Goal: Transaction & Acquisition: Purchase product/service

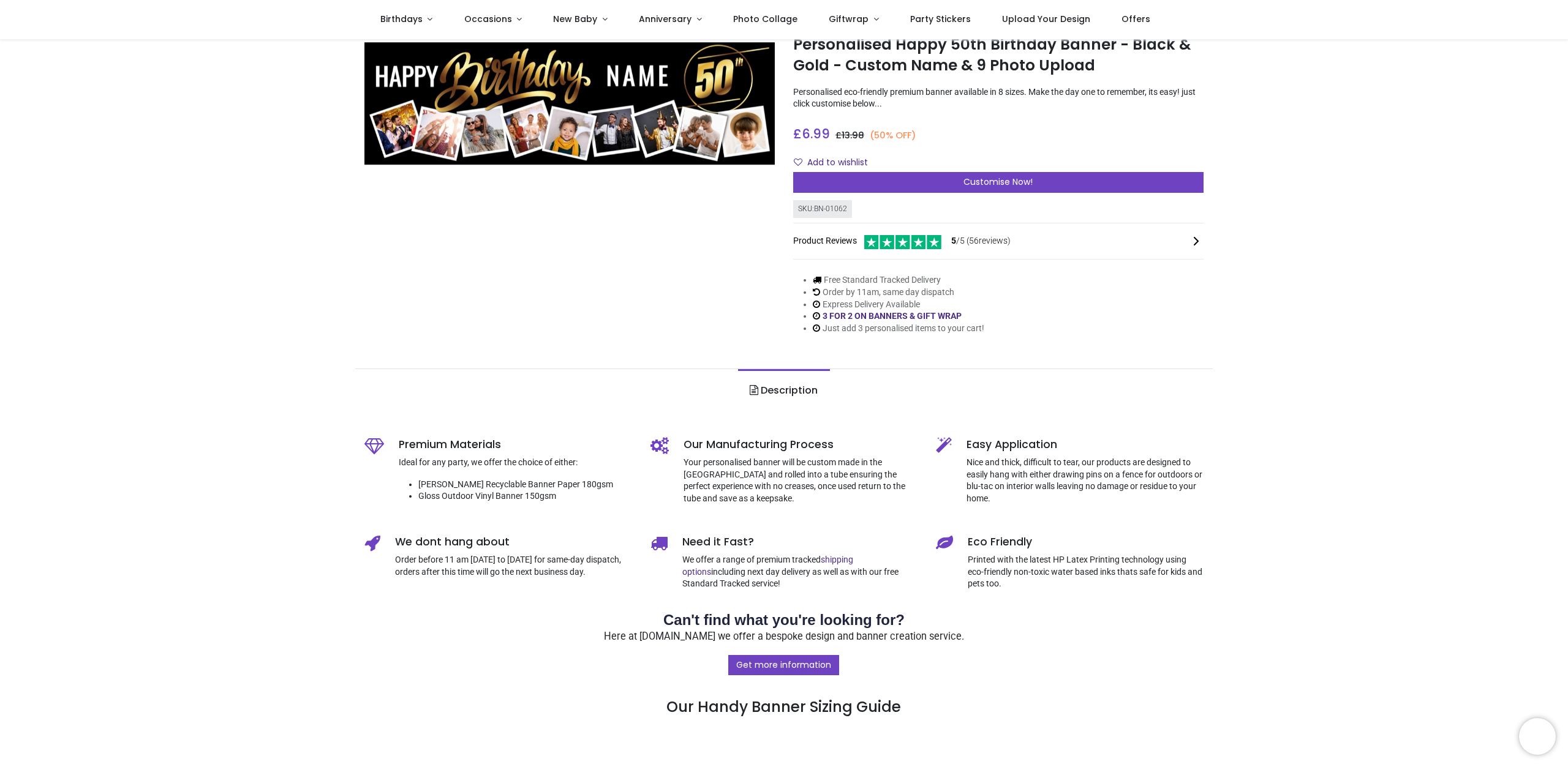
scroll to position [69, 0]
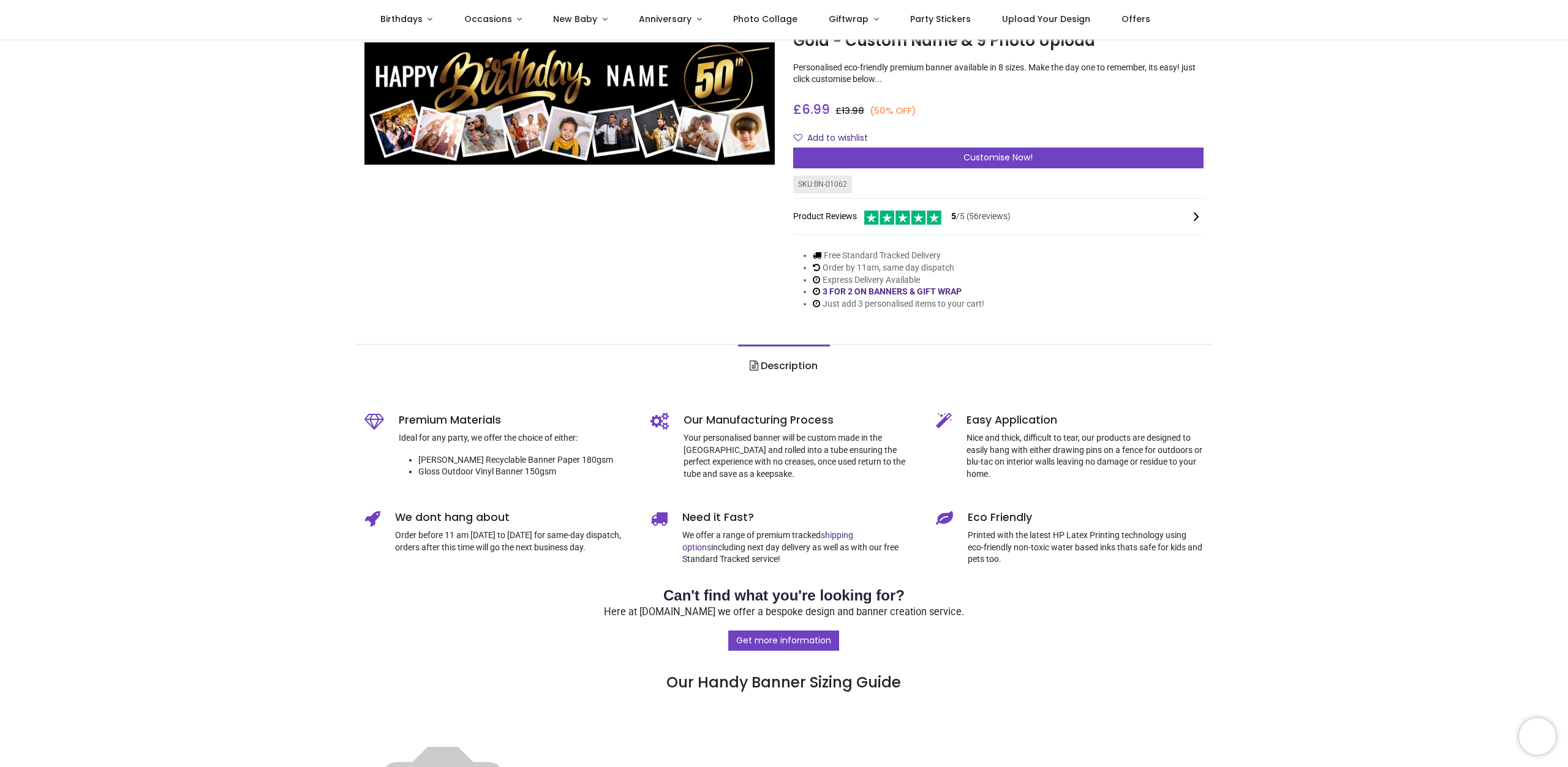
click at [778, 365] on link "Description" at bounding box center [784, 366] width 91 height 43
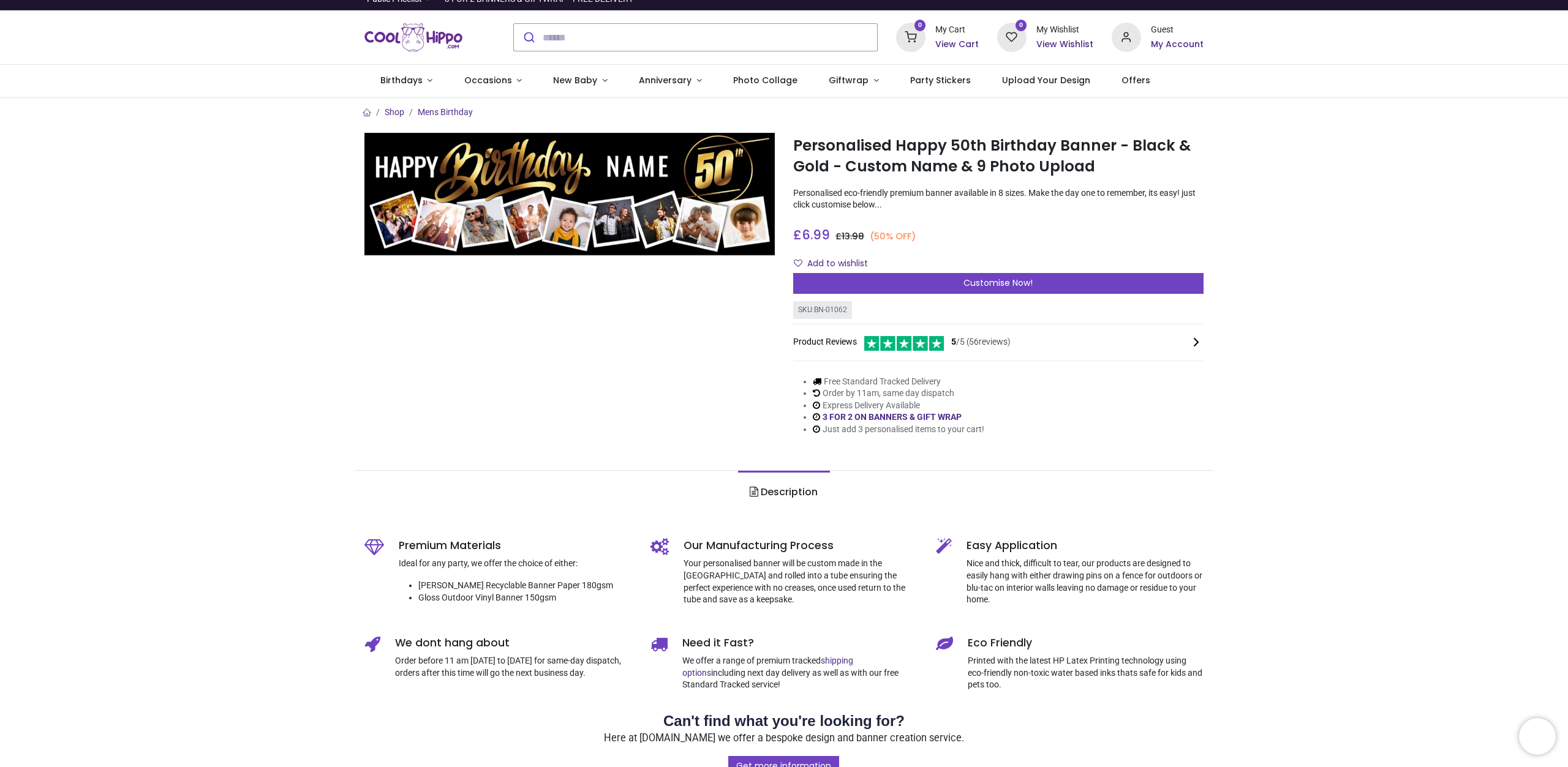
scroll to position [0, 0]
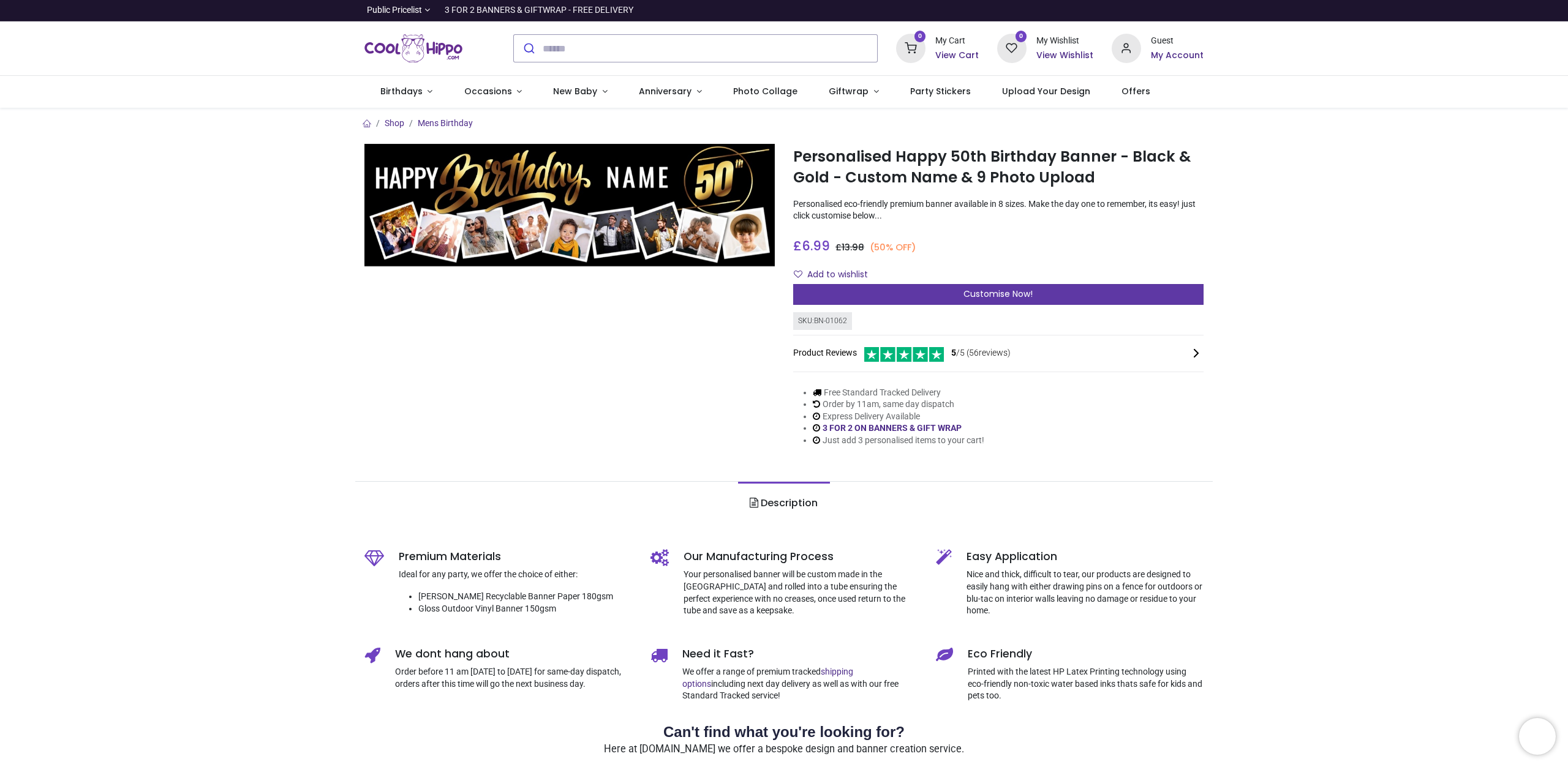
click at [935, 292] on div "Customise Now!" at bounding box center [998, 294] width 410 height 21
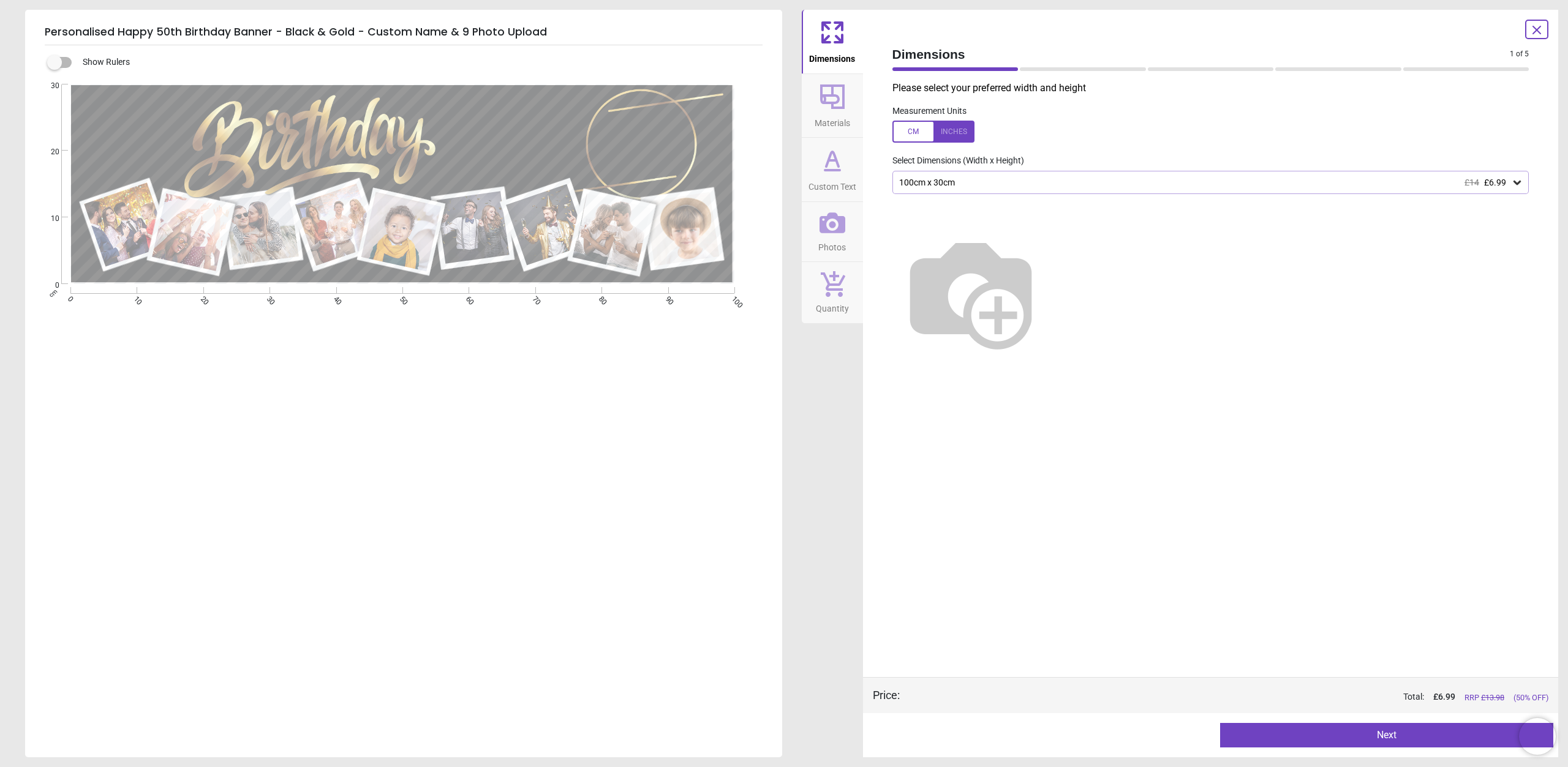
click at [1524, 180] on div "100cm x 30cm £14 £6.99" at bounding box center [1211, 182] width 637 height 23
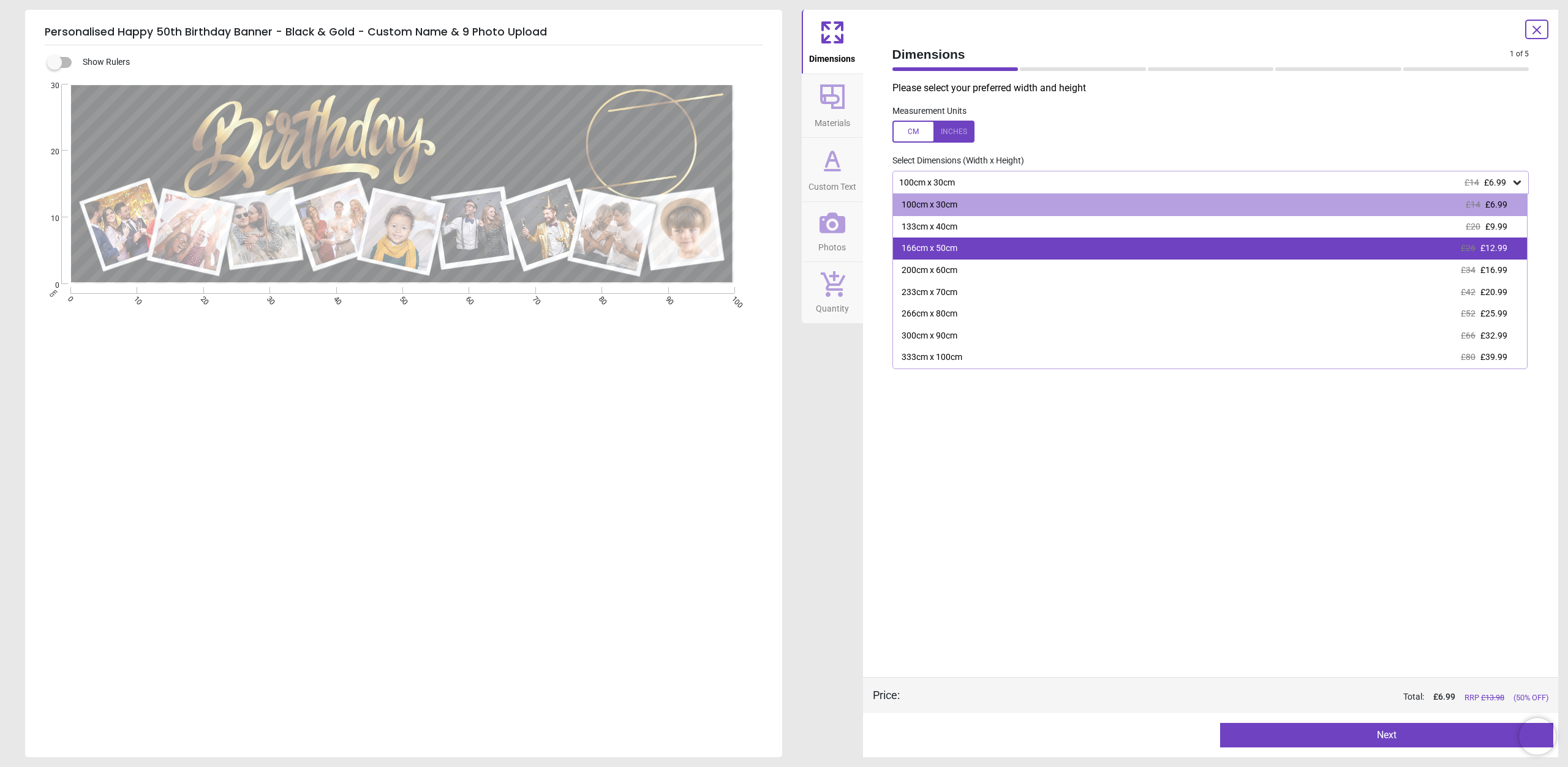
click at [1311, 251] on div "166cm x 50cm £26 £12.99" at bounding box center [1210, 249] width 634 height 22
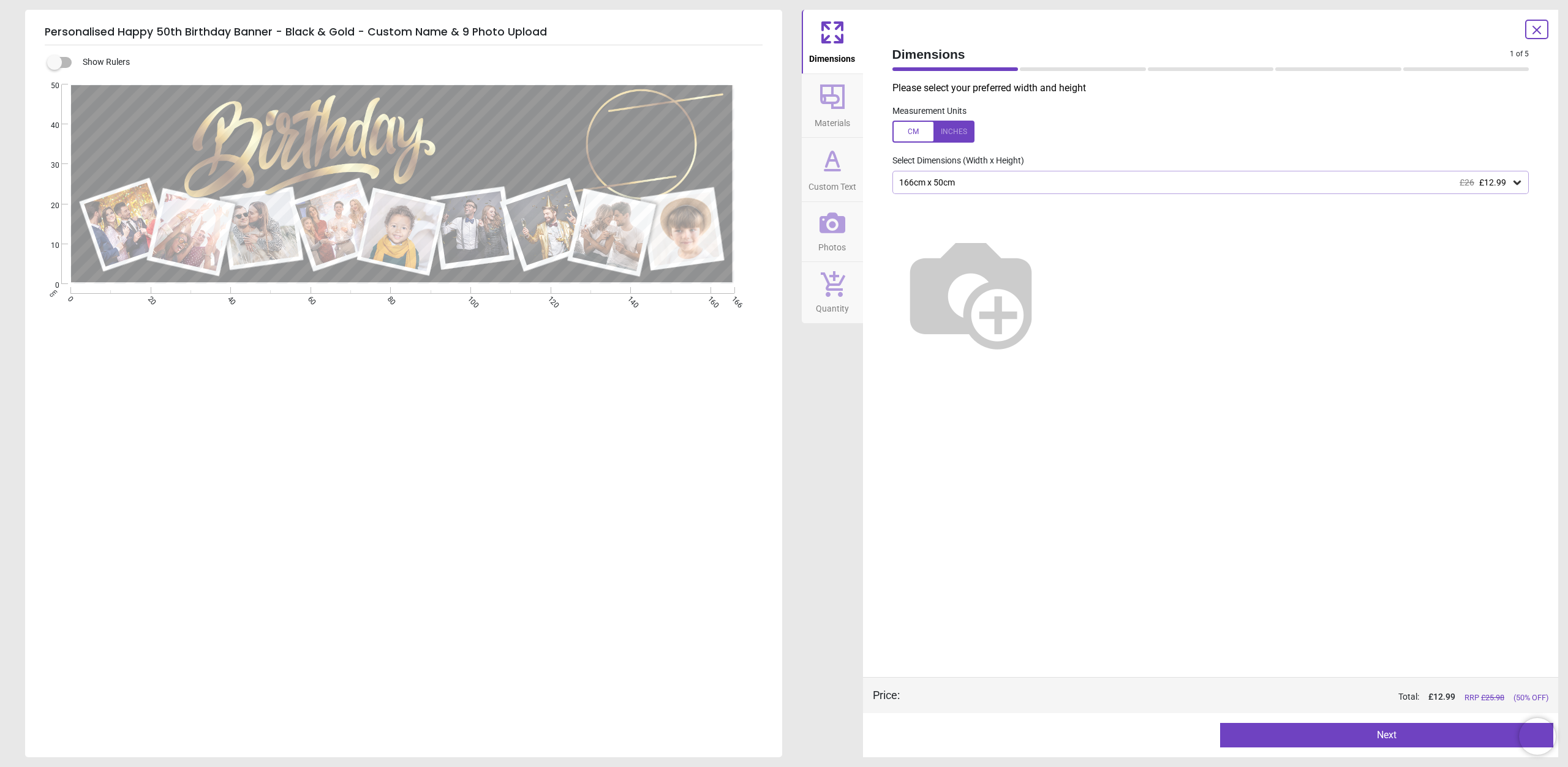
click at [1522, 188] on icon at bounding box center [1517, 182] width 12 height 12
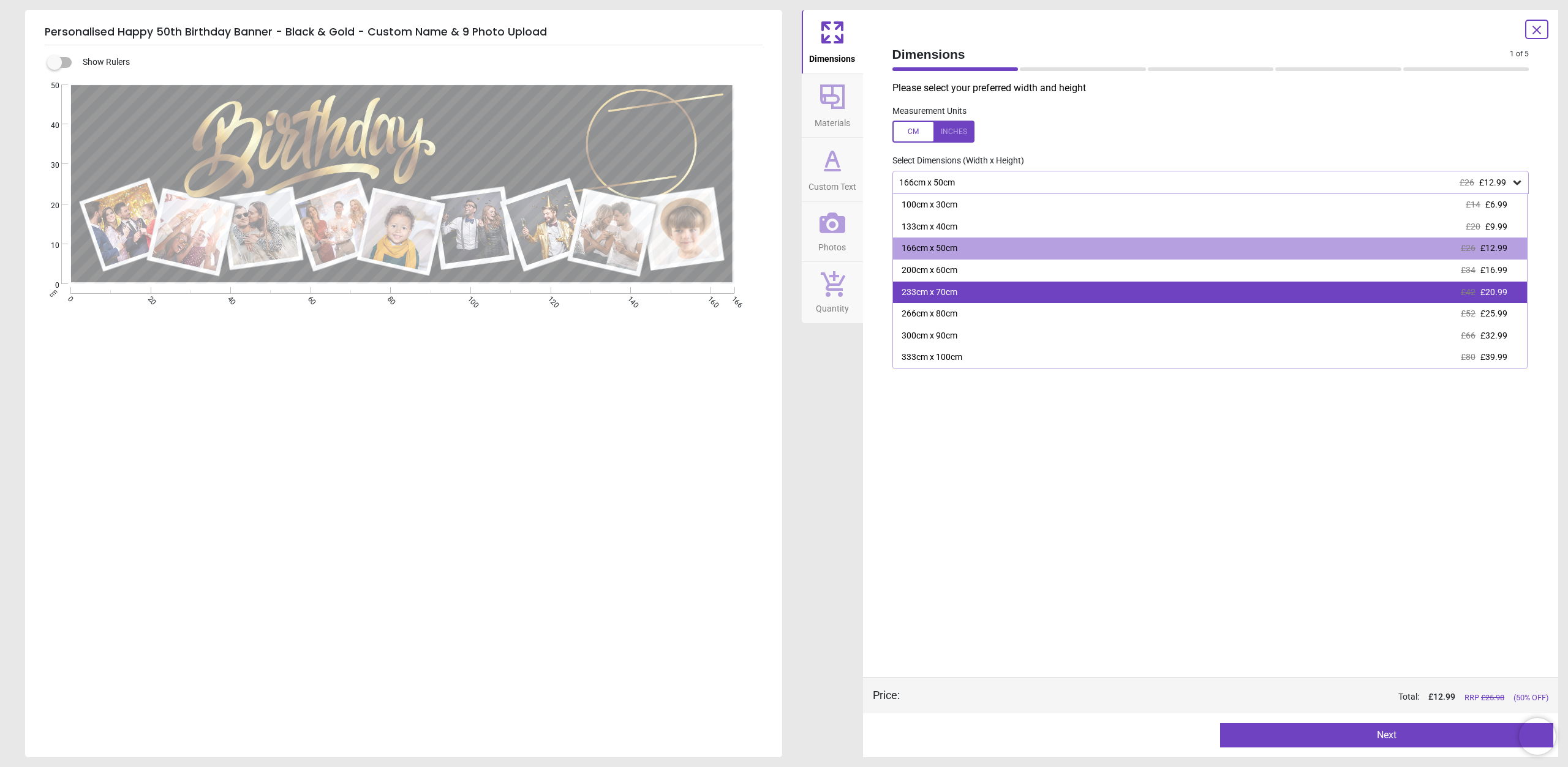
click at [1231, 287] on div "233cm x 70cm £42 £20.99" at bounding box center [1210, 293] width 634 height 22
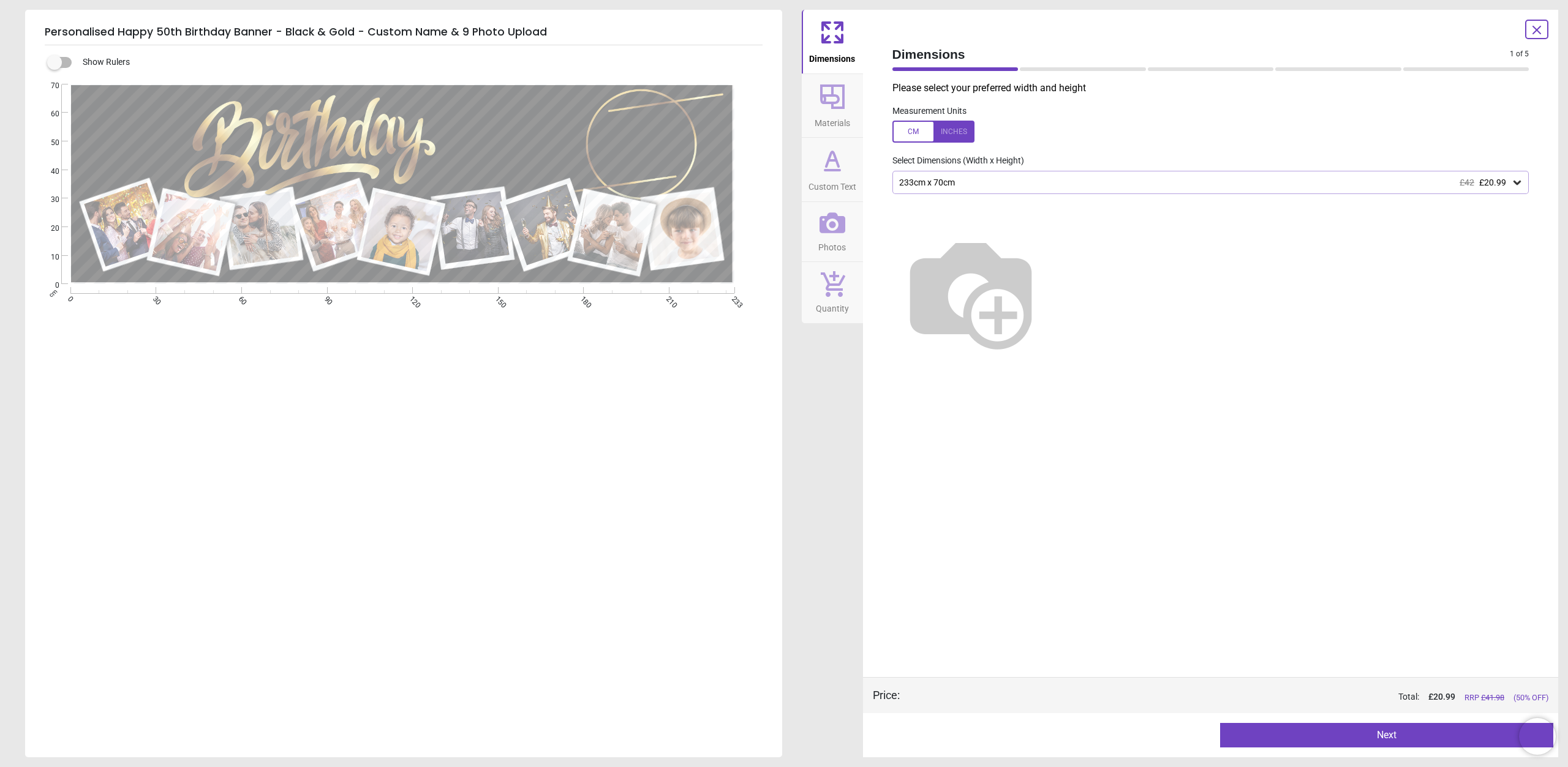
click at [1277, 735] on button "Next" at bounding box center [1387, 735] width 333 height 25
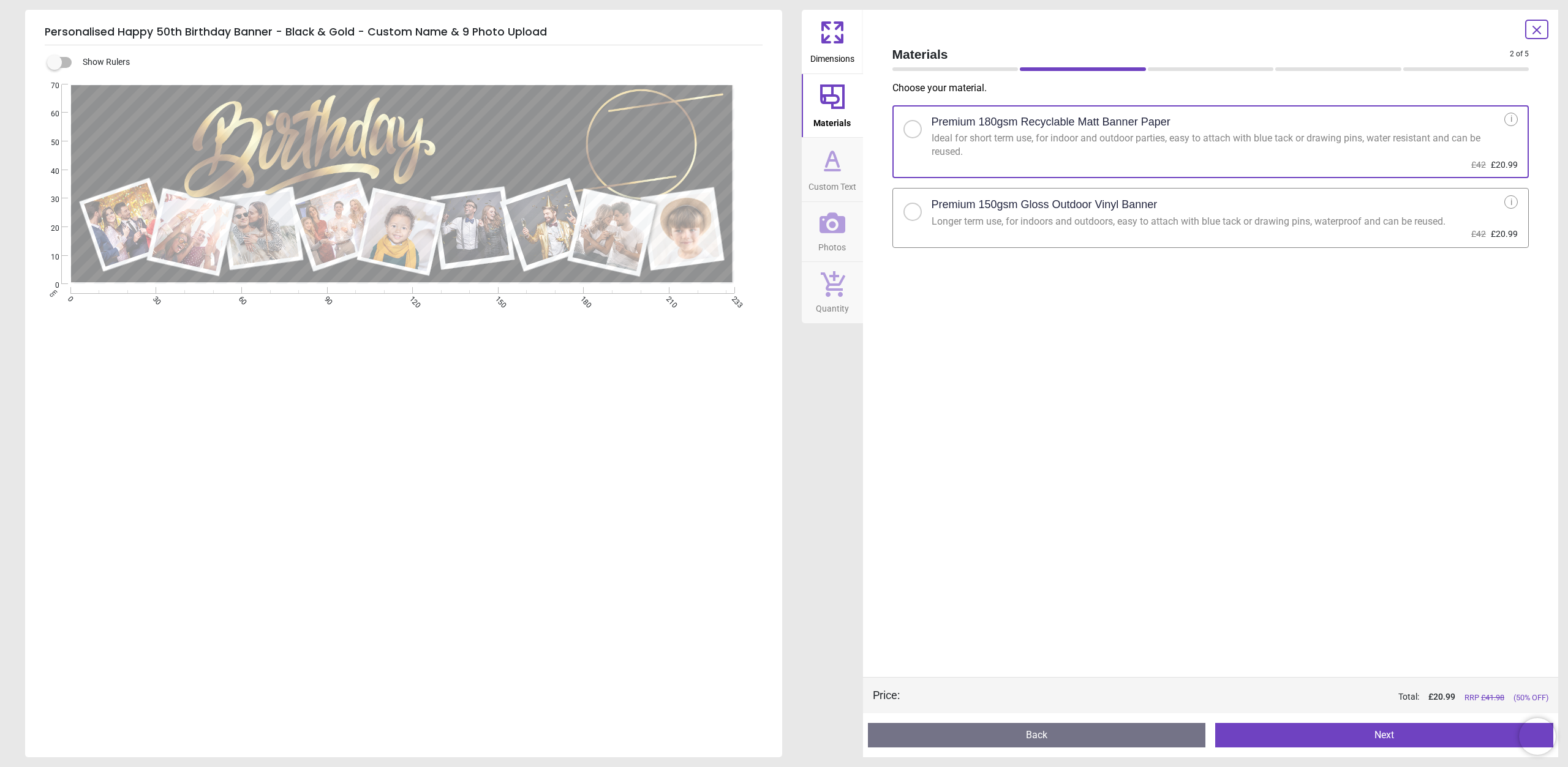
click at [970, 222] on div "Longer term use, for indoors and outdoors, easy to attach with blue tack or dra…" at bounding box center [1218, 221] width 573 height 14
click at [1292, 737] on button "Next" at bounding box center [1384, 735] width 338 height 25
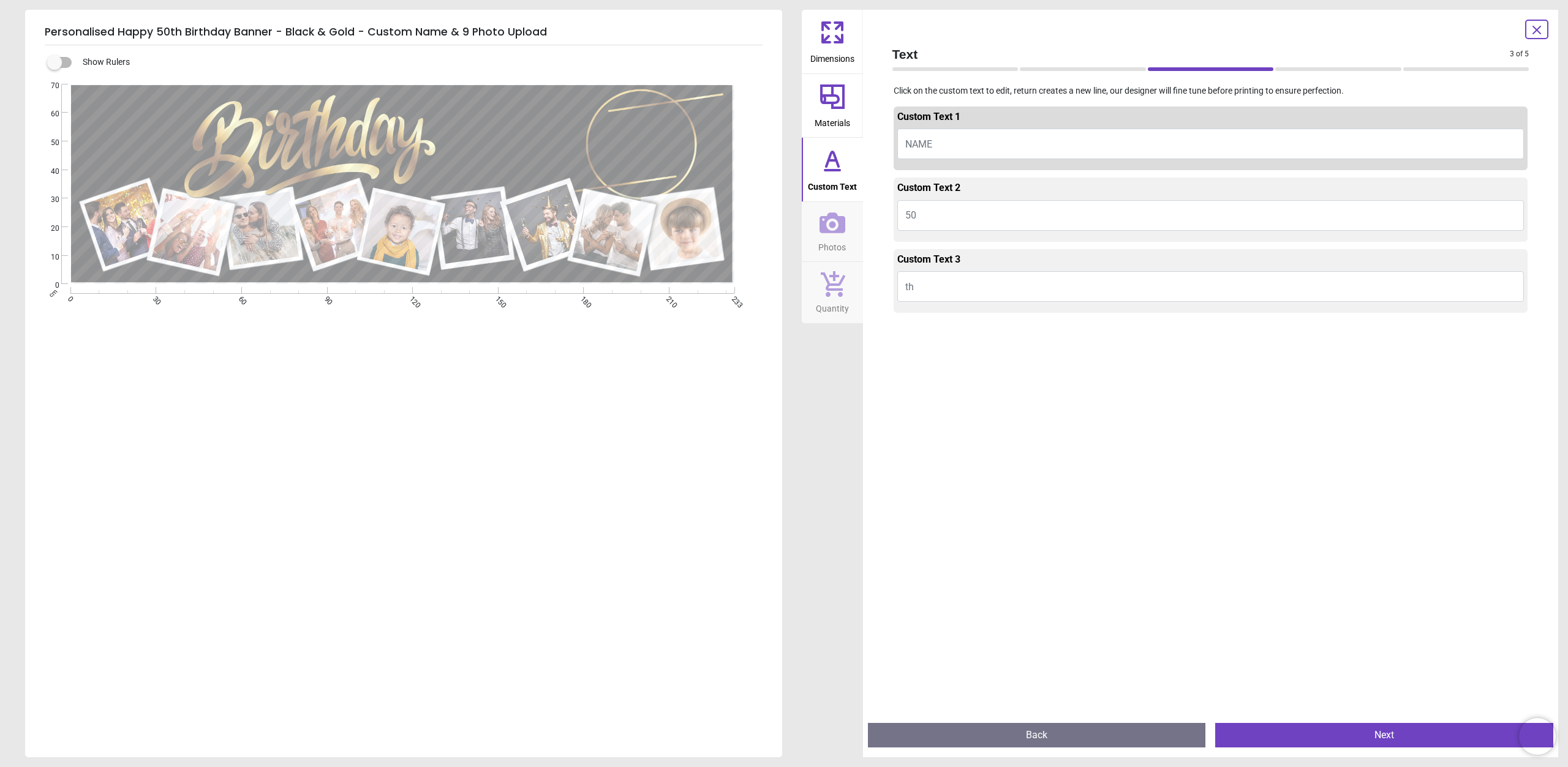
click at [964, 135] on button "NAME" at bounding box center [1211, 144] width 627 height 31
type textarea "*****"
click at [939, 220] on button "50" at bounding box center [1211, 215] width 627 height 31
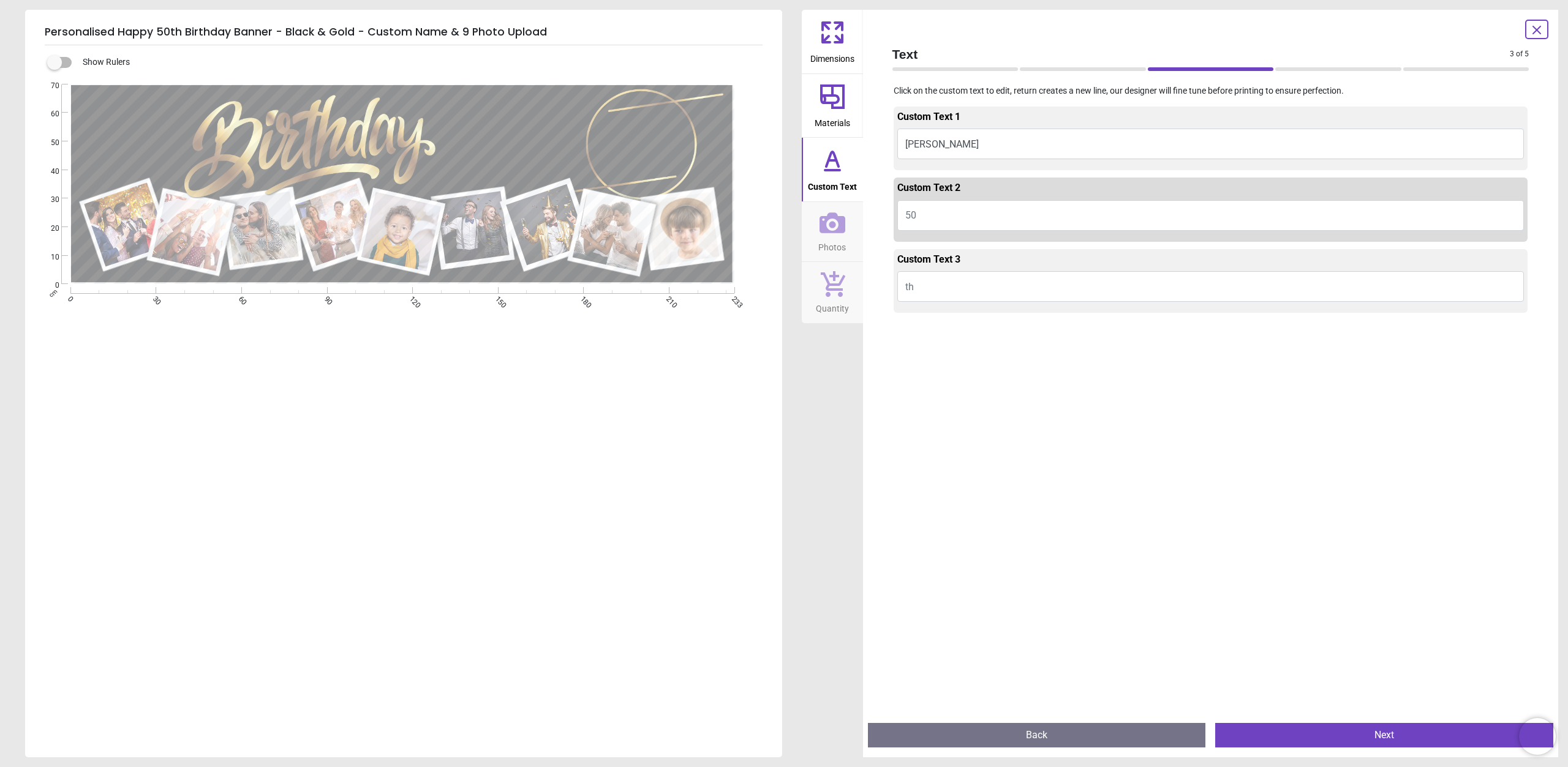
drag, startPoint x: 925, startPoint y: 209, endPoint x: 901, endPoint y: 212, distance: 24.2
click at [901, 212] on button "50" at bounding box center [1211, 215] width 627 height 31
click at [919, 290] on button "th" at bounding box center [1211, 286] width 627 height 31
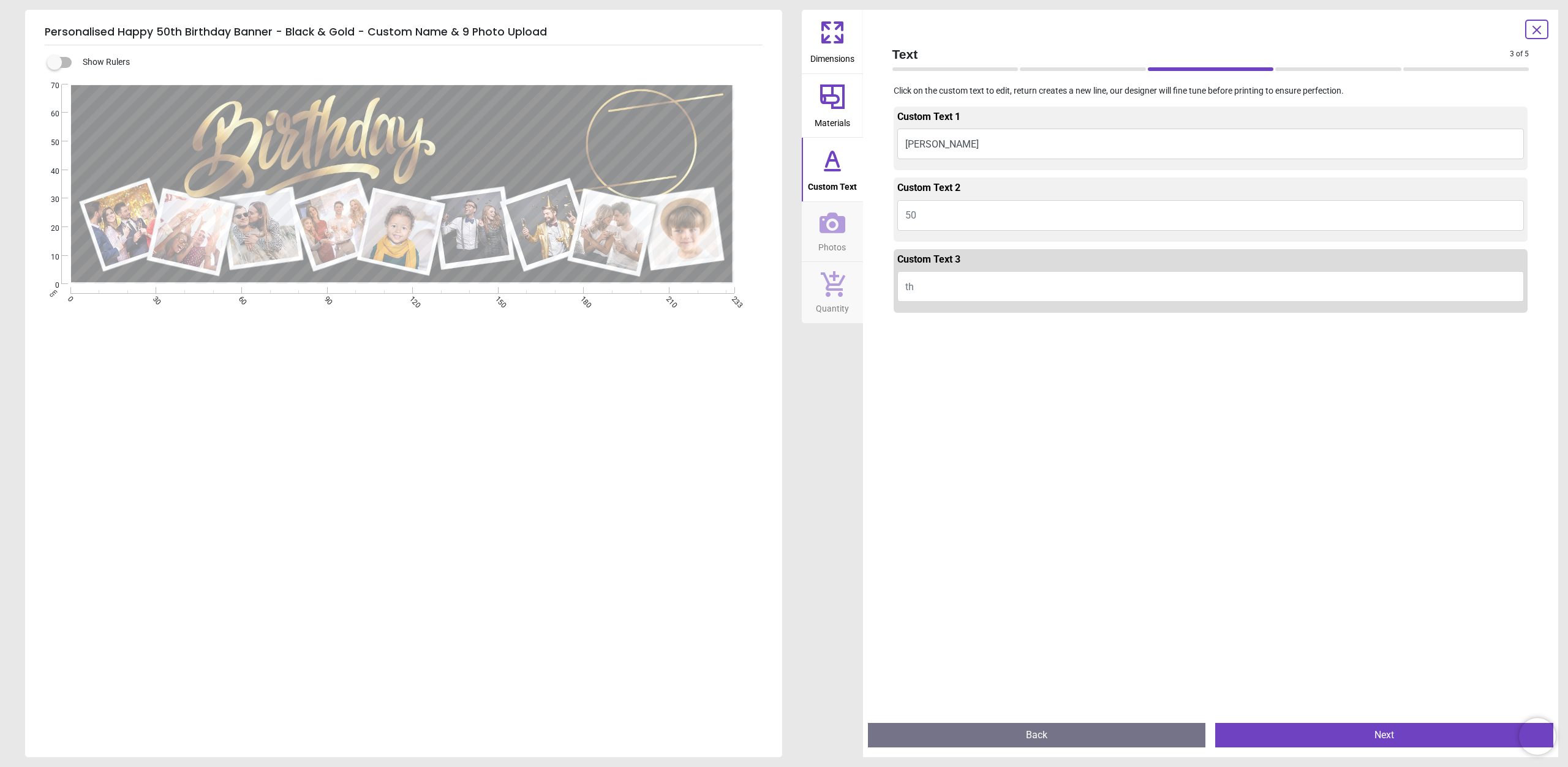
click at [907, 344] on div at bounding box center [1211, 701] width 634 height 767
click at [486, 138] on textarea "*****" at bounding box center [511, 136] width 140 height 41
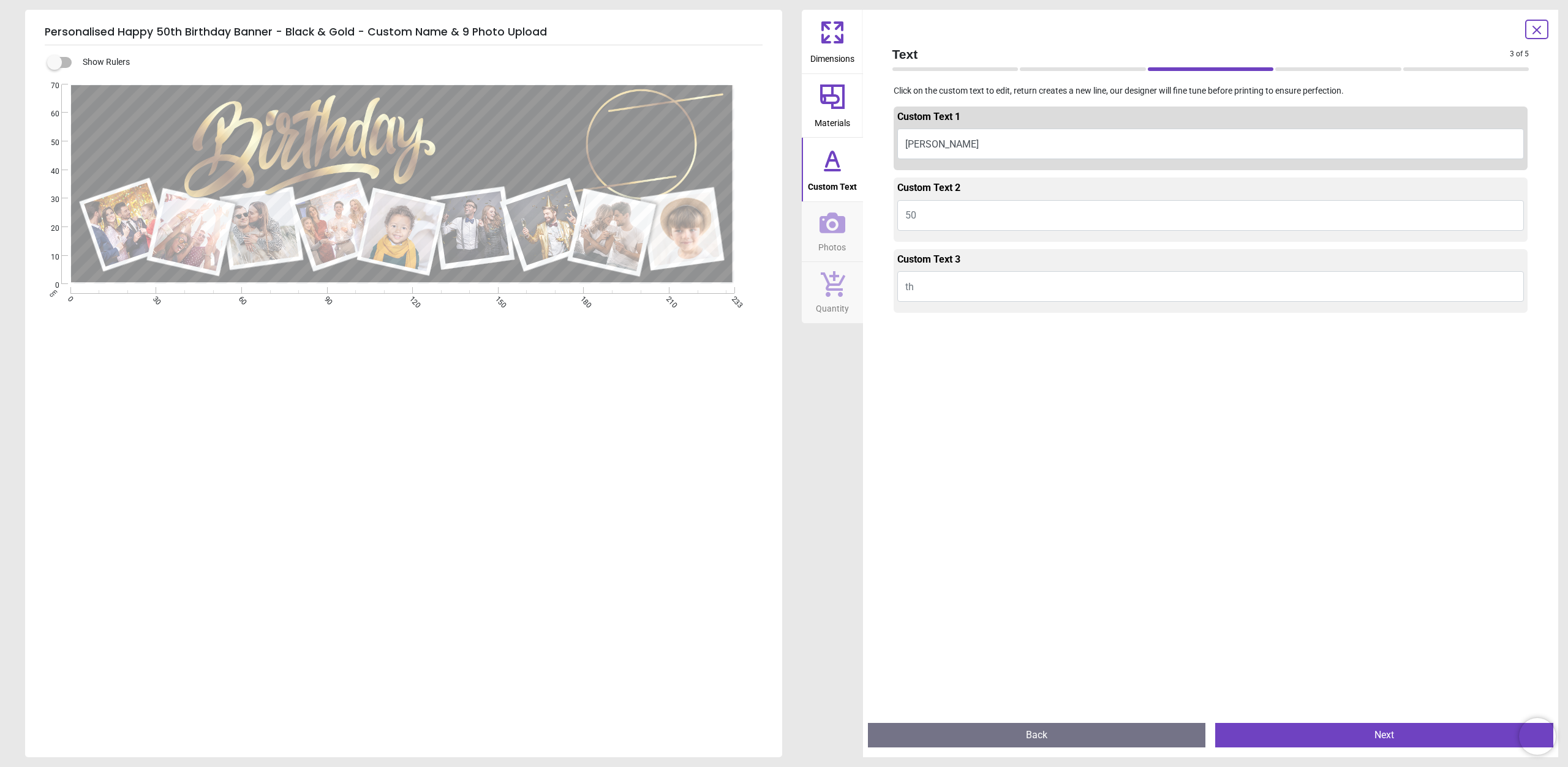
click at [944, 148] on button "Tracy" at bounding box center [1211, 144] width 627 height 31
click at [934, 140] on button "Tracy" at bounding box center [1211, 144] width 627 height 31
click at [927, 144] on button "Tracy" at bounding box center [1211, 144] width 627 height 31
click at [936, 375] on div at bounding box center [1211, 701] width 634 height 767
click at [1307, 739] on button "Next" at bounding box center [1384, 735] width 338 height 25
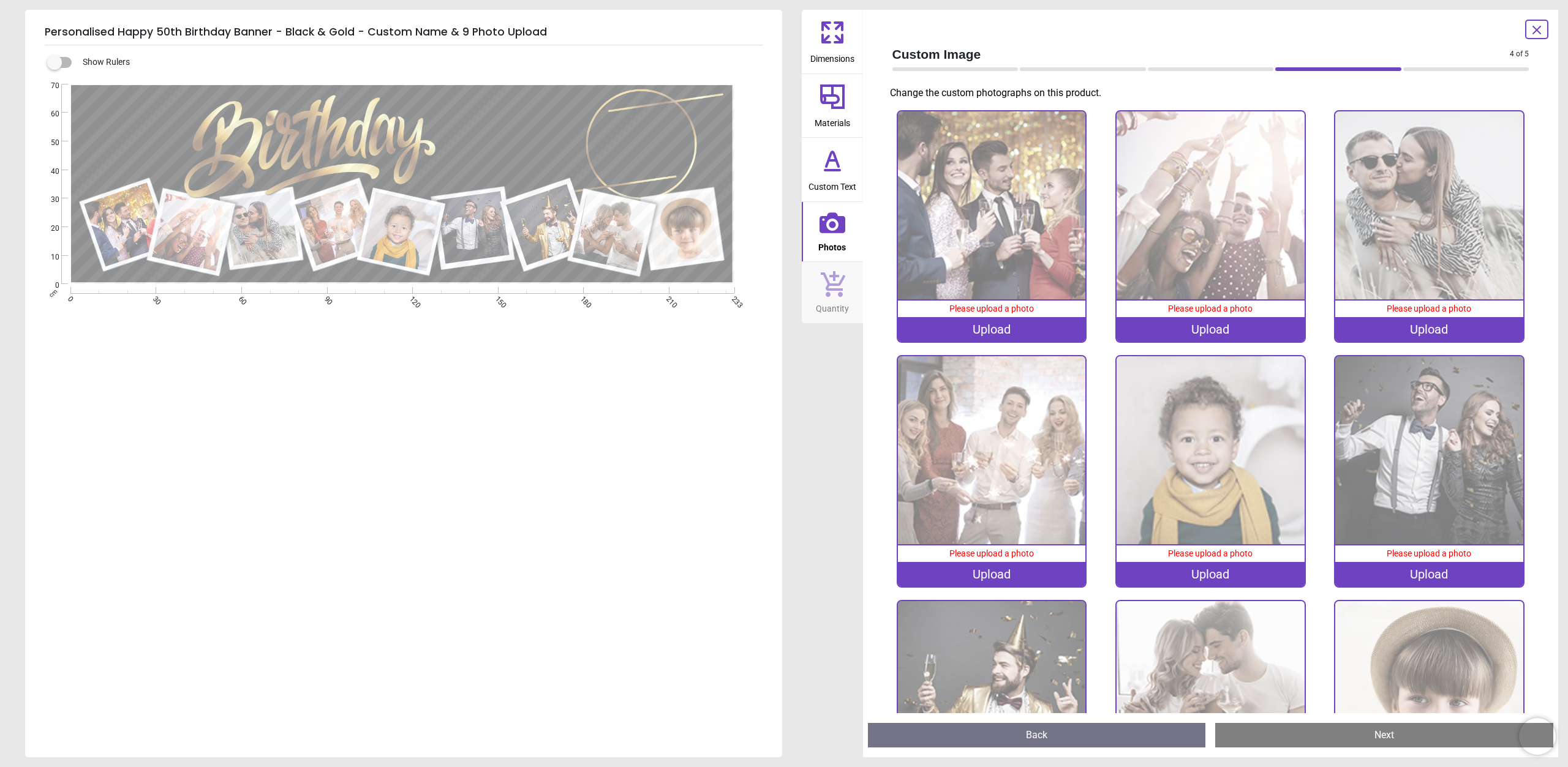
click at [970, 324] on div "Upload" at bounding box center [992, 329] width 188 height 25
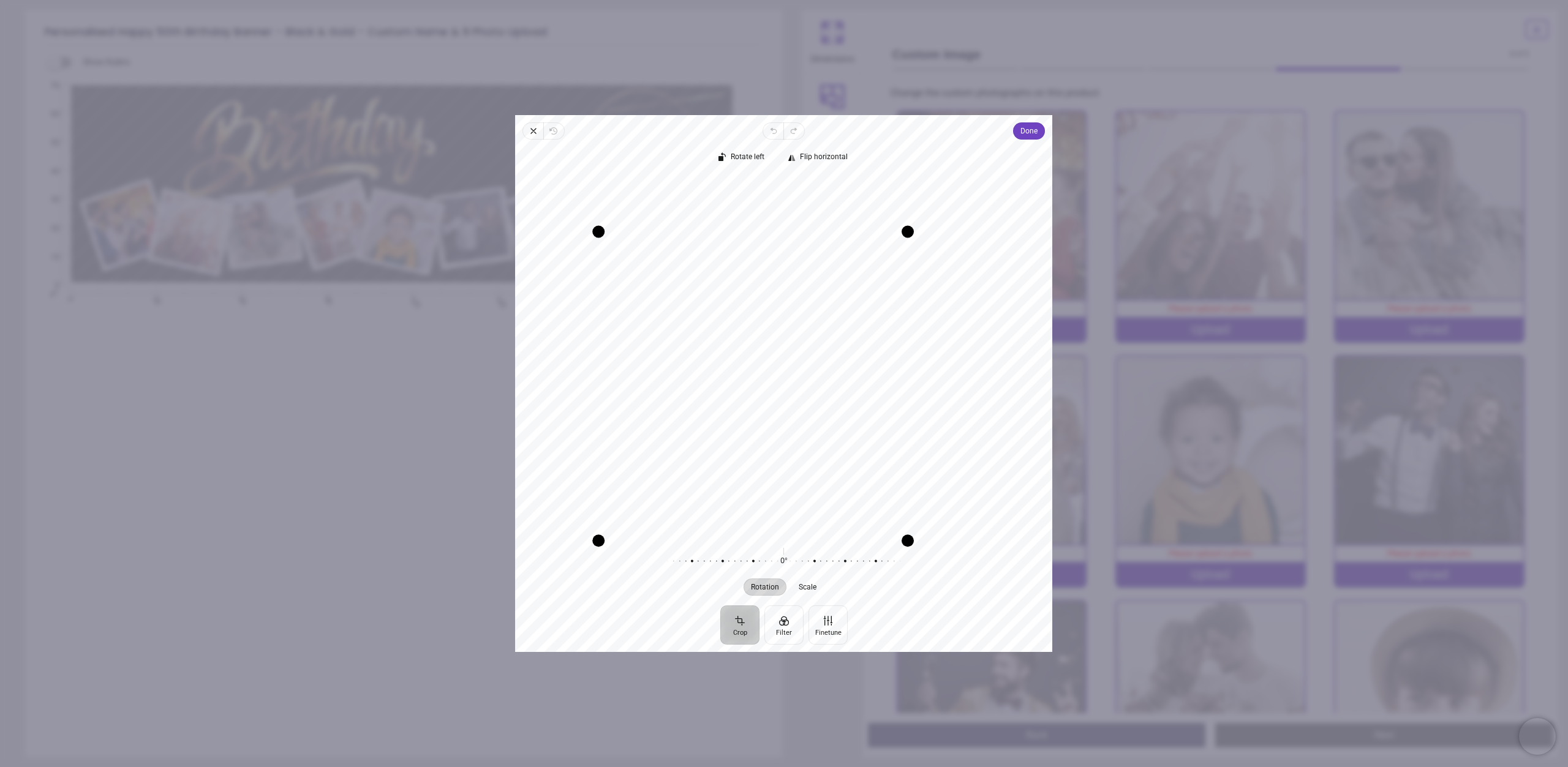
drag, startPoint x: 659, startPoint y: 478, endPoint x: 643, endPoint y: 442, distance: 39.4
click at [793, 351] on div "× Trustpilot Product Reviews 5 /5 ( 56 reviews) Dawn Kinder Easy app, quality p…" at bounding box center [998, 307] width 410 height 88
drag, startPoint x: 698, startPoint y: 413, endPoint x: 726, endPoint y: 399, distance: 31.3
click at [726, 399] on div "Recenter" at bounding box center [784, 355] width 517 height 358
click at [1020, 131] on button "Done" at bounding box center [1029, 131] width 32 height 17
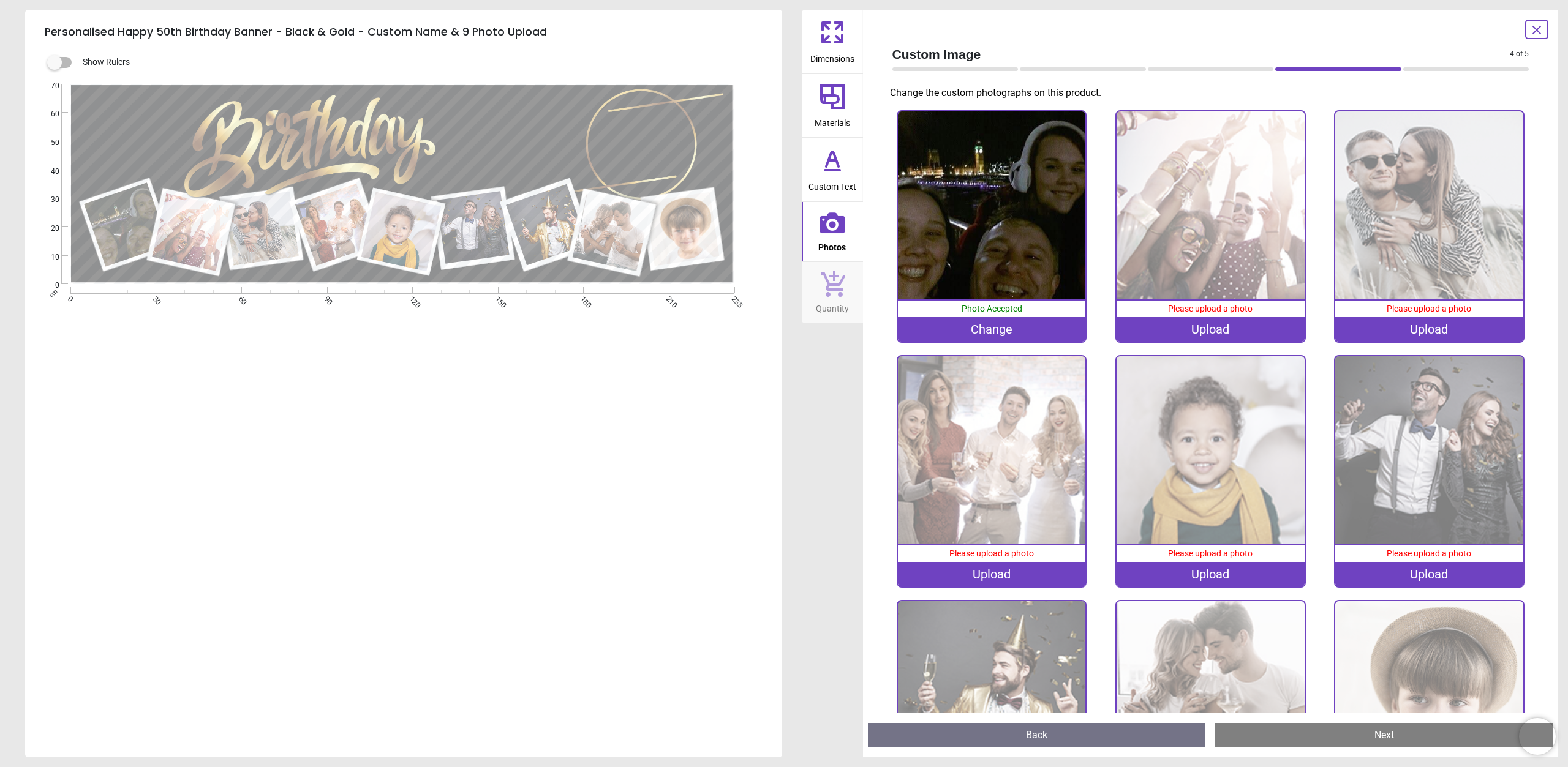
click at [1158, 327] on div "Upload" at bounding box center [1210, 329] width 188 height 25
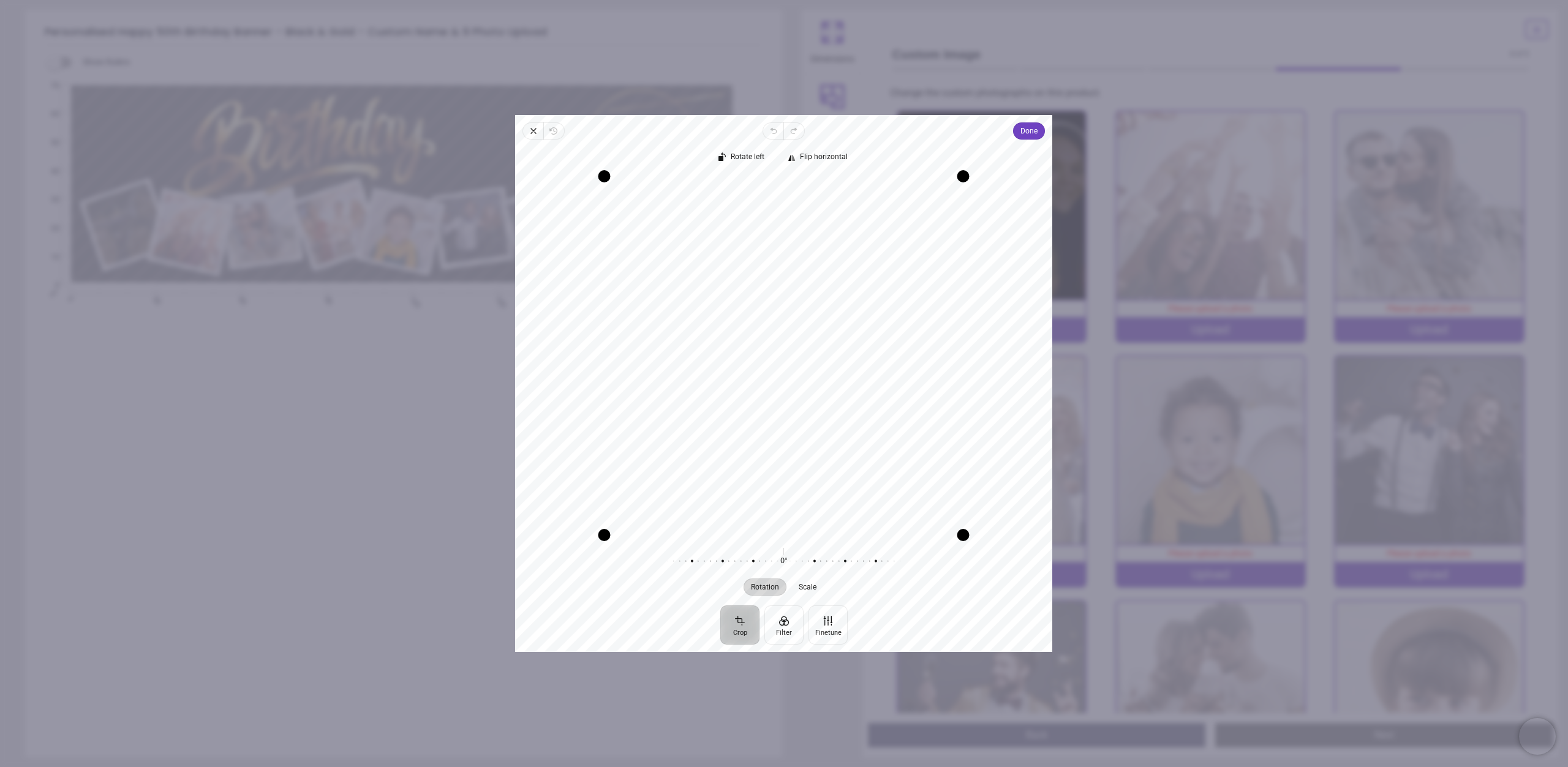
drag, startPoint x: 790, startPoint y: 351, endPoint x: 806, endPoint y: 359, distance: 17.9
click at [806, 358] on div "Recenter" at bounding box center [784, 355] width 517 height 358
drag, startPoint x: 961, startPoint y: 534, endPoint x: 901, endPoint y: 523, distance: 61.0
click at [901, 523] on div "Recenter" at bounding box center [784, 355] width 517 height 358
click at [1026, 138] on span "Done" at bounding box center [1029, 131] width 17 height 15
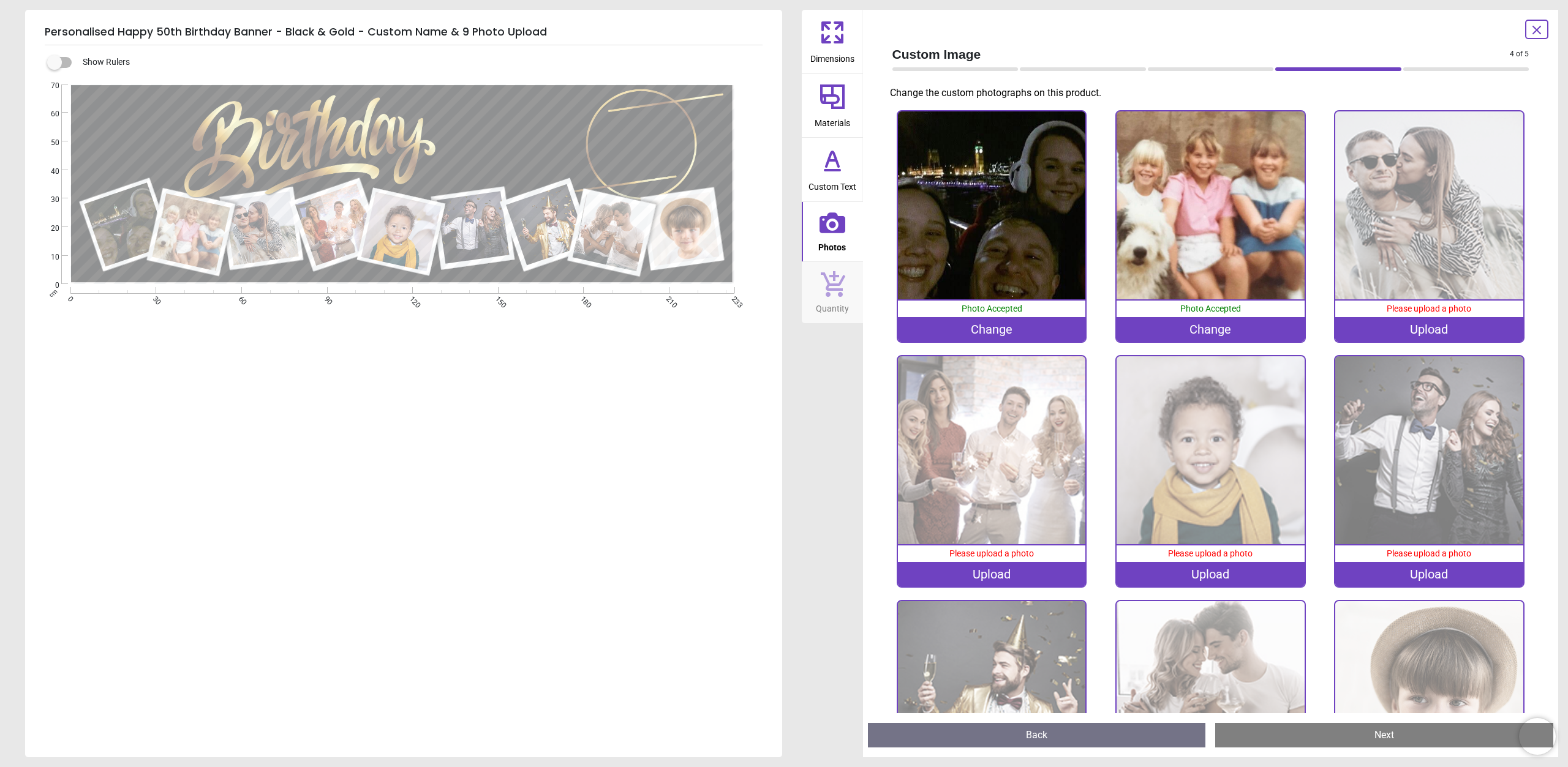
click at [1381, 325] on div "Upload" at bounding box center [1429, 329] width 188 height 25
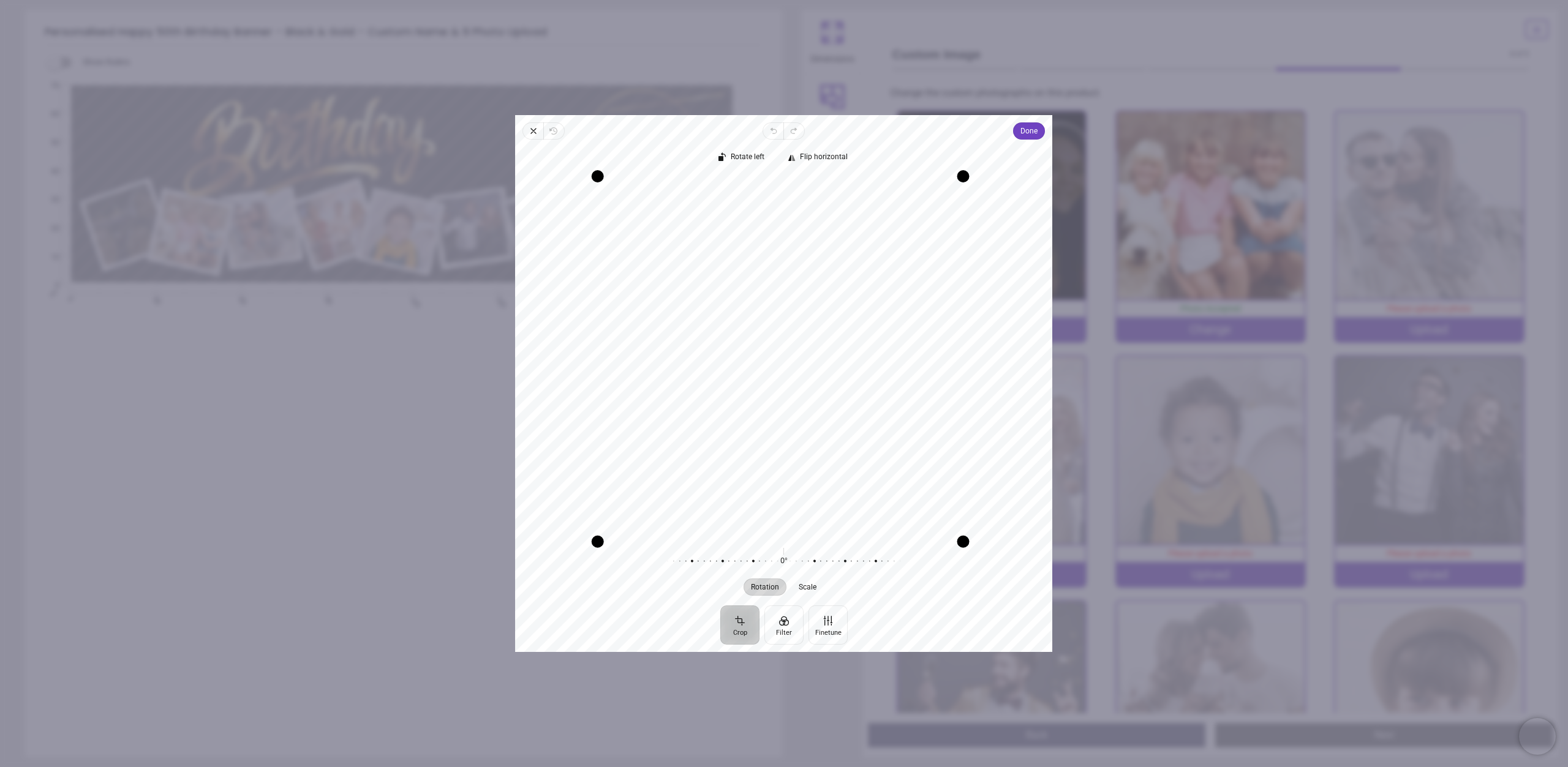
drag, startPoint x: 601, startPoint y: 534, endPoint x: 482, endPoint y: 541, distance: 119.2
click at [793, 351] on div "× Trustpilot Product Reviews 5 /5 ( 56 reviews) Dawn Kinder Easy app, quality p…" at bounding box center [998, 307] width 410 height 88
drag, startPoint x: 659, startPoint y: 281, endPoint x: 688, endPoint y: 293, distance: 31.4
click at [688, 293] on div "Recenter" at bounding box center [784, 355] width 517 height 358
drag, startPoint x: 961, startPoint y: 534, endPoint x: 1105, endPoint y: 577, distance: 150.3
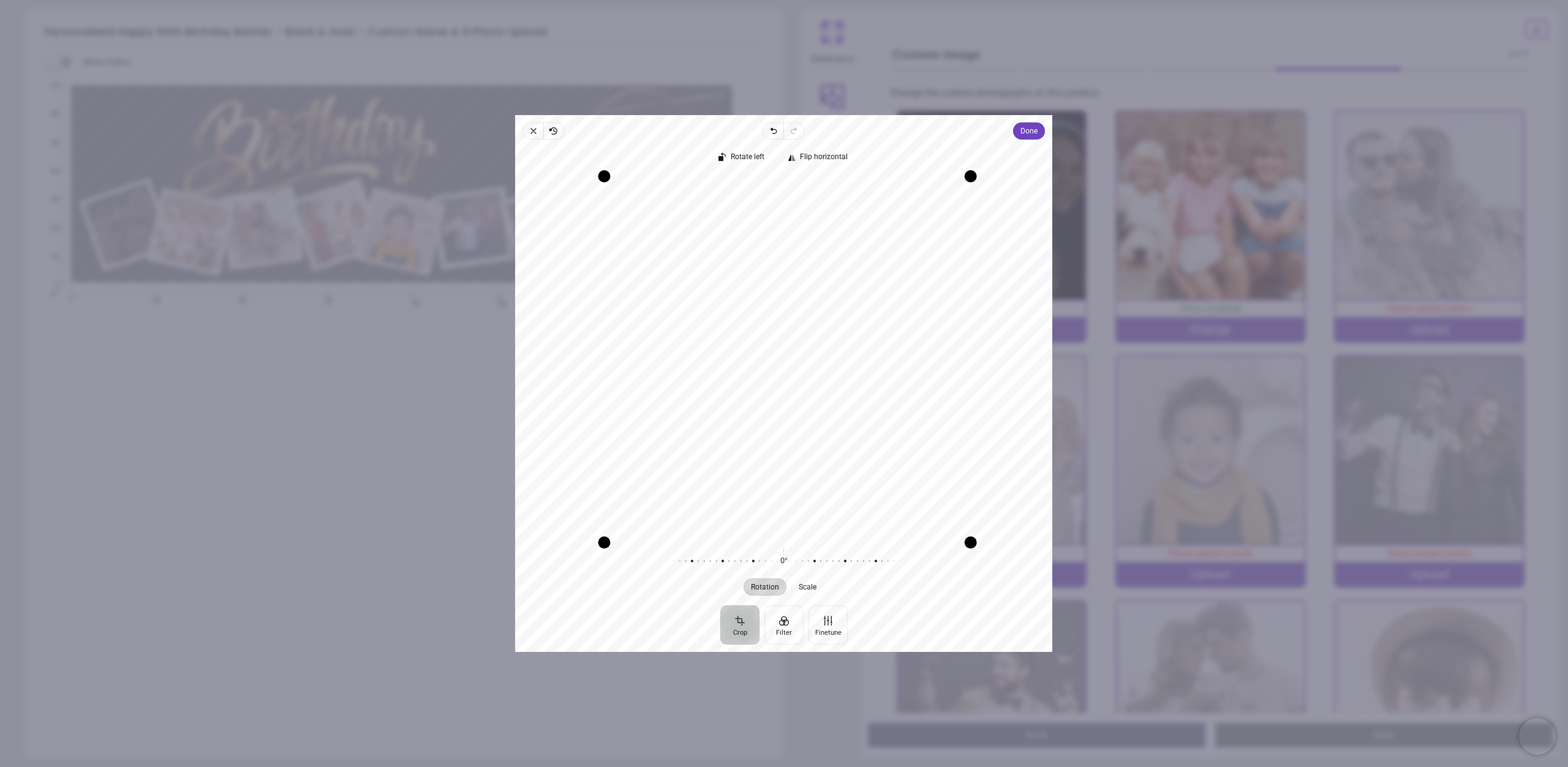
click at [1105, 351] on div "× Trustpilot Product Reviews 5 /5 ( 56 reviews) Dawn Kinder Easy app, quality p…" at bounding box center [998, 307] width 410 height 88
drag, startPoint x: 859, startPoint y: 415, endPoint x: 866, endPoint y: 413, distance: 7.3
click at [866, 413] on div "Recenter" at bounding box center [784, 355] width 517 height 358
click at [528, 136] on span "Close" at bounding box center [533, 131] width 21 height 17
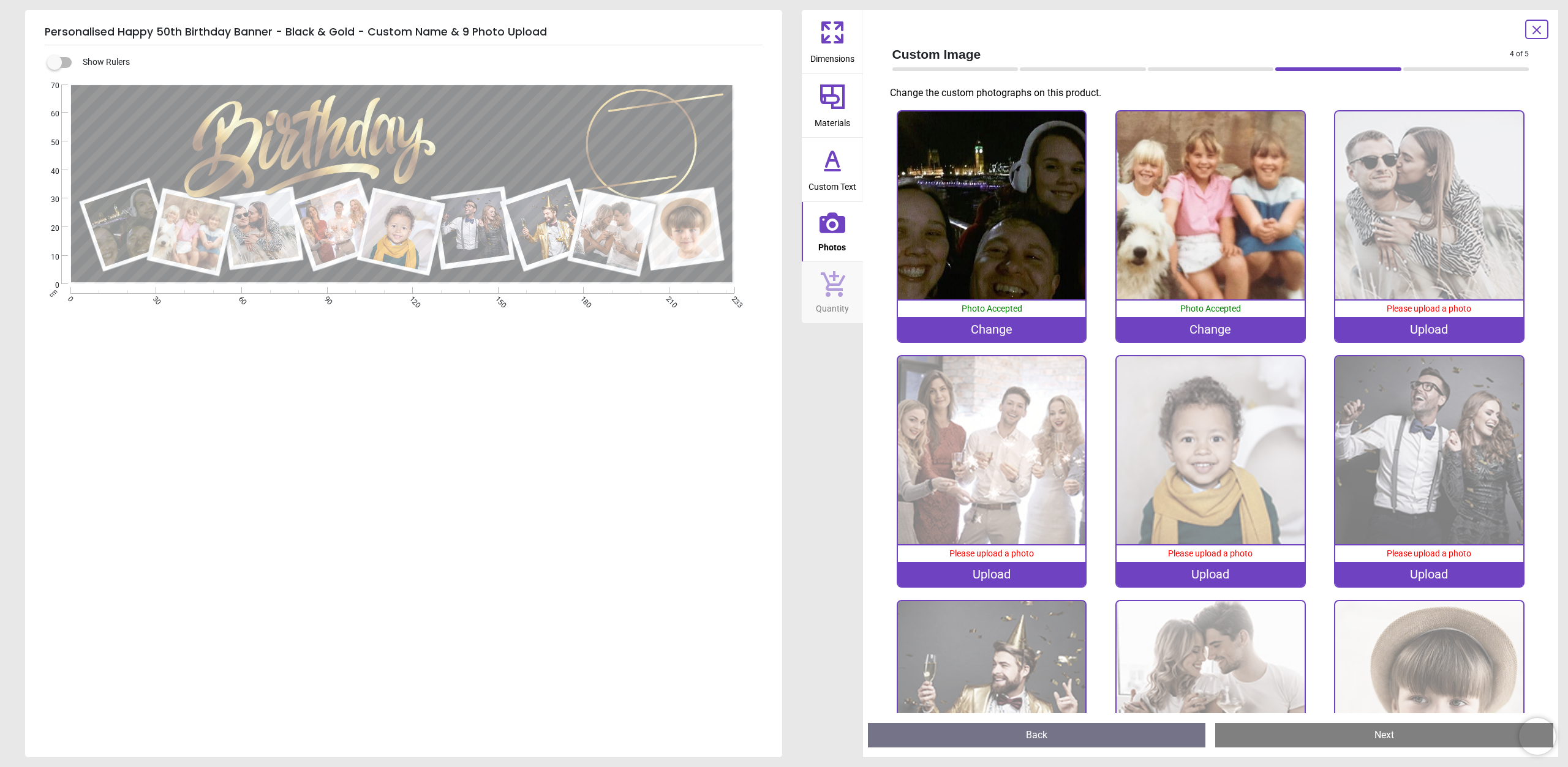
click at [1382, 340] on div "Upload" at bounding box center [1429, 329] width 188 height 25
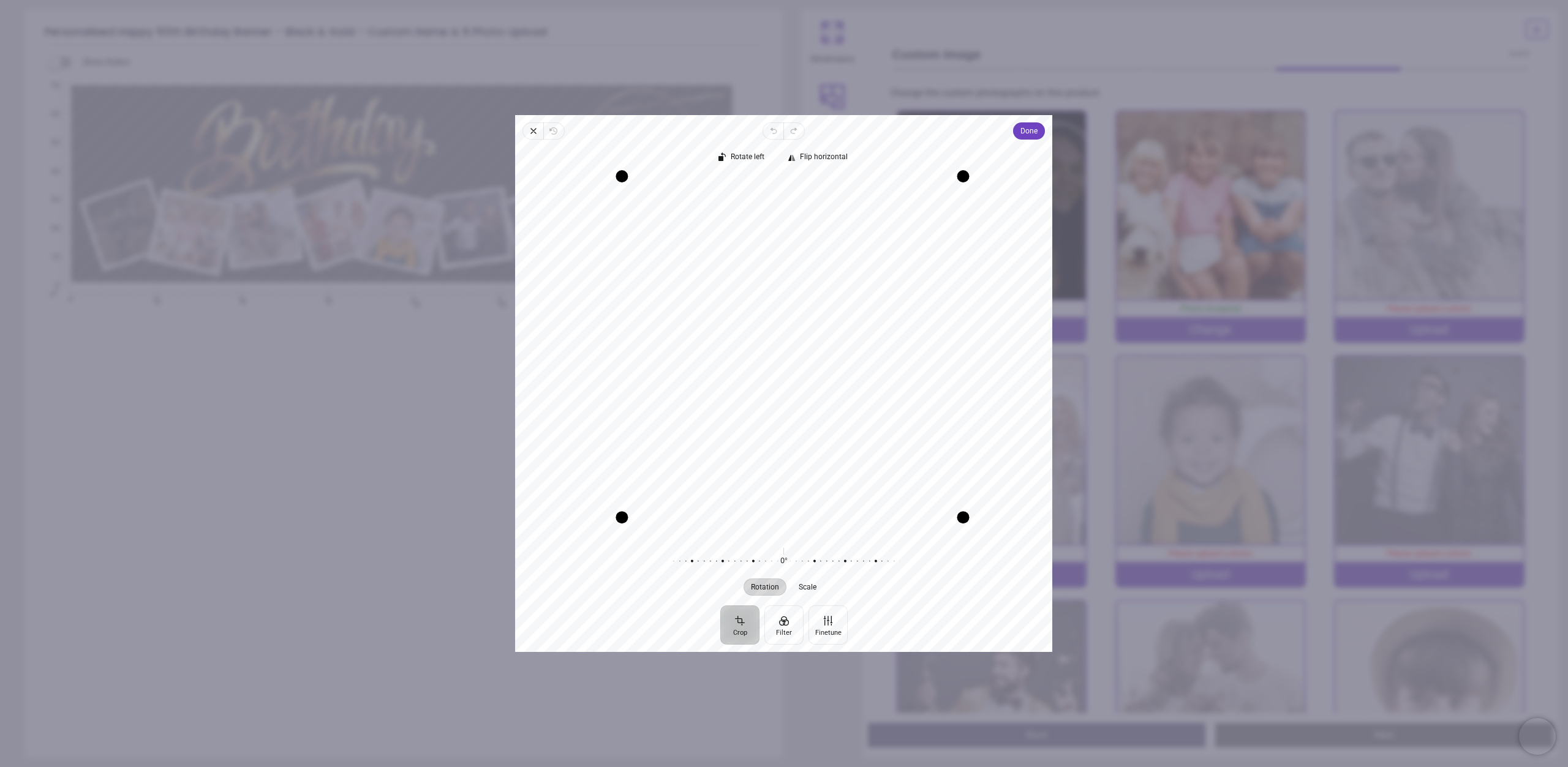
drag, startPoint x: 603, startPoint y: 537, endPoint x: 654, endPoint y: 544, distance: 51.5
click at [654, 544] on div "Rotate left Flip horizontal Recenter Rotation Scale 0° Reset" at bounding box center [784, 372] width 537 height 466
drag, startPoint x: 763, startPoint y: 420, endPoint x: 777, endPoint y: 414, distance: 15.2
click at [777, 414] on div "Recenter" at bounding box center [784, 355] width 517 height 358
click at [1022, 133] on span "Done" at bounding box center [1029, 131] width 17 height 15
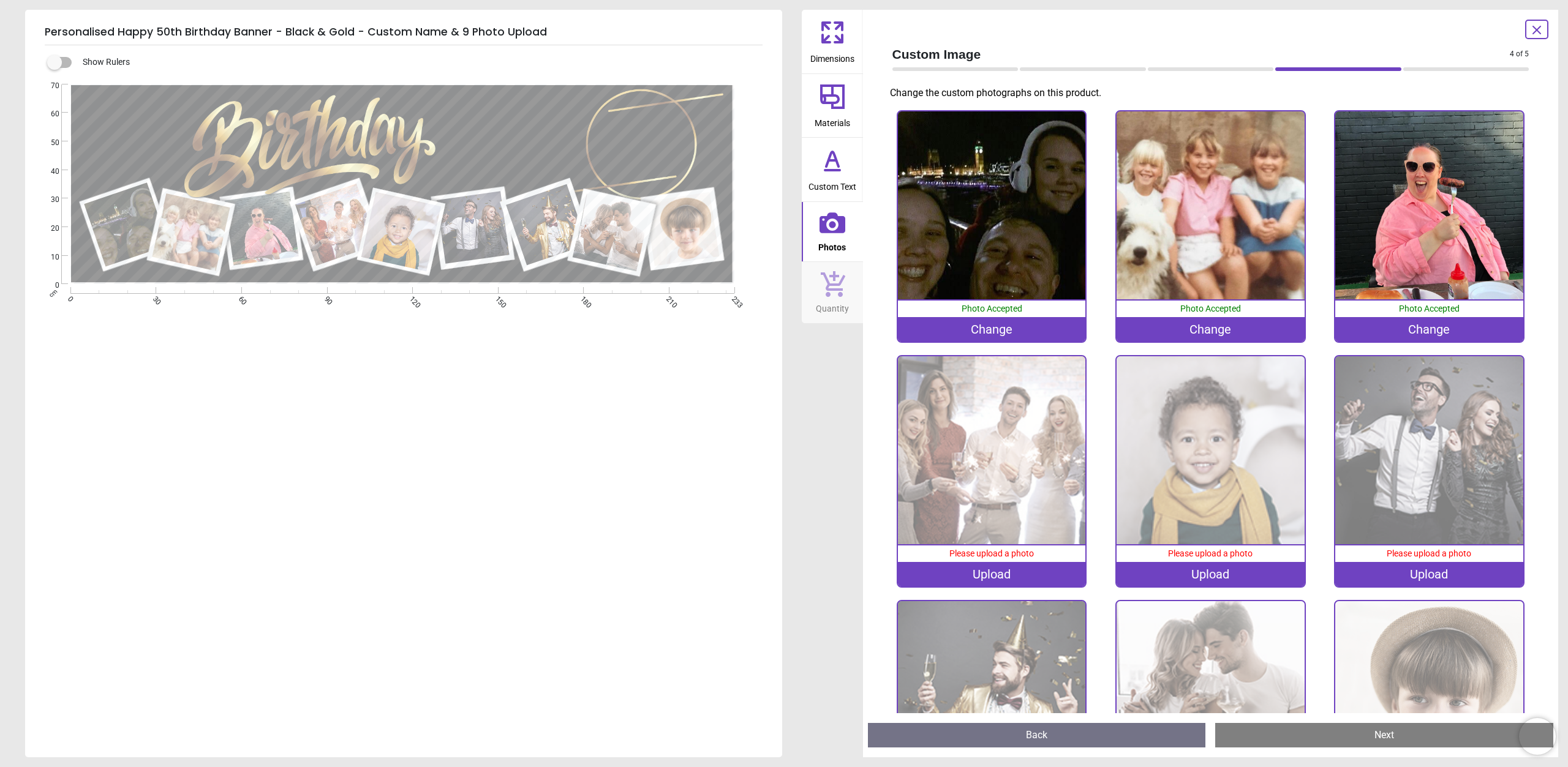
click at [972, 572] on div "Upload" at bounding box center [992, 574] width 188 height 25
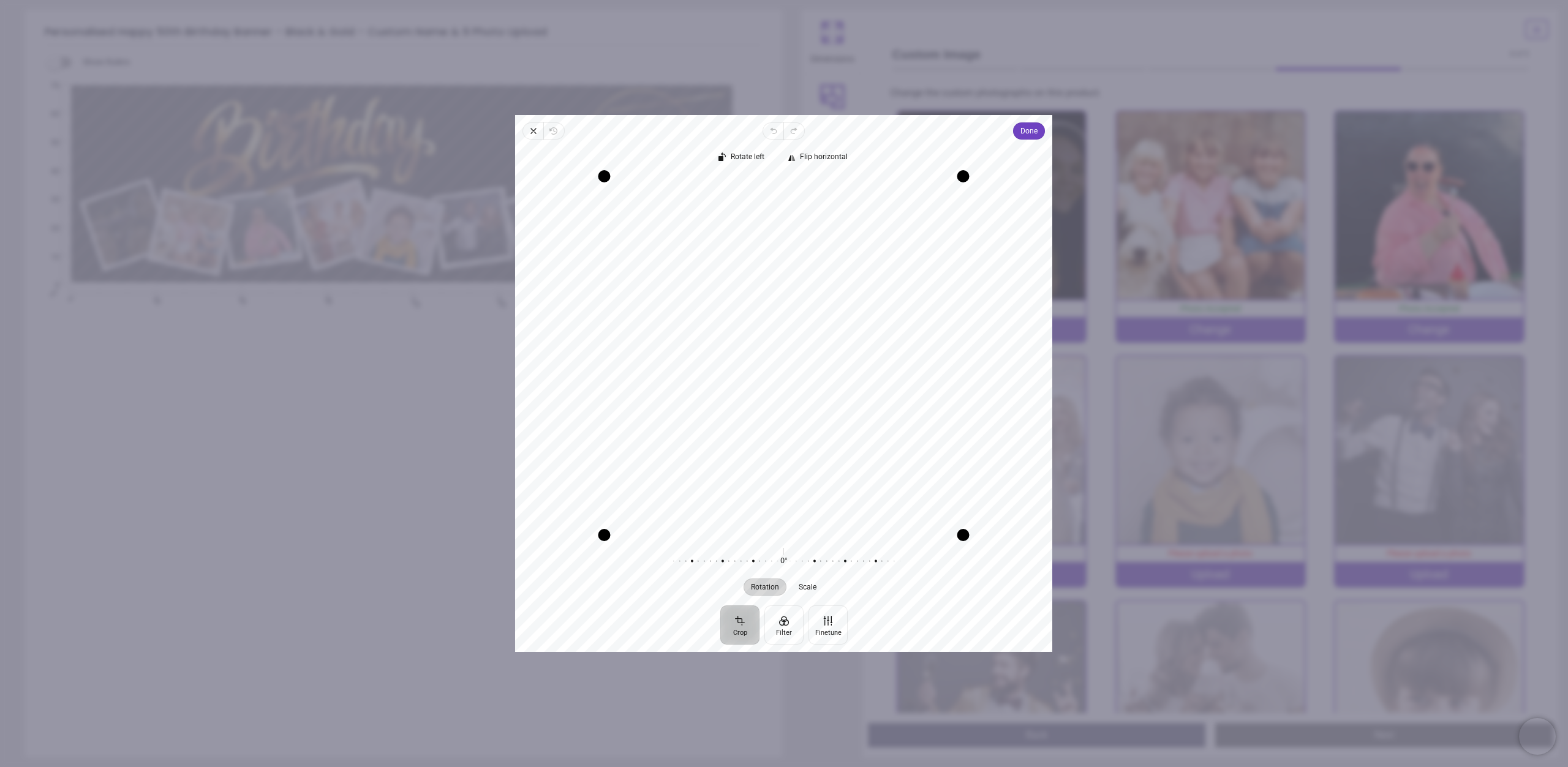
drag, startPoint x: 756, startPoint y: 323, endPoint x: 765, endPoint y: 323, distance: 9.0
click at [766, 321] on div "Recenter" at bounding box center [784, 355] width 517 height 358
click at [1037, 127] on span "Done" at bounding box center [1029, 131] width 17 height 15
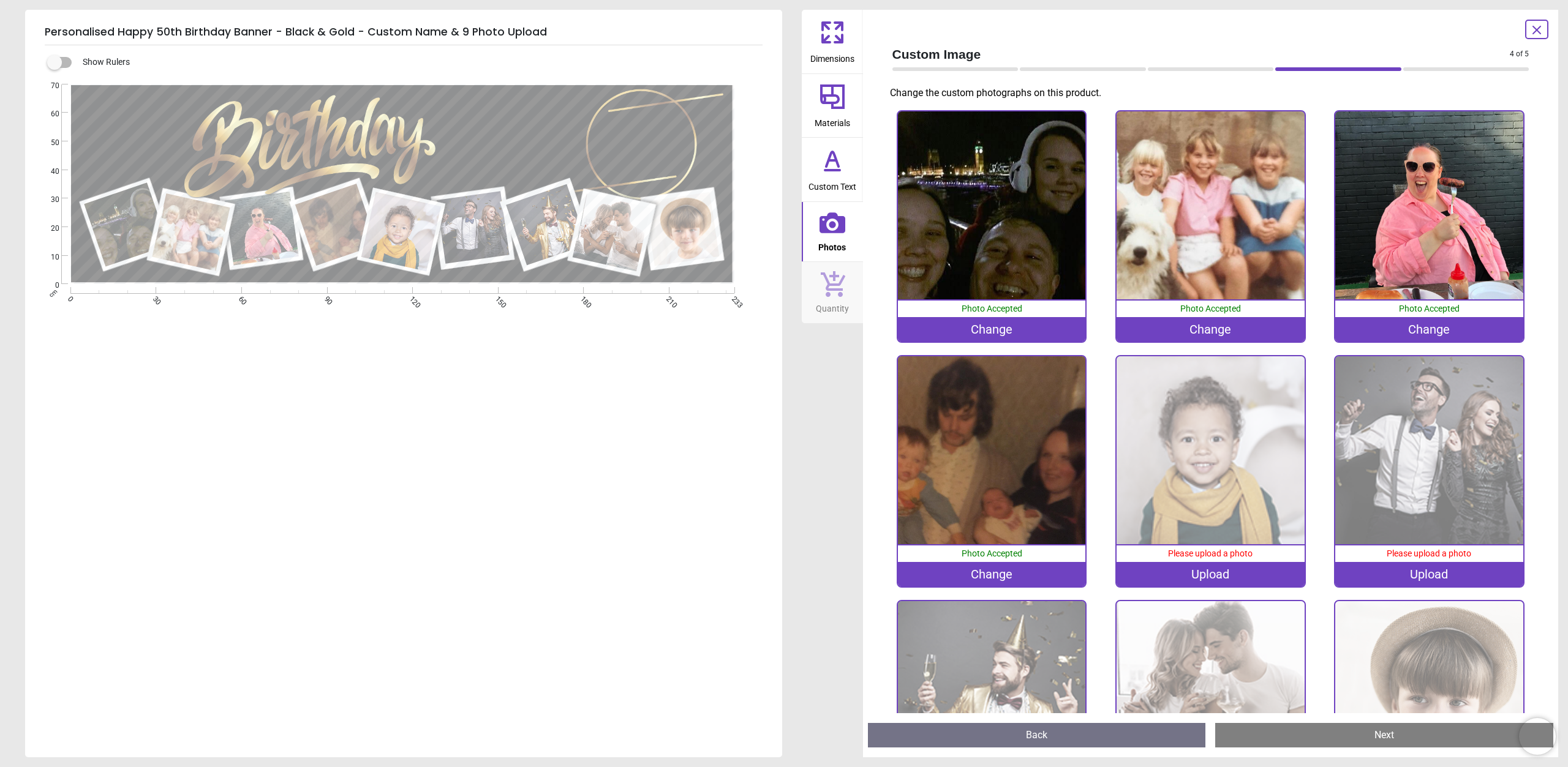
click at [1189, 575] on div "Upload" at bounding box center [1210, 574] width 188 height 25
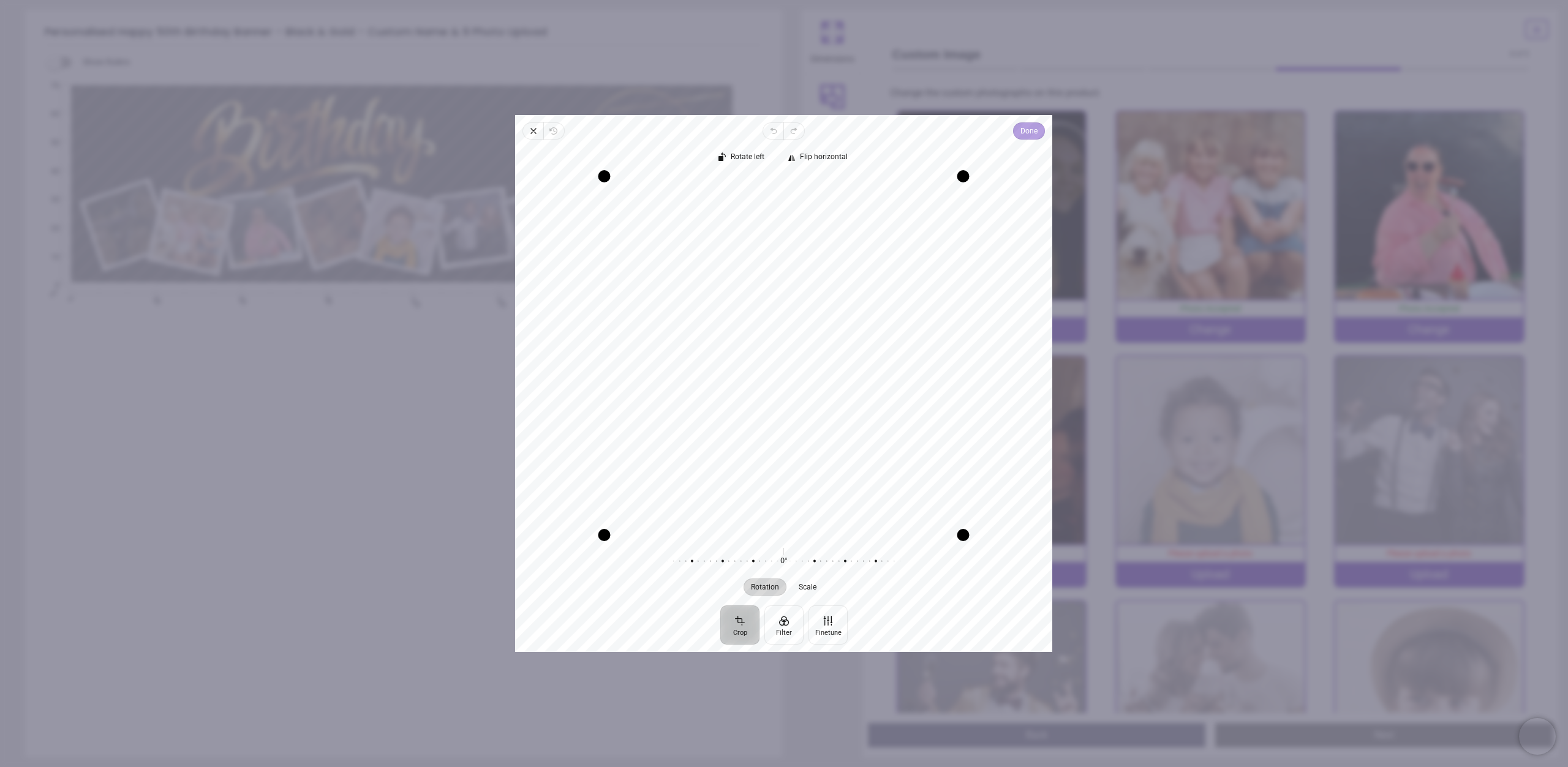
click at [1029, 131] on span "Done" at bounding box center [1029, 131] width 17 height 15
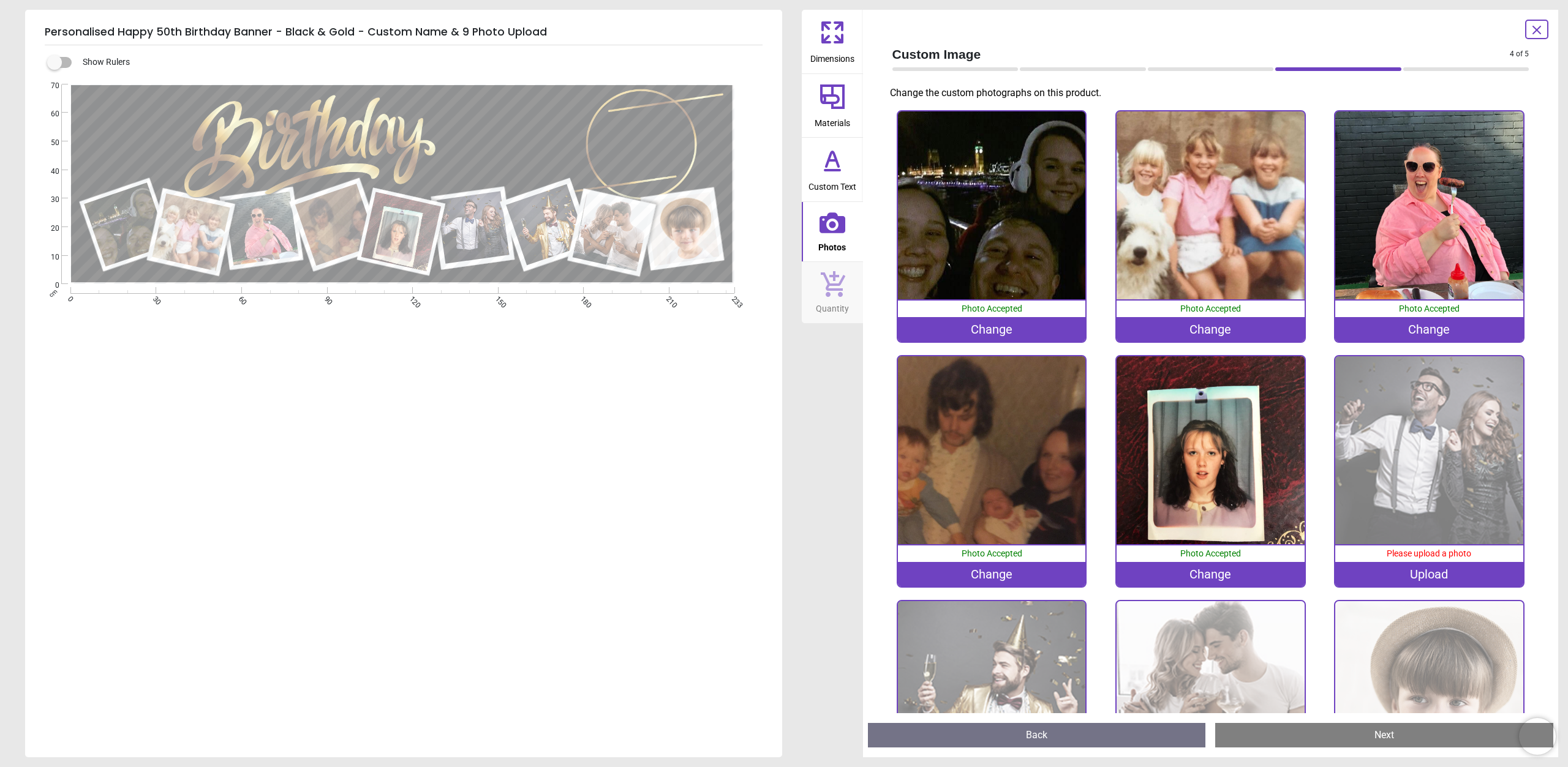
scroll to position [132, 0]
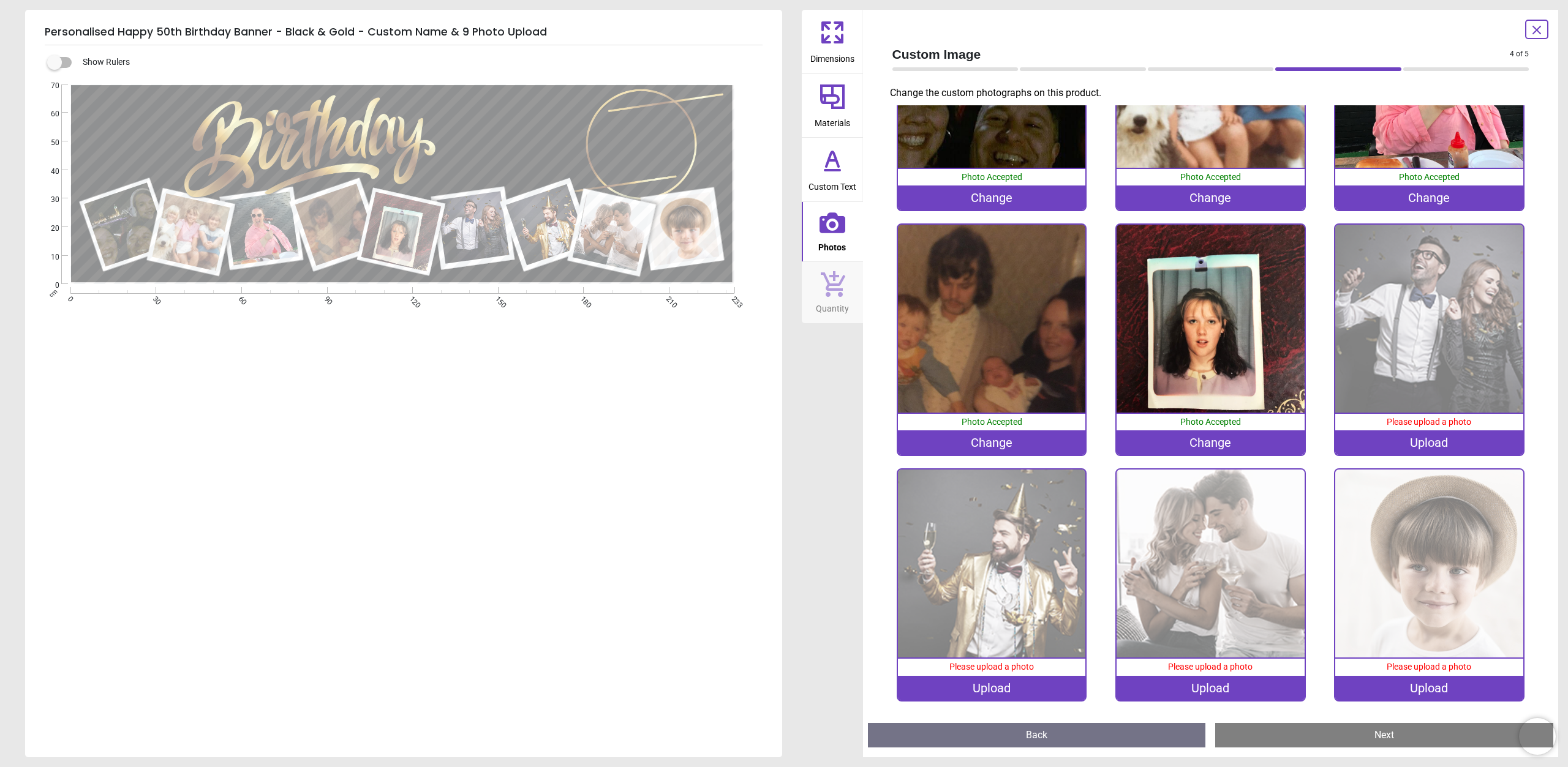
click at [1385, 688] on div "Upload" at bounding box center [1429, 688] width 188 height 25
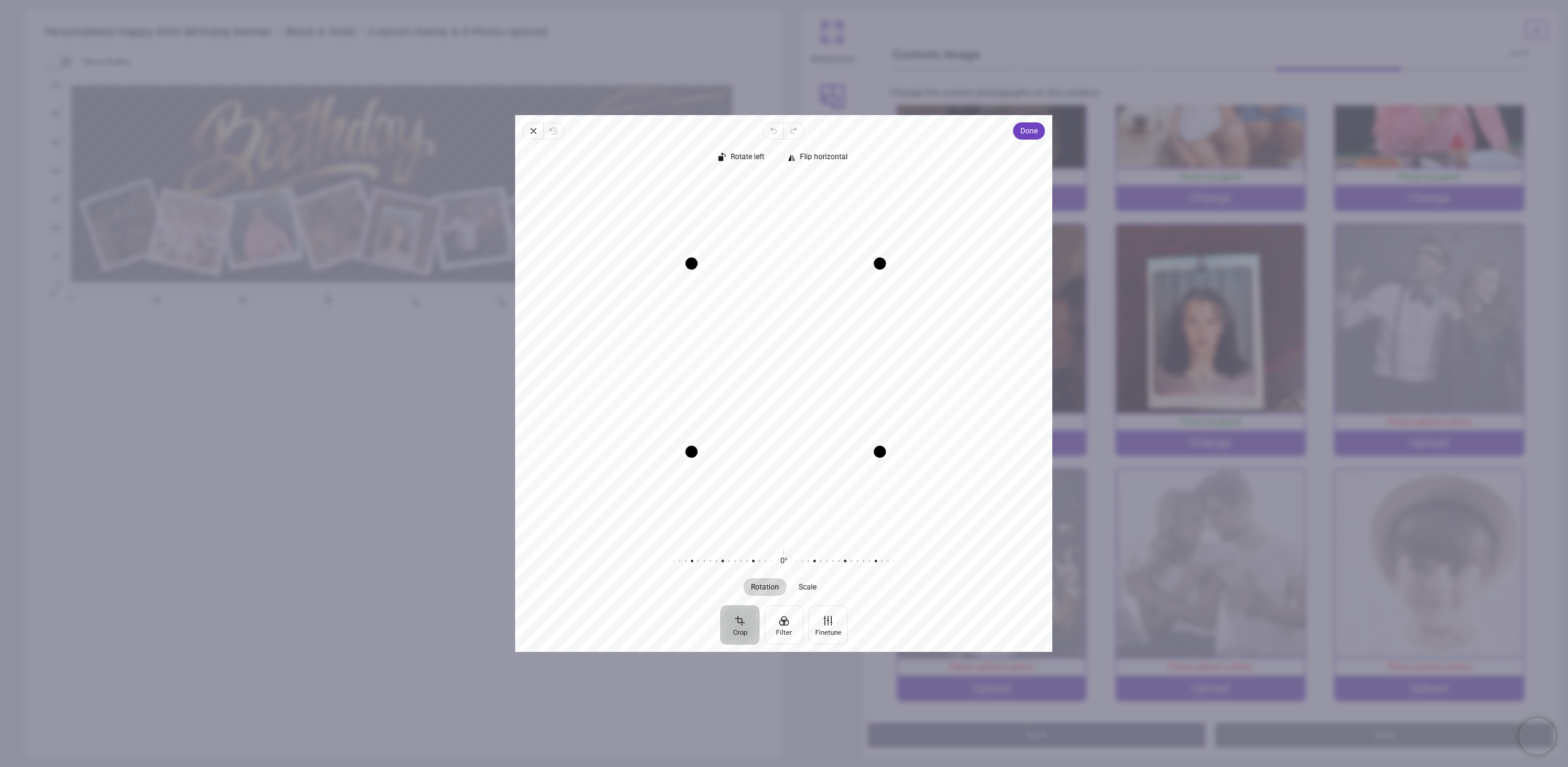
drag, startPoint x: 880, startPoint y: 472, endPoint x: 888, endPoint y: 446, distance: 27.2
click at [886, 446] on div "Drag corner br" at bounding box center [880, 451] width 12 height 12
click at [795, 340] on div "Recenter" at bounding box center [784, 355] width 517 height 358
drag, startPoint x: 812, startPoint y: 326, endPoint x: 798, endPoint y: 351, distance: 28.7
click at [798, 351] on div "Recenter" at bounding box center [784, 355] width 517 height 358
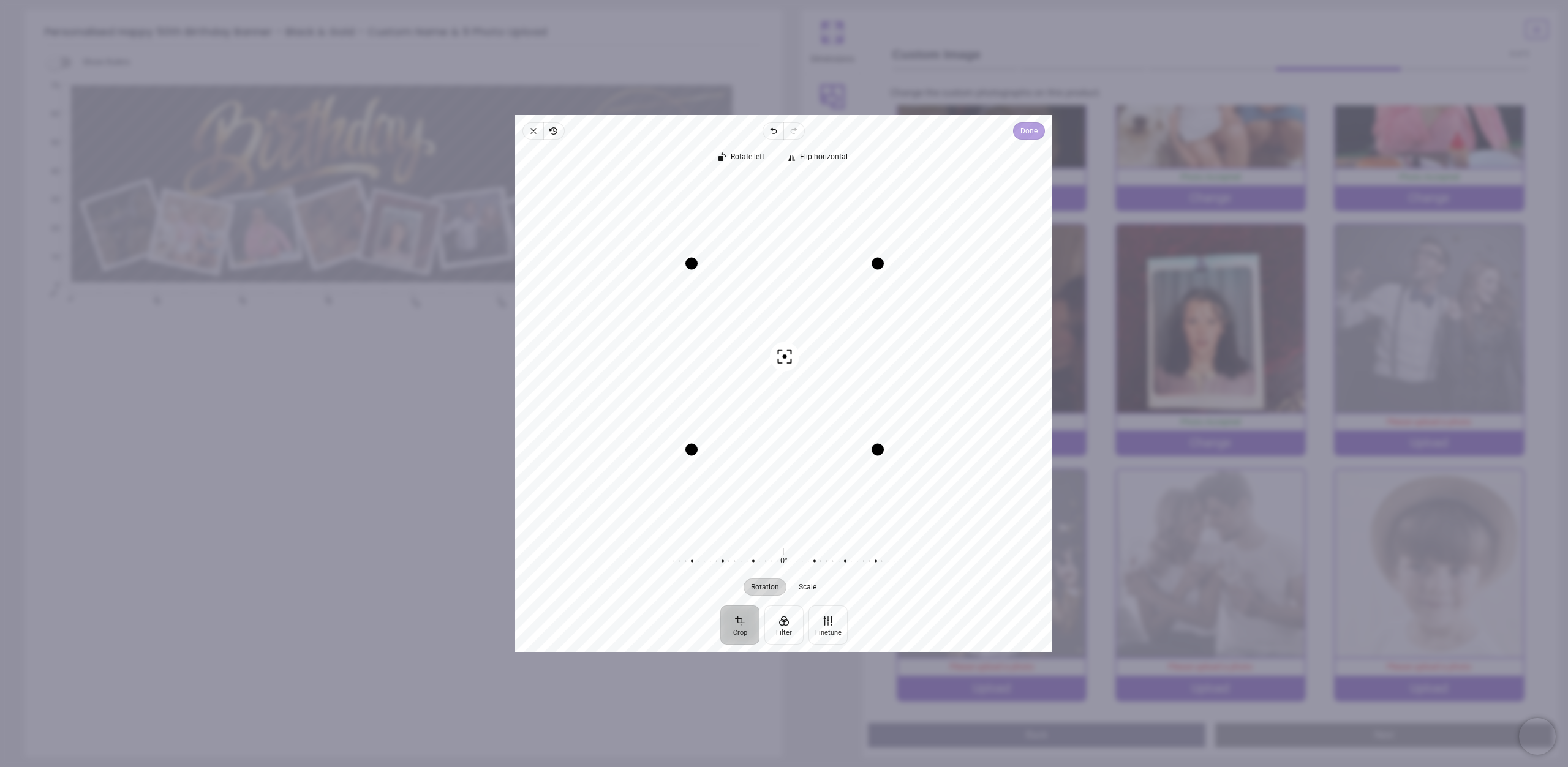
click at [1015, 127] on button "Done" at bounding box center [1029, 131] width 32 height 17
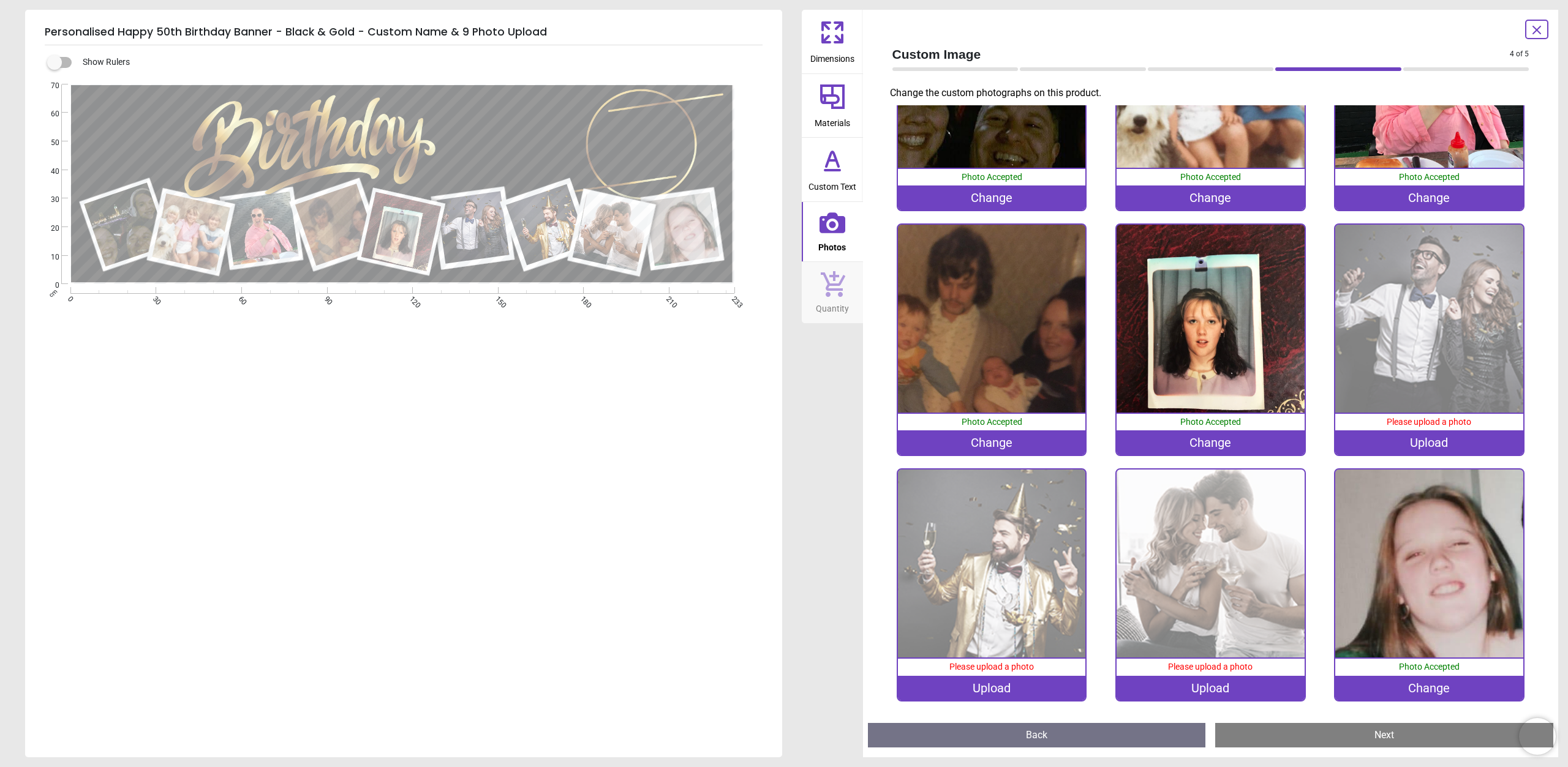
click at [1222, 688] on div "Upload" at bounding box center [1210, 688] width 188 height 25
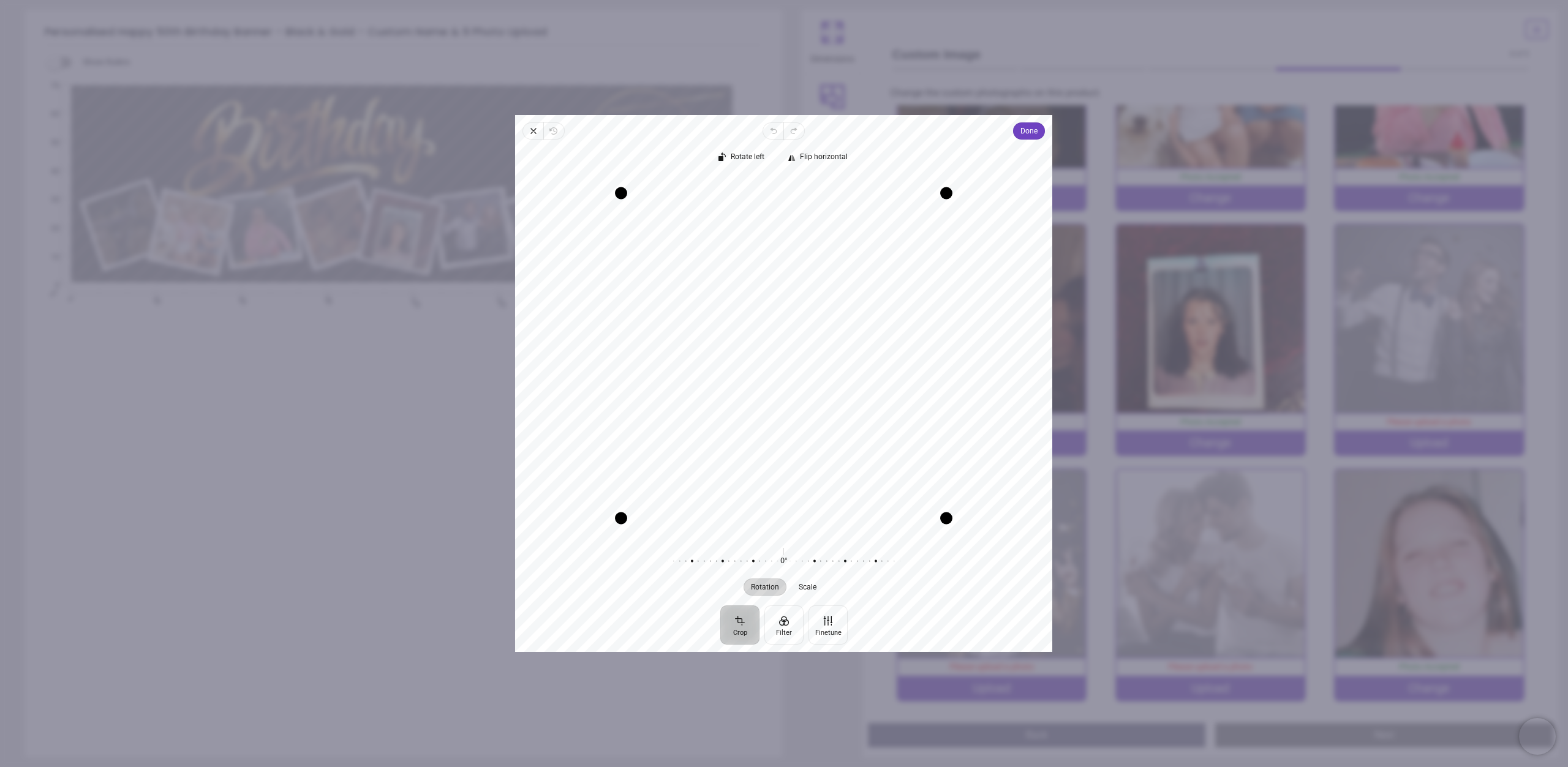
click at [816, 393] on div "Recenter" at bounding box center [784, 355] width 517 height 358
click at [1024, 137] on span "Done" at bounding box center [1029, 131] width 17 height 15
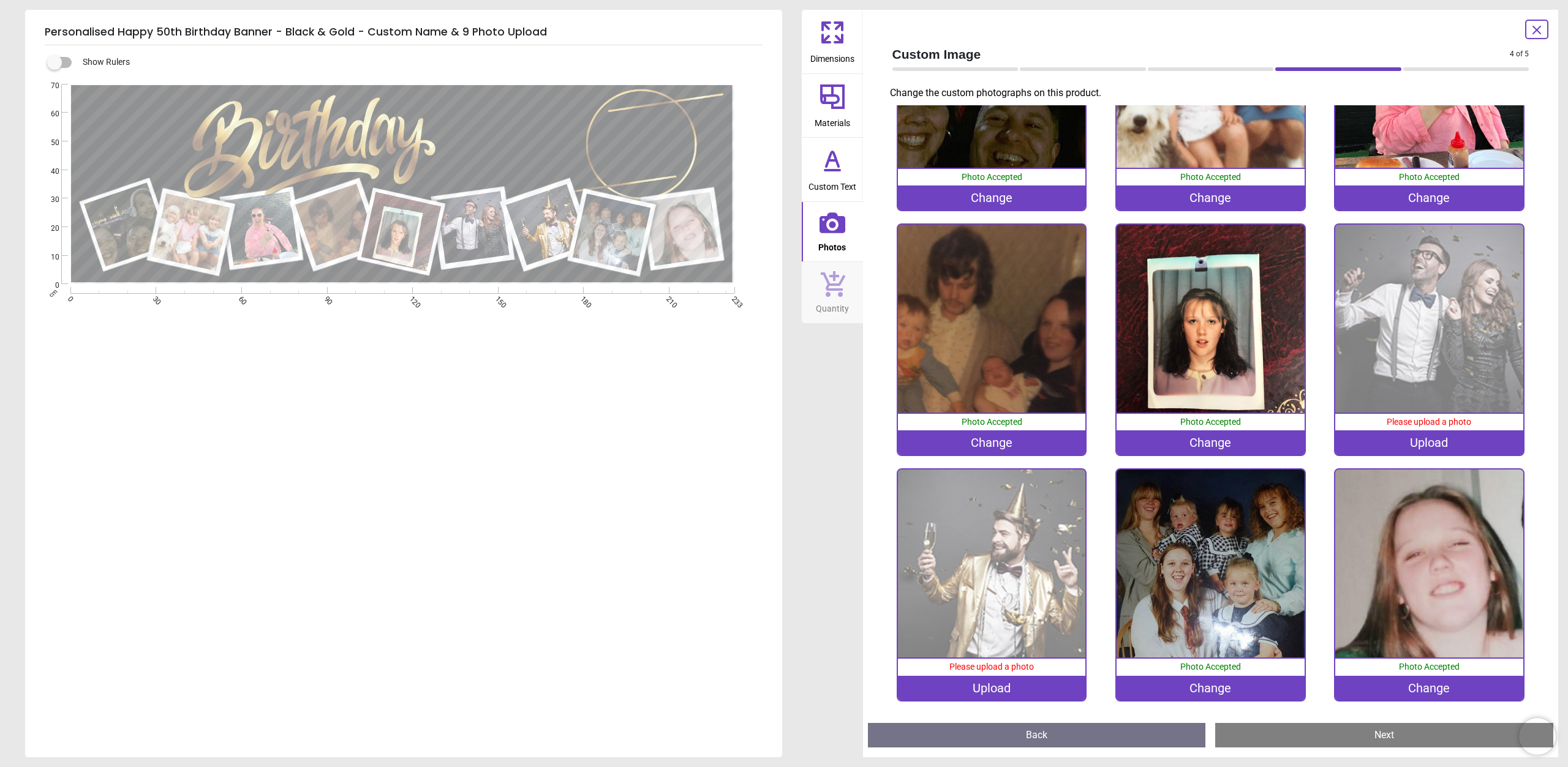
click at [1029, 684] on div "Upload" at bounding box center [992, 688] width 188 height 25
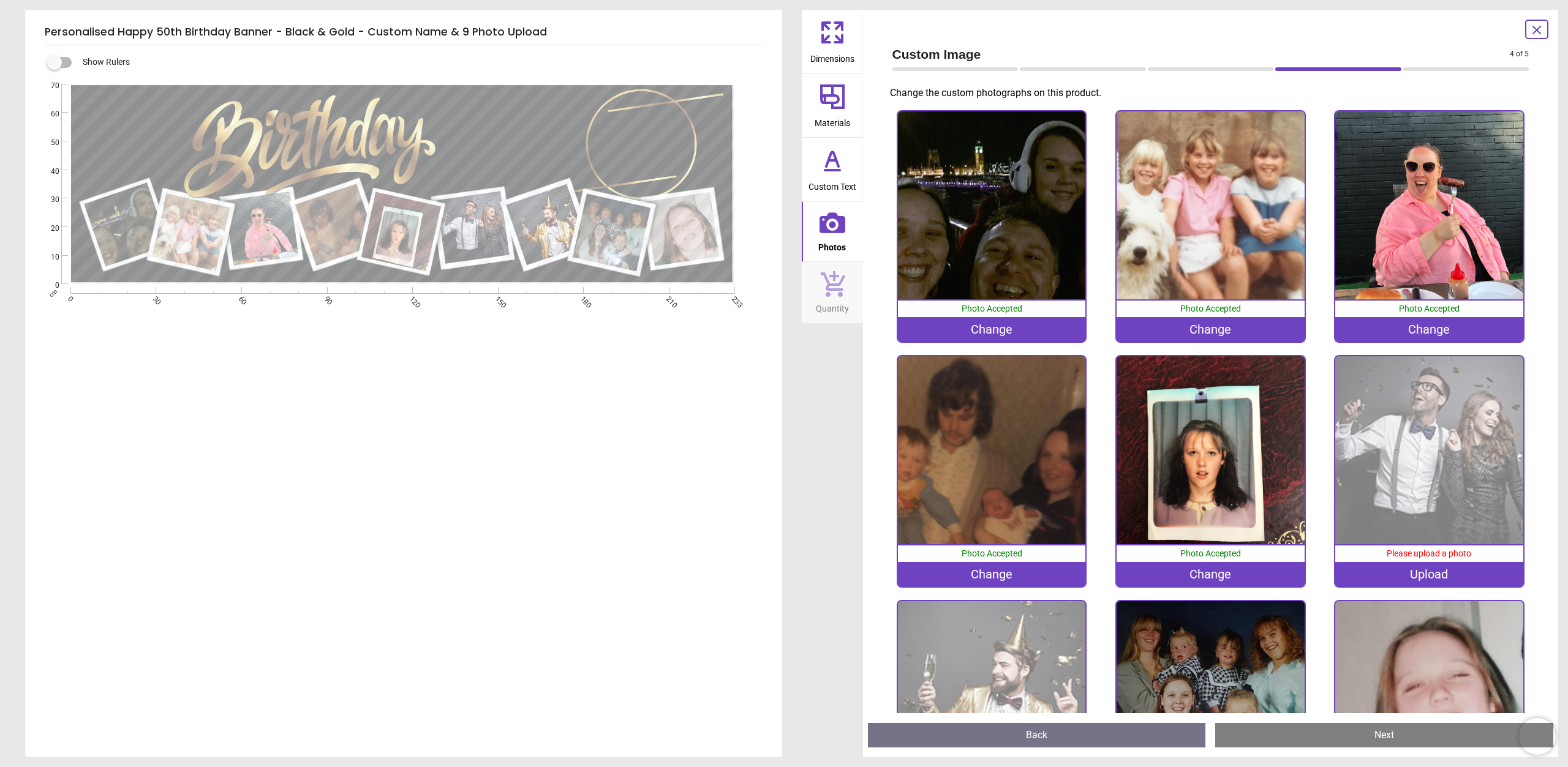
scroll to position [132, 0]
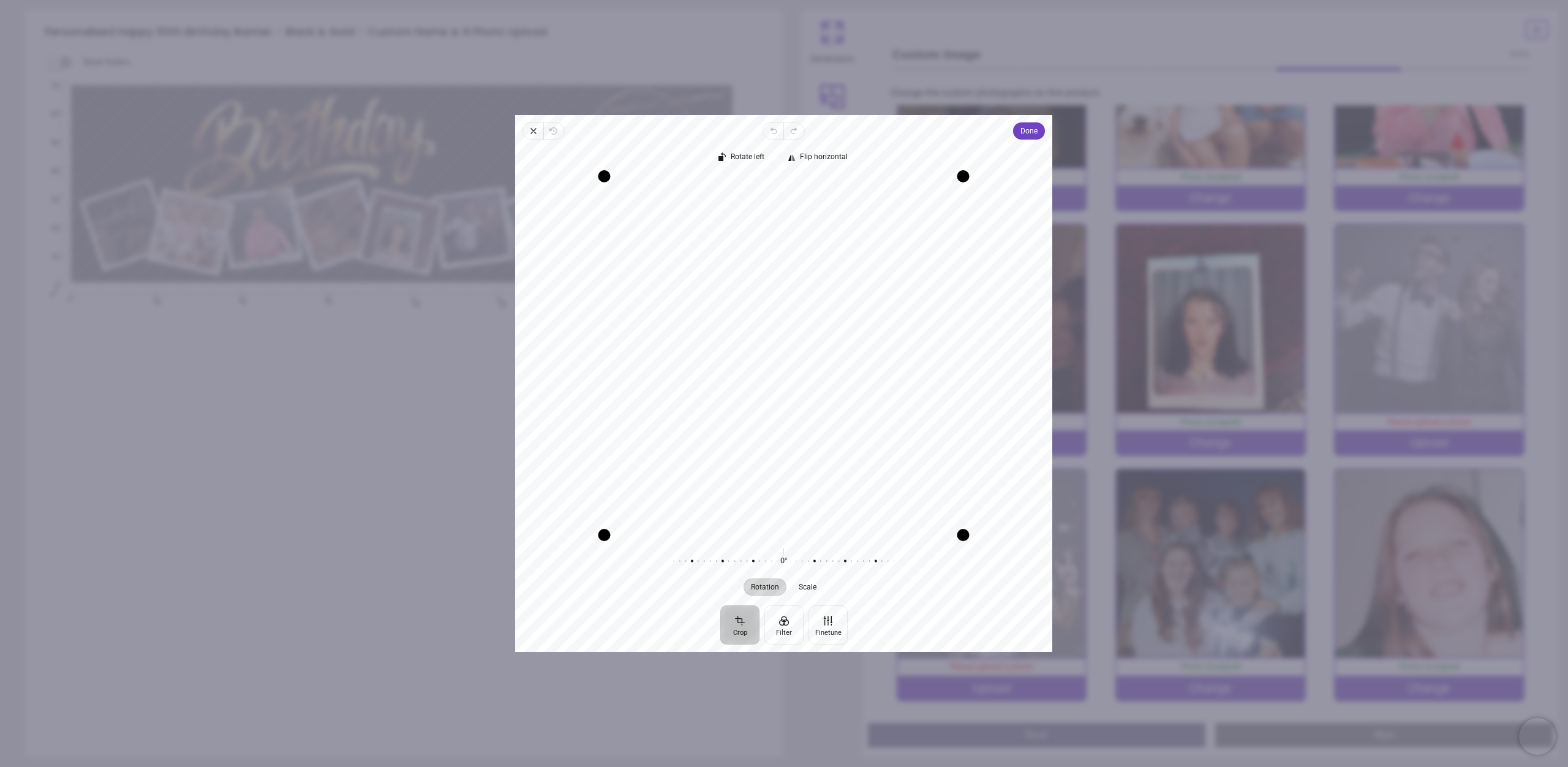
drag, startPoint x: 764, startPoint y: 383, endPoint x: 773, endPoint y: 384, distance: 9.1
click at [773, 384] on div "Recenter" at bounding box center [784, 355] width 517 height 358
click at [1033, 134] on span "Done" at bounding box center [1029, 131] width 17 height 15
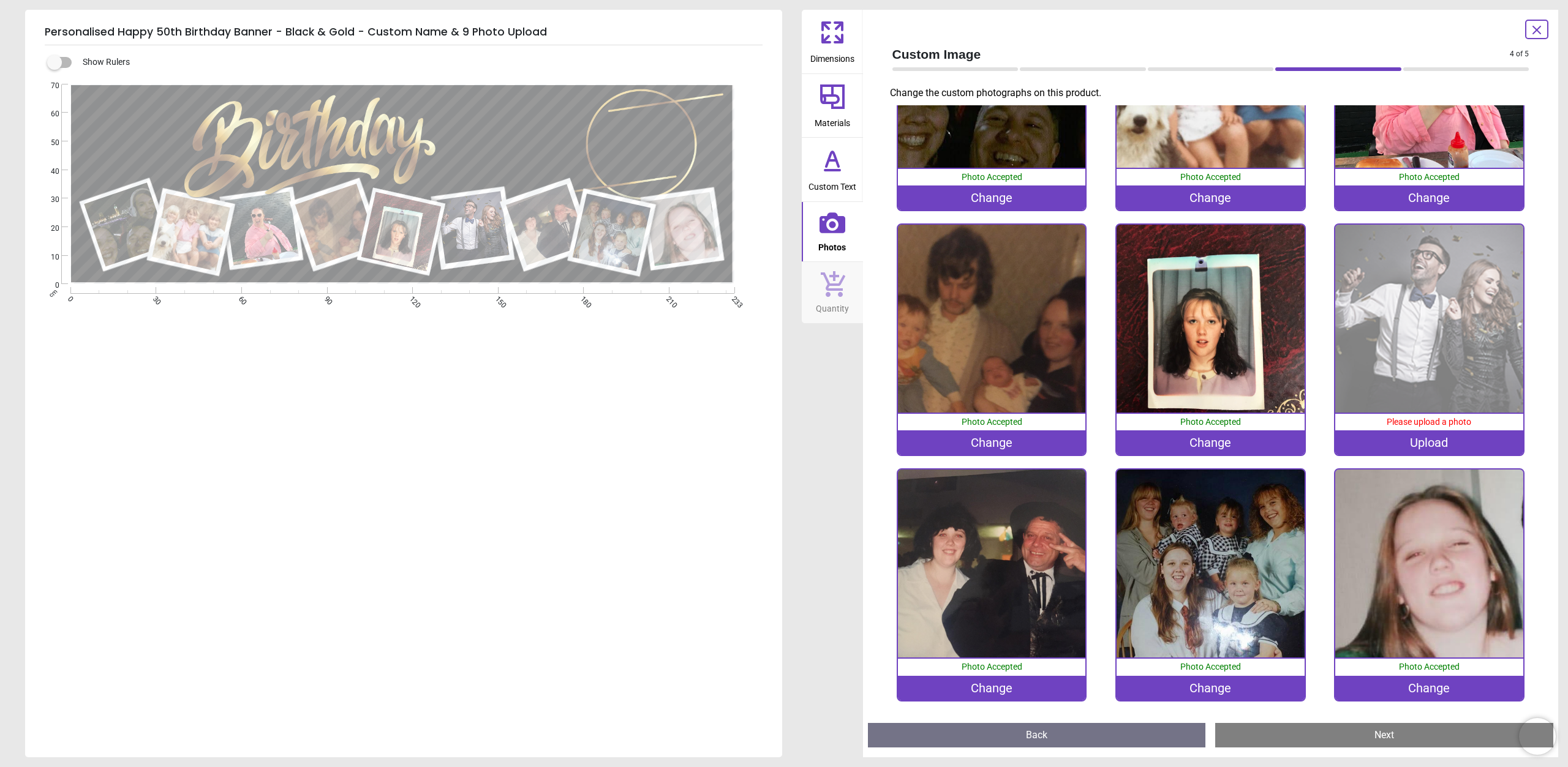
click at [1404, 445] on div "Upload" at bounding box center [1429, 443] width 188 height 25
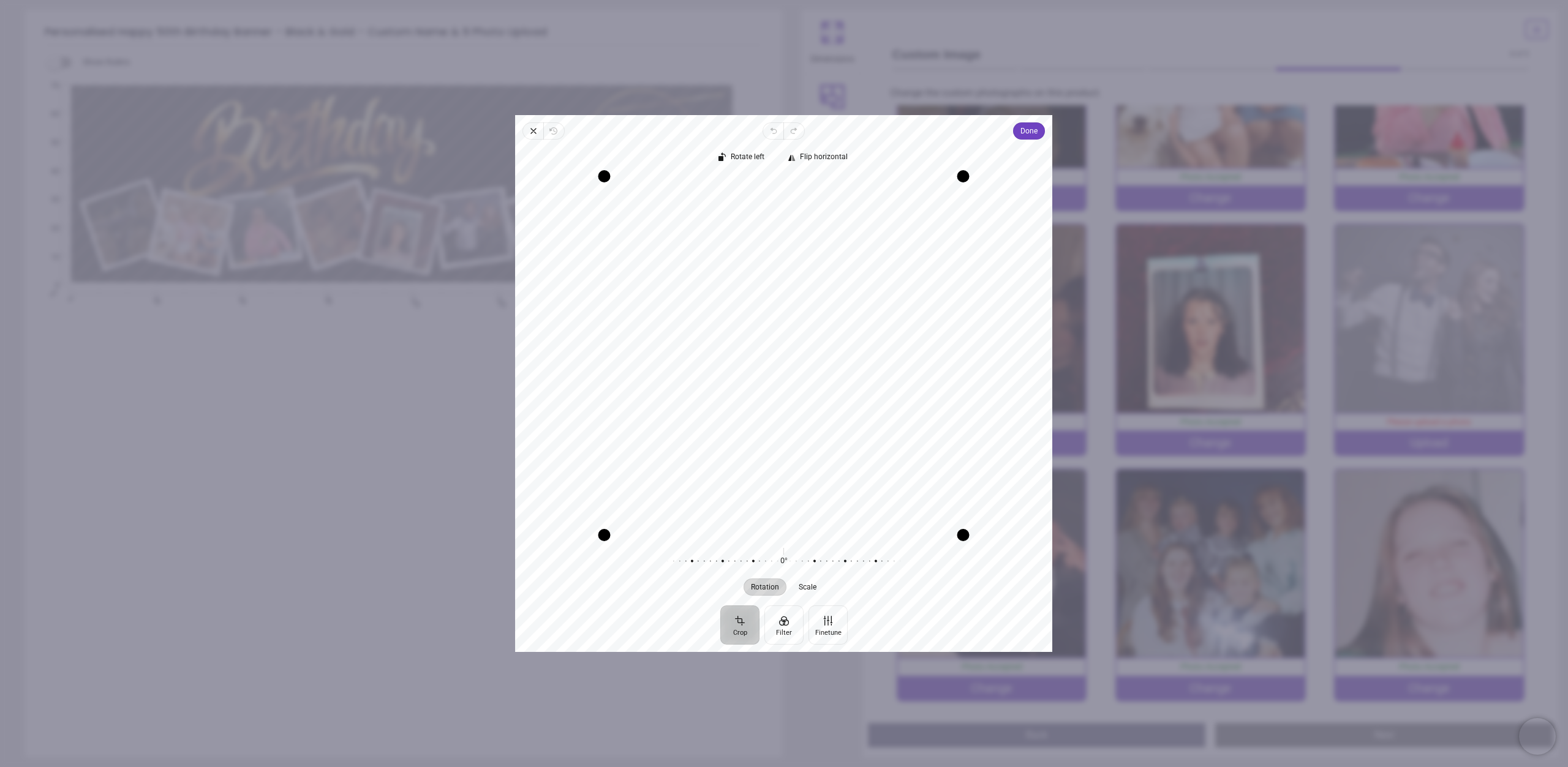
drag, startPoint x: 773, startPoint y: 392, endPoint x: 743, endPoint y: 391, distance: 30.0
click at [743, 391] on div "Recenter" at bounding box center [784, 355] width 517 height 358
click at [1025, 132] on span "Done" at bounding box center [1029, 131] width 17 height 15
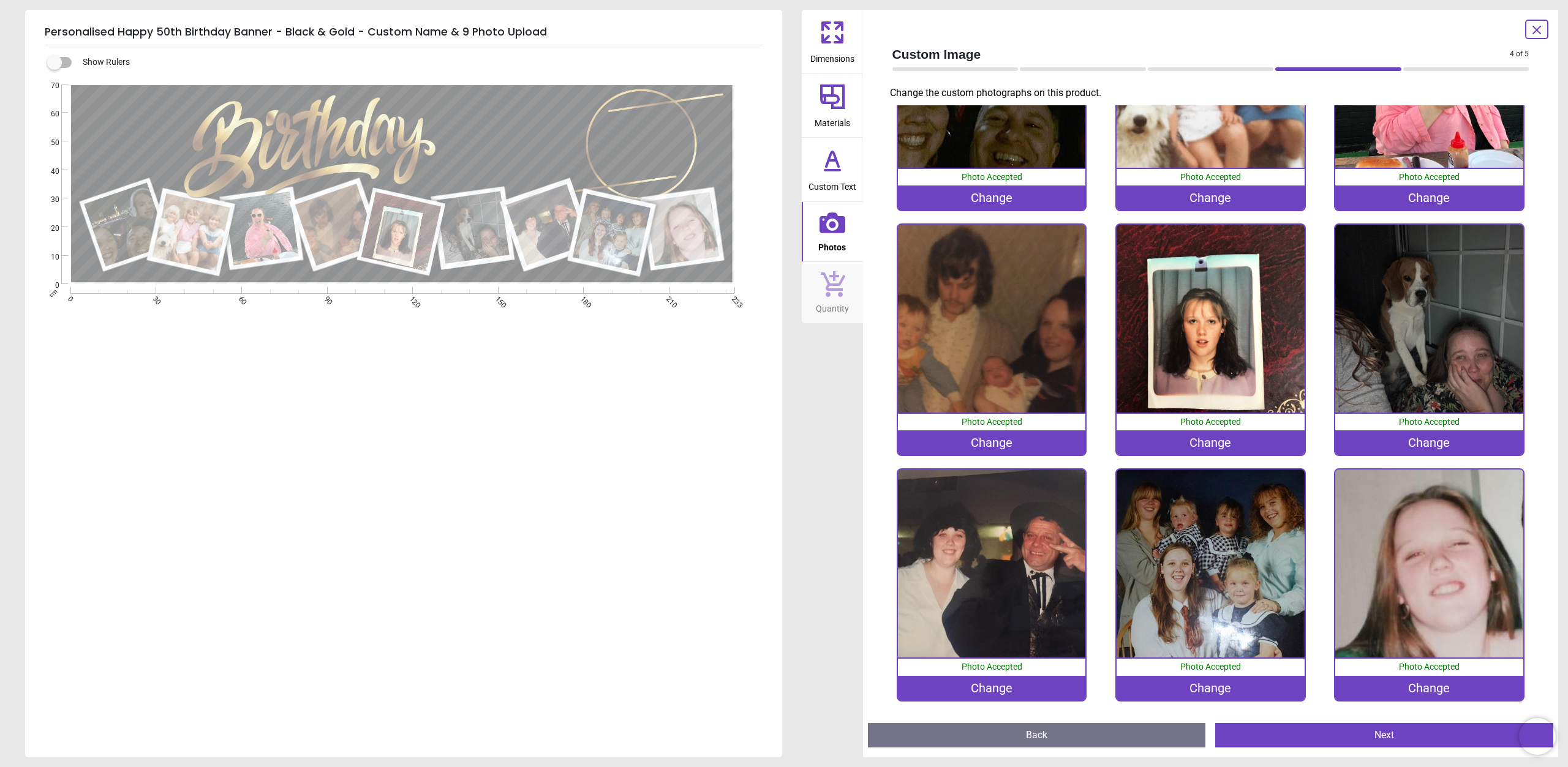
click at [1303, 742] on button "Next" at bounding box center [1384, 735] width 338 height 25
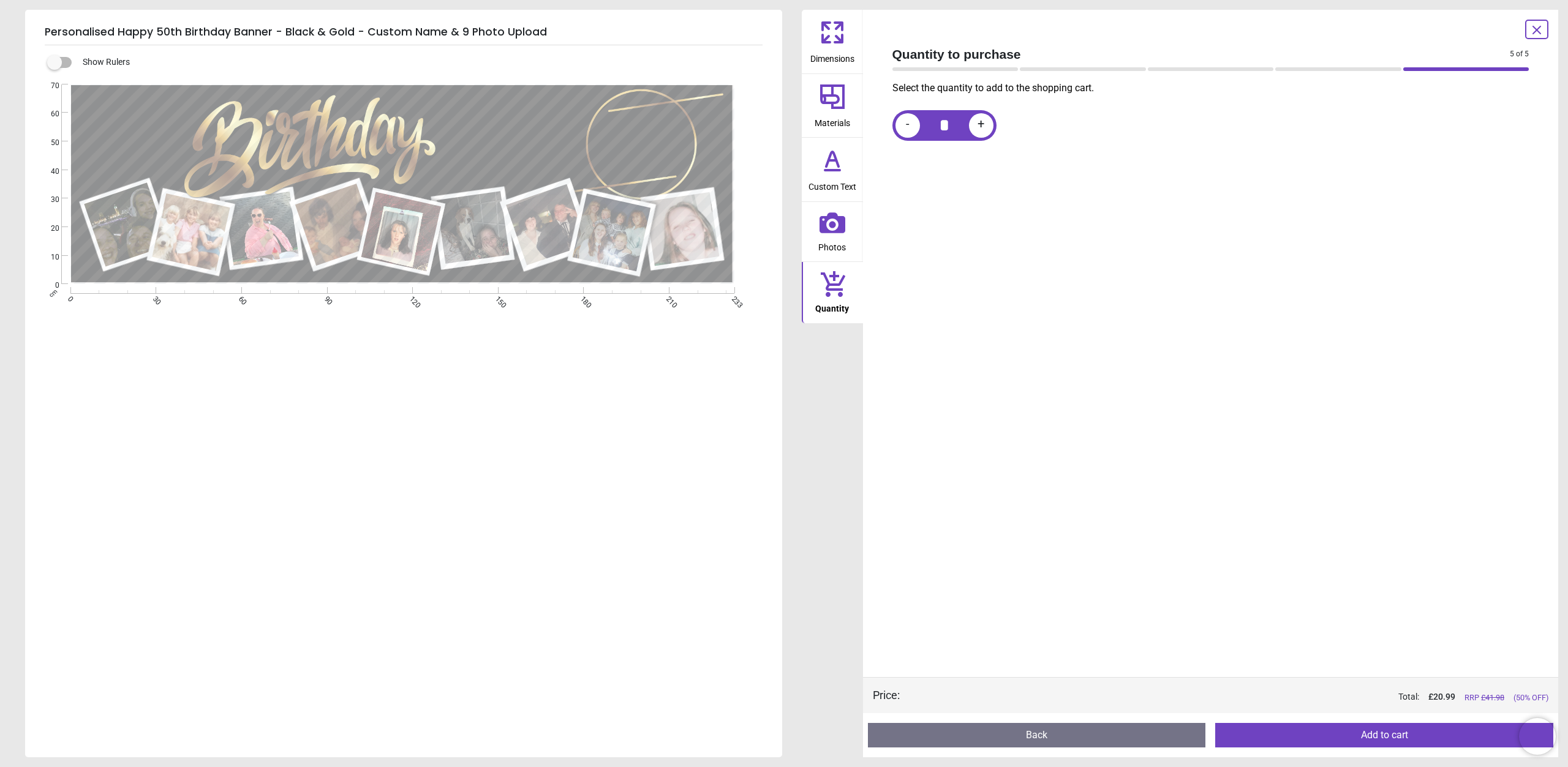
click at [987, 123] on div "+" at bounding box center [981, 125] width 25 height 25
type input "*"
click at [1324, 740] on button "Add to cart" at bounding box center [1384, 735] width 338 height 25
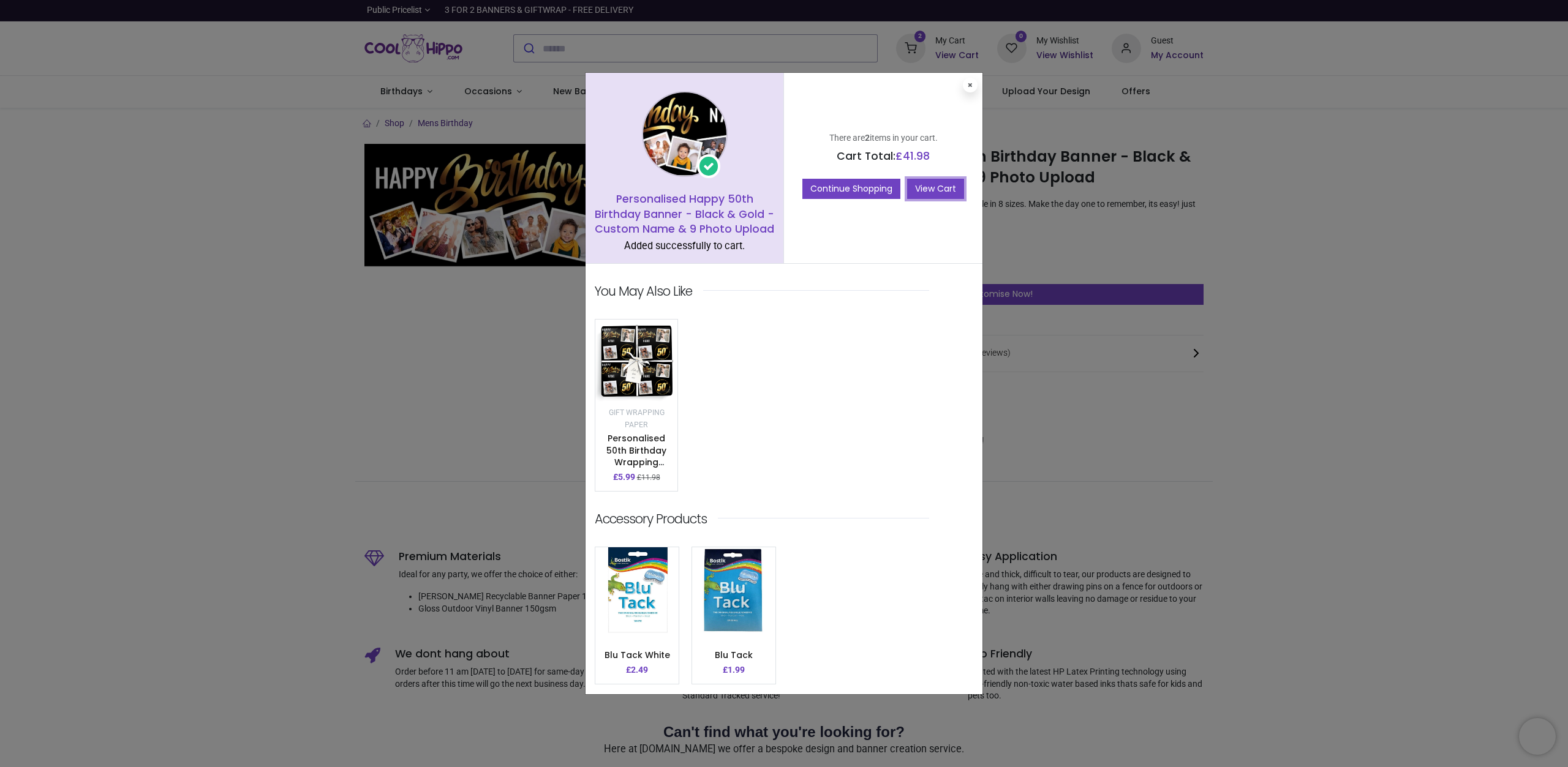
click at [915, 192] on link "View Cart" at bounding box center [936, 189] width 57 height 21
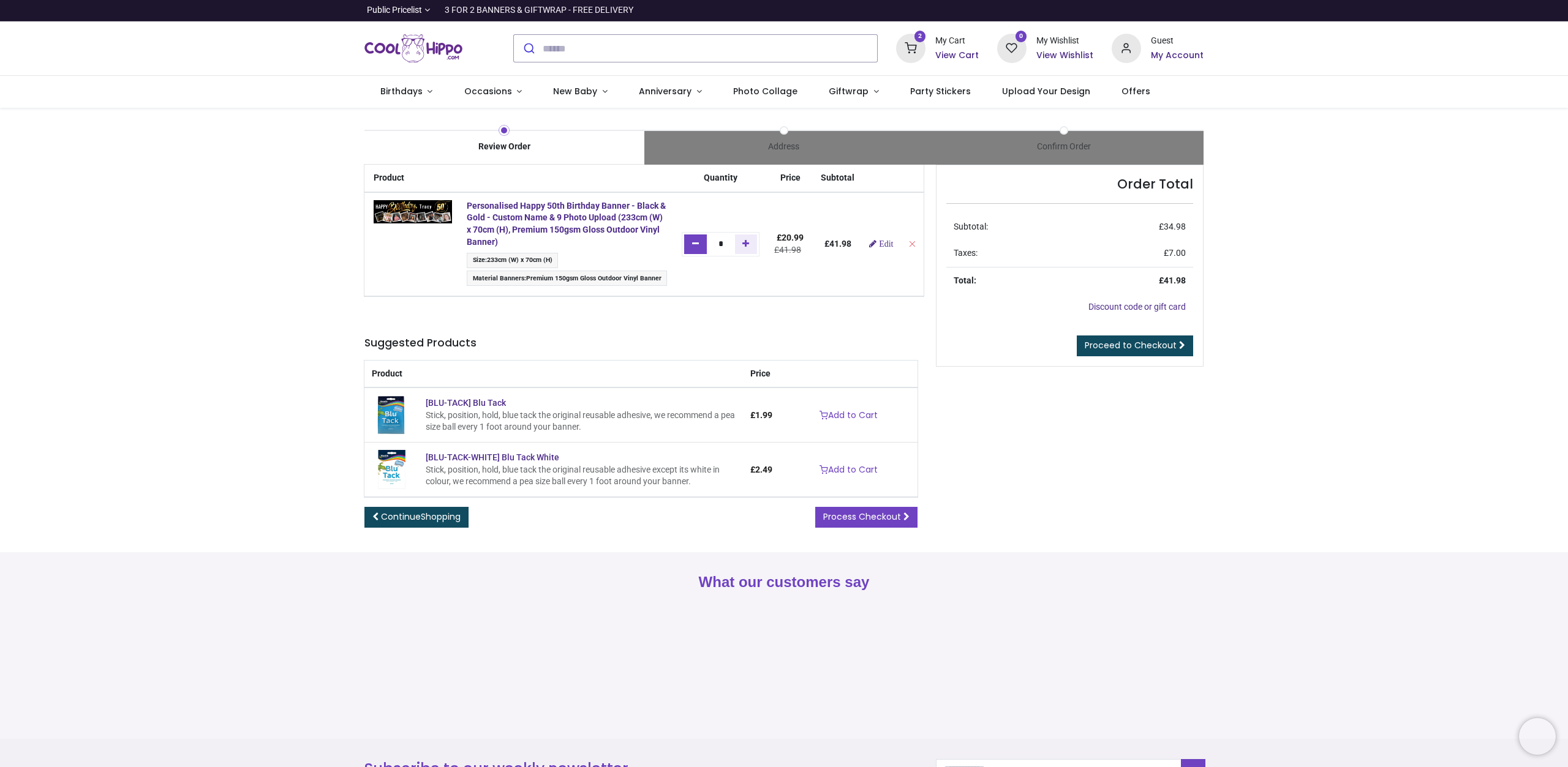
click at [699, 240] on icon "Remove one" at bounding box center [695, 244] width 6 height 8
type input "*"
click at [879, 248] on span "Edit" at bounding box center [886, 244] width 14 height 8
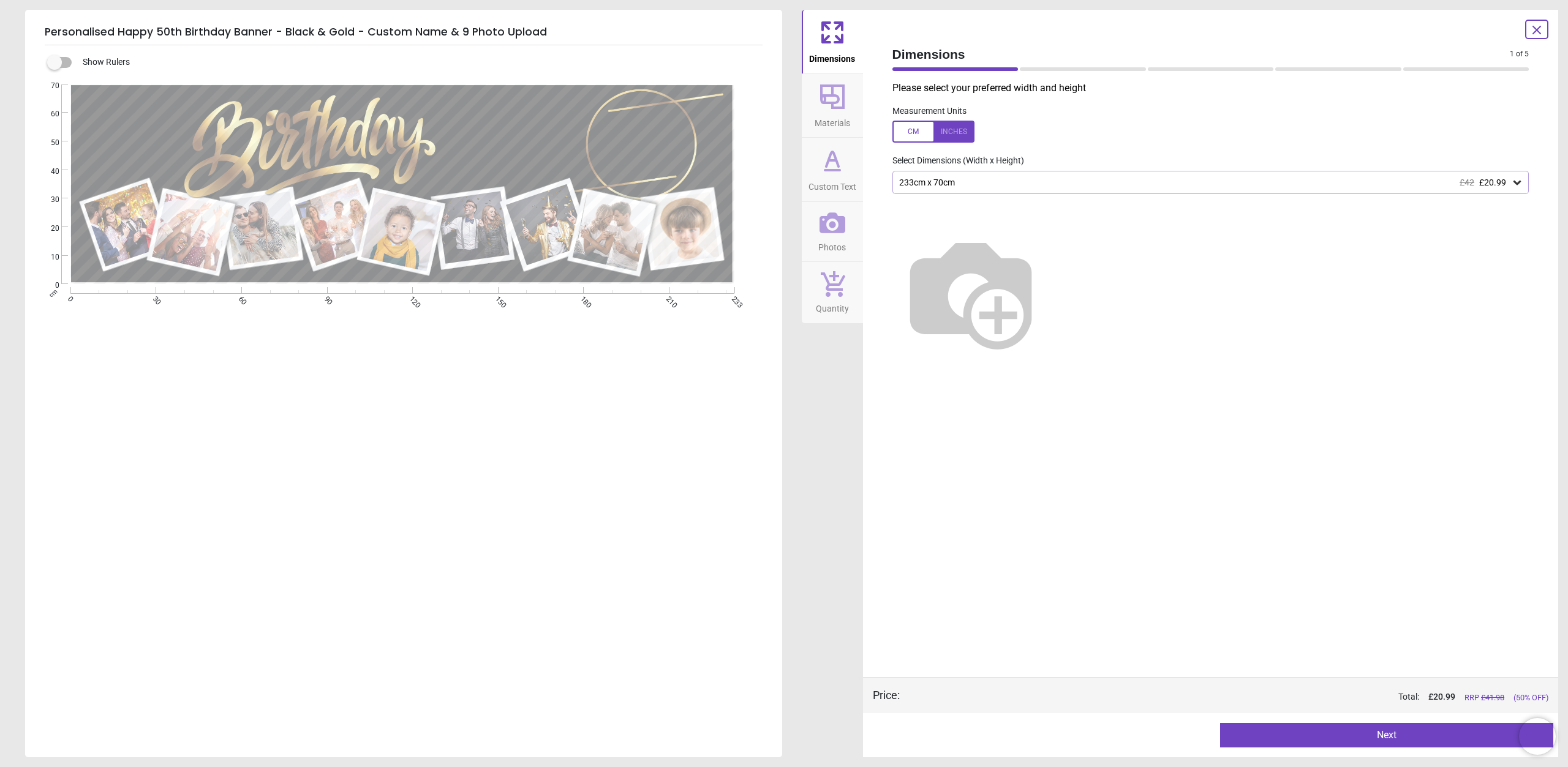
type textarea "*****"
type textarea "**"
type textarea "*****"
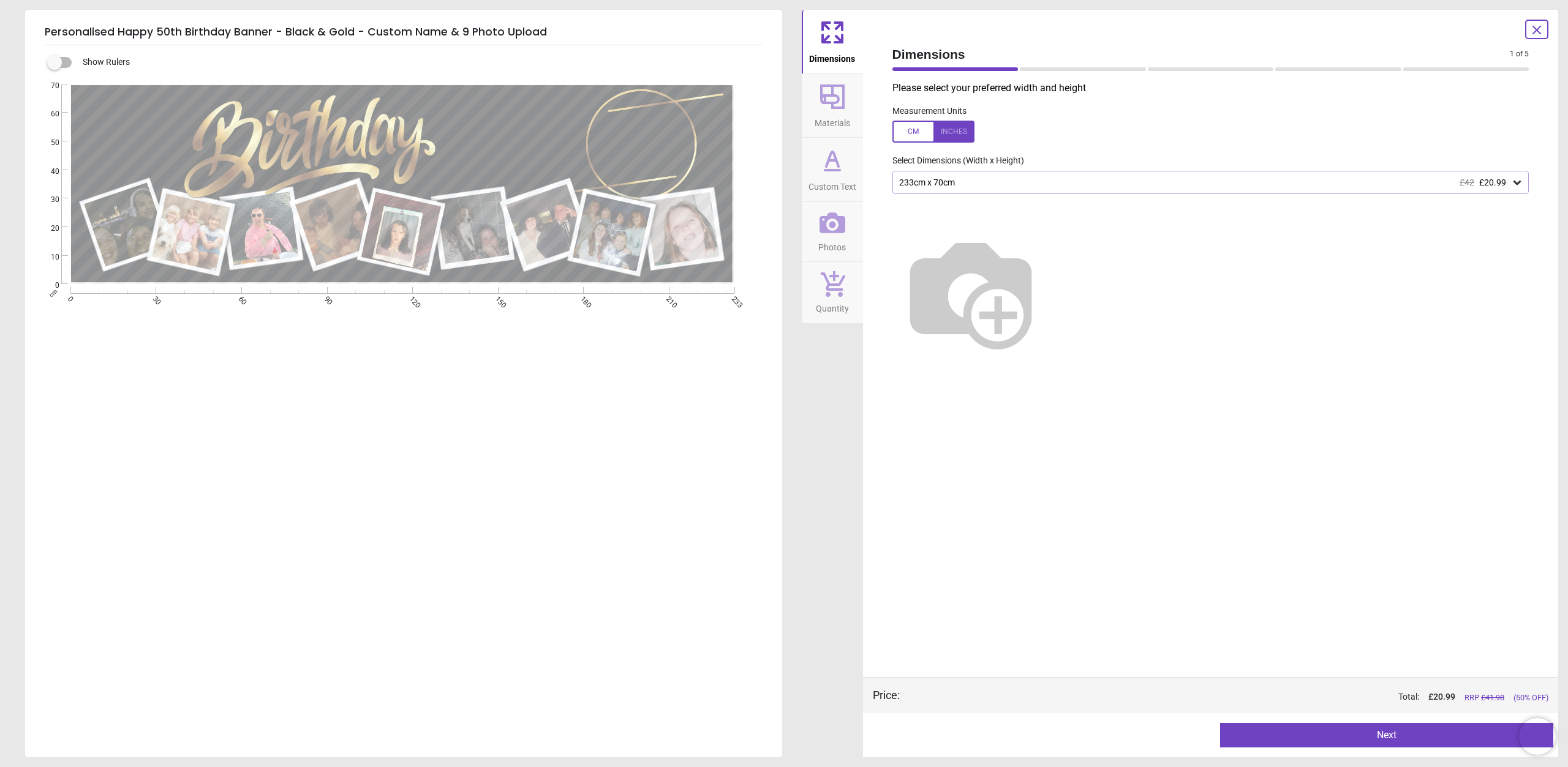
click at [823, 238] on span "Photos" at bounding box center [832, 245] width 27 height 18
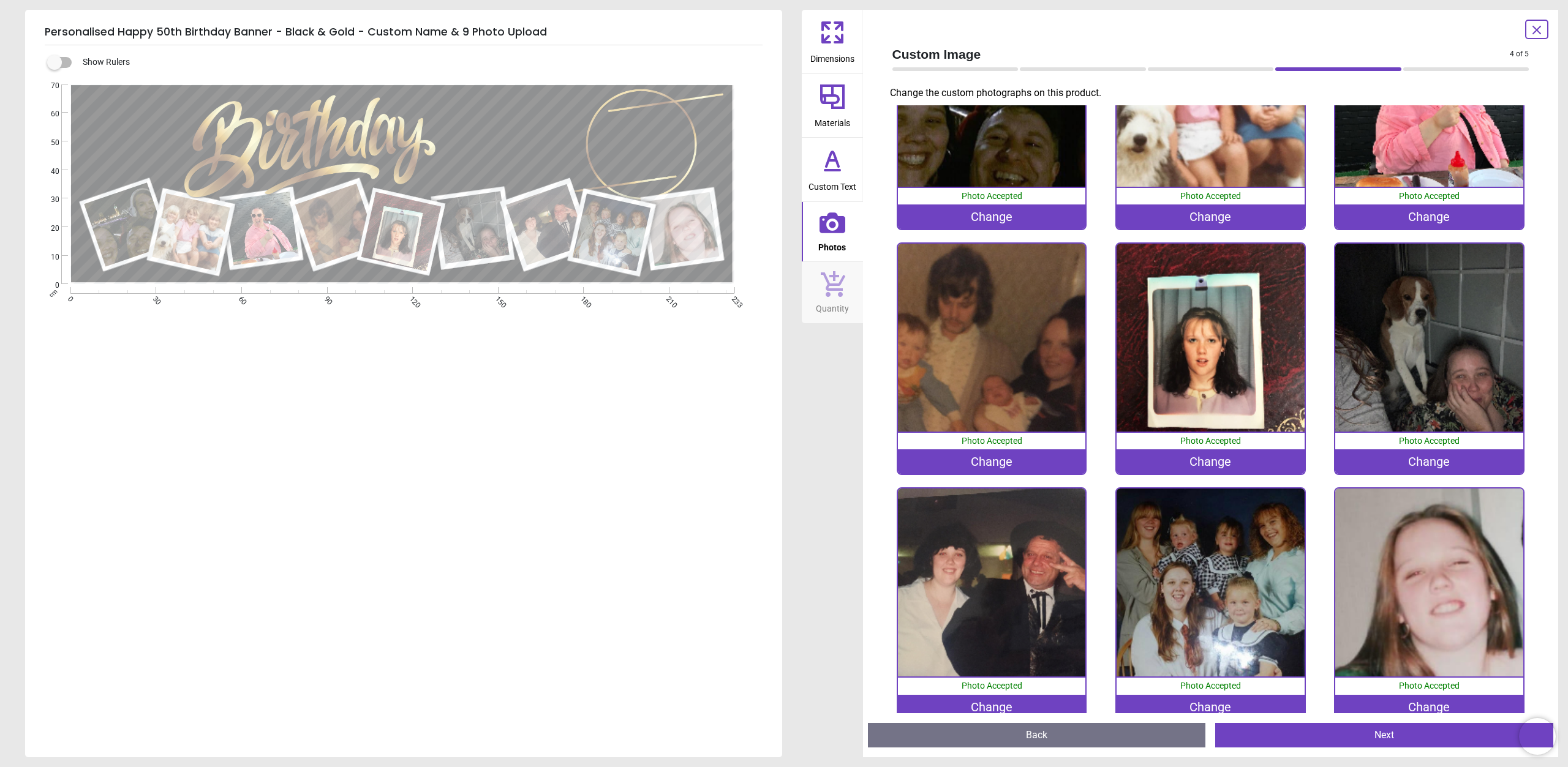
scroll to position [132, 0]
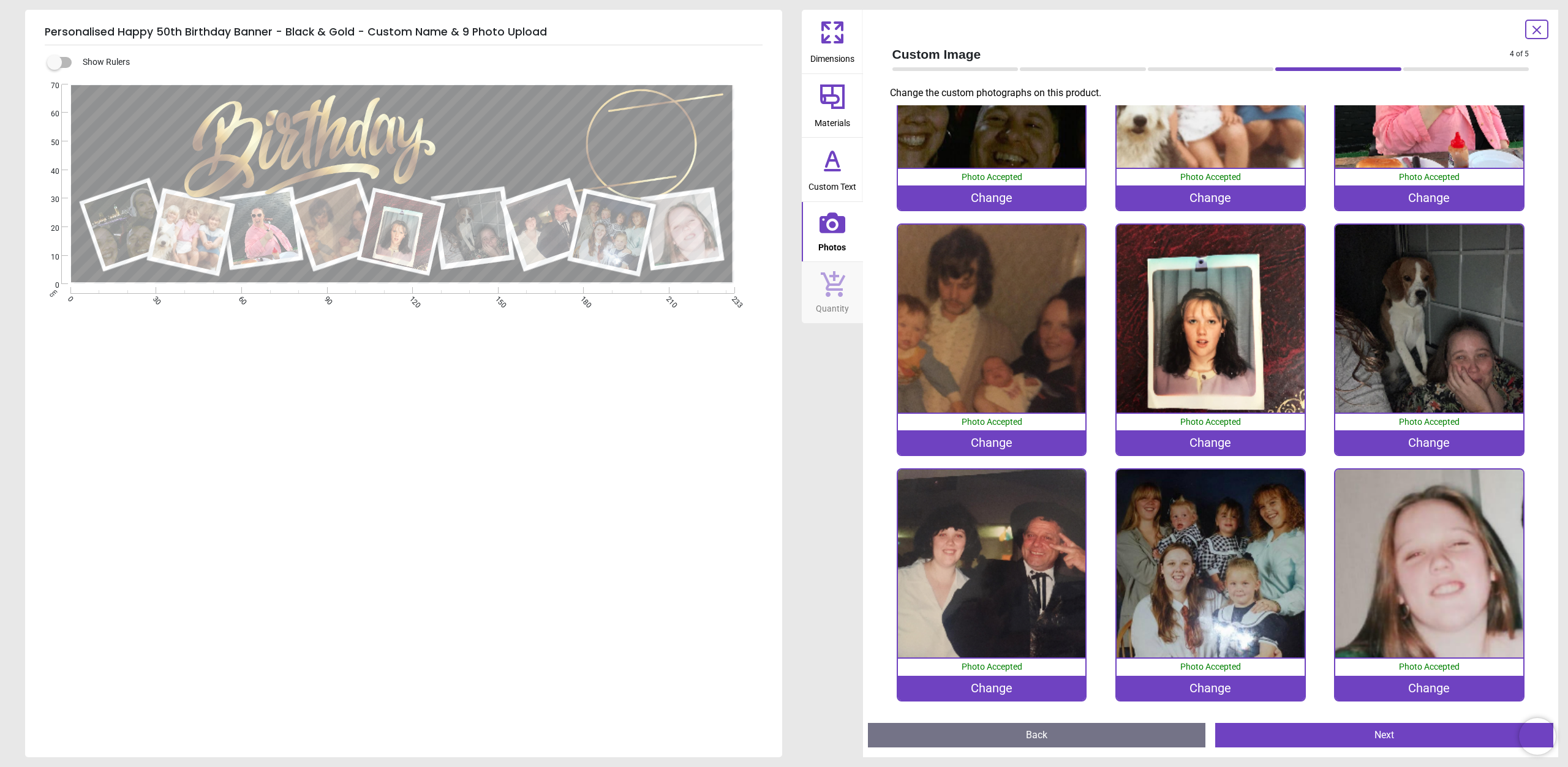
click at [1216, 449] on div "Change" at bounding box center [1210, 443] width 188 height 25
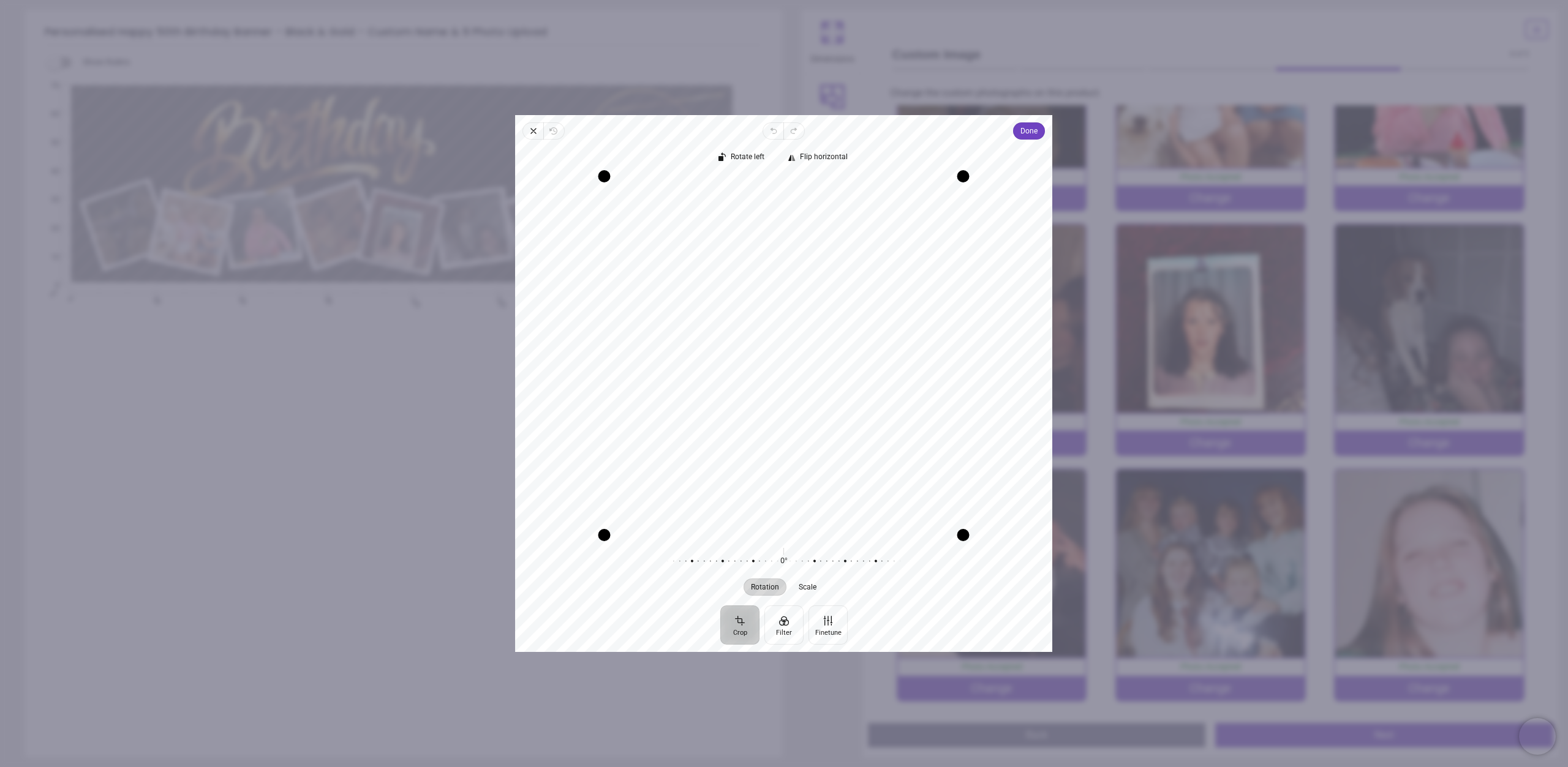
drag, startPoint x: 793, startPoint y: 349, endPoint x: 798, endPoint y: 356, distance: 8.6
click at [798, 356] on div "Recenter" at bounding box center [784, 355] width 517 height 358
click at [1022, 138] on span "Done" at bounding box center [1029, 131] width 17 height 15
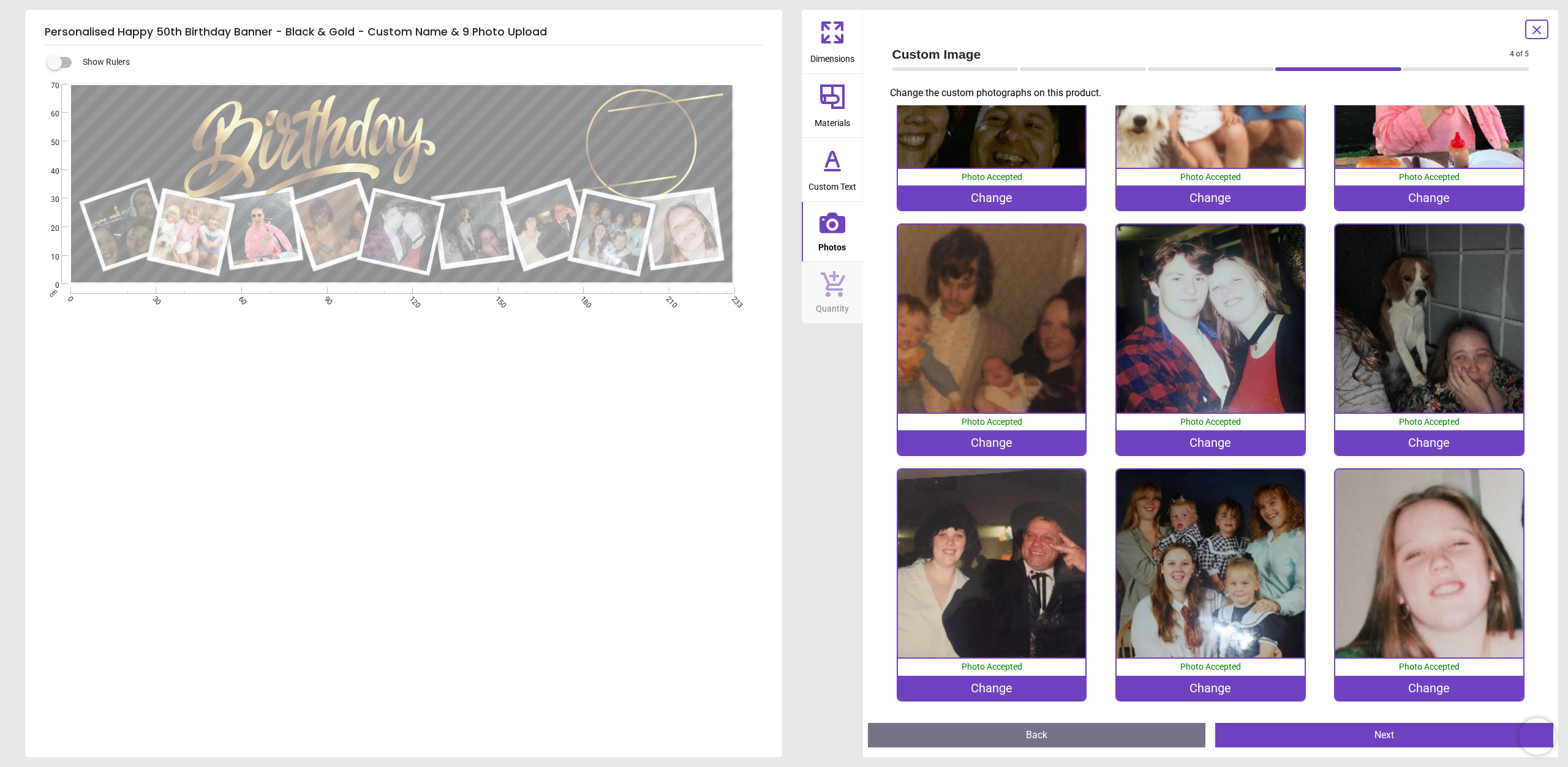
click at [1326, 738] on button "Next" at bounding box center [1384, 735] width 338 height 25
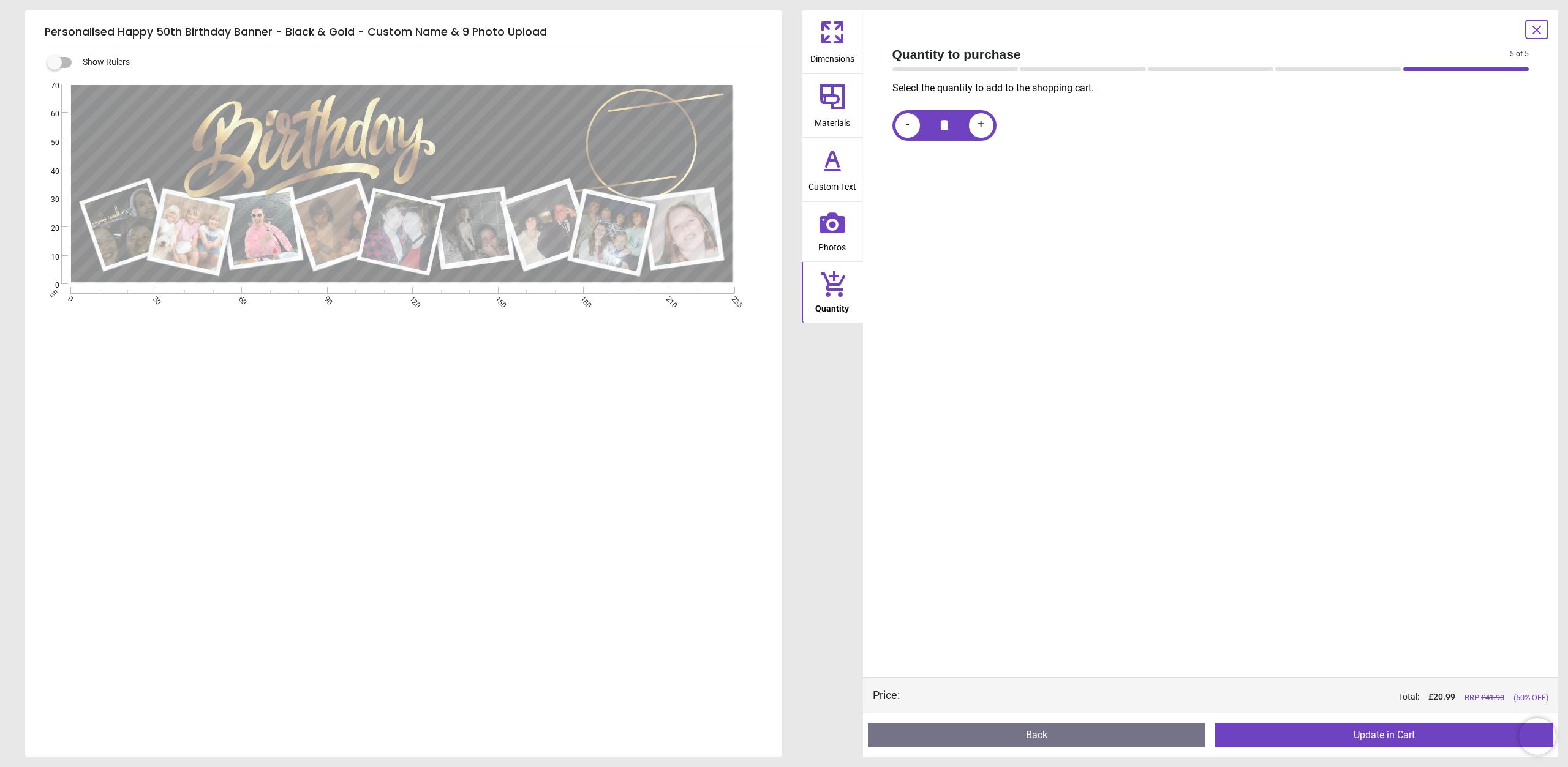
click at [1346, 735] on button "Update in Cart" at bounding box center [1384, 735] width 338 height 25
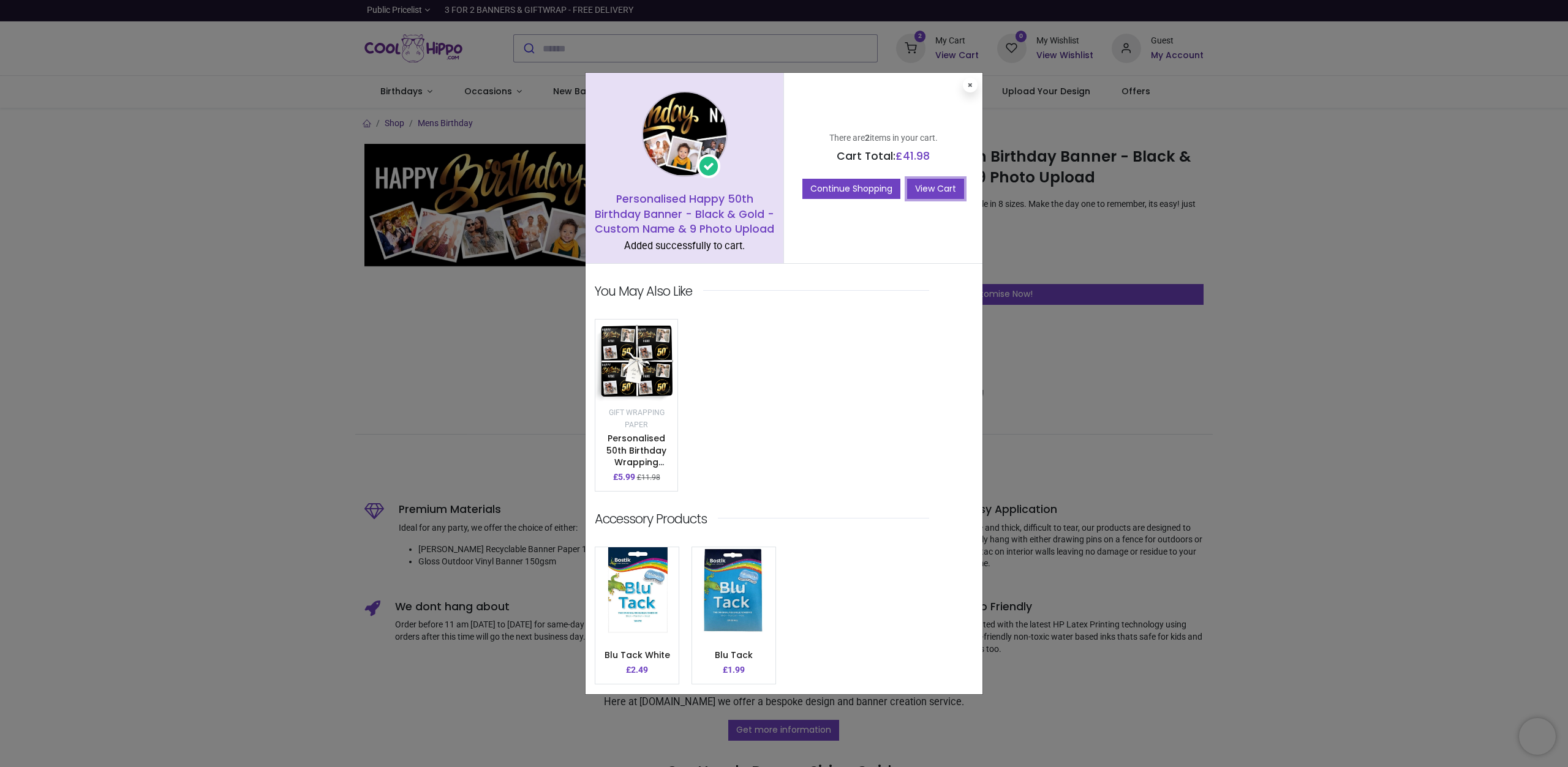
click at [922, 192] on link "View Cart" at bounding box center [936, 189] width 57 height 21
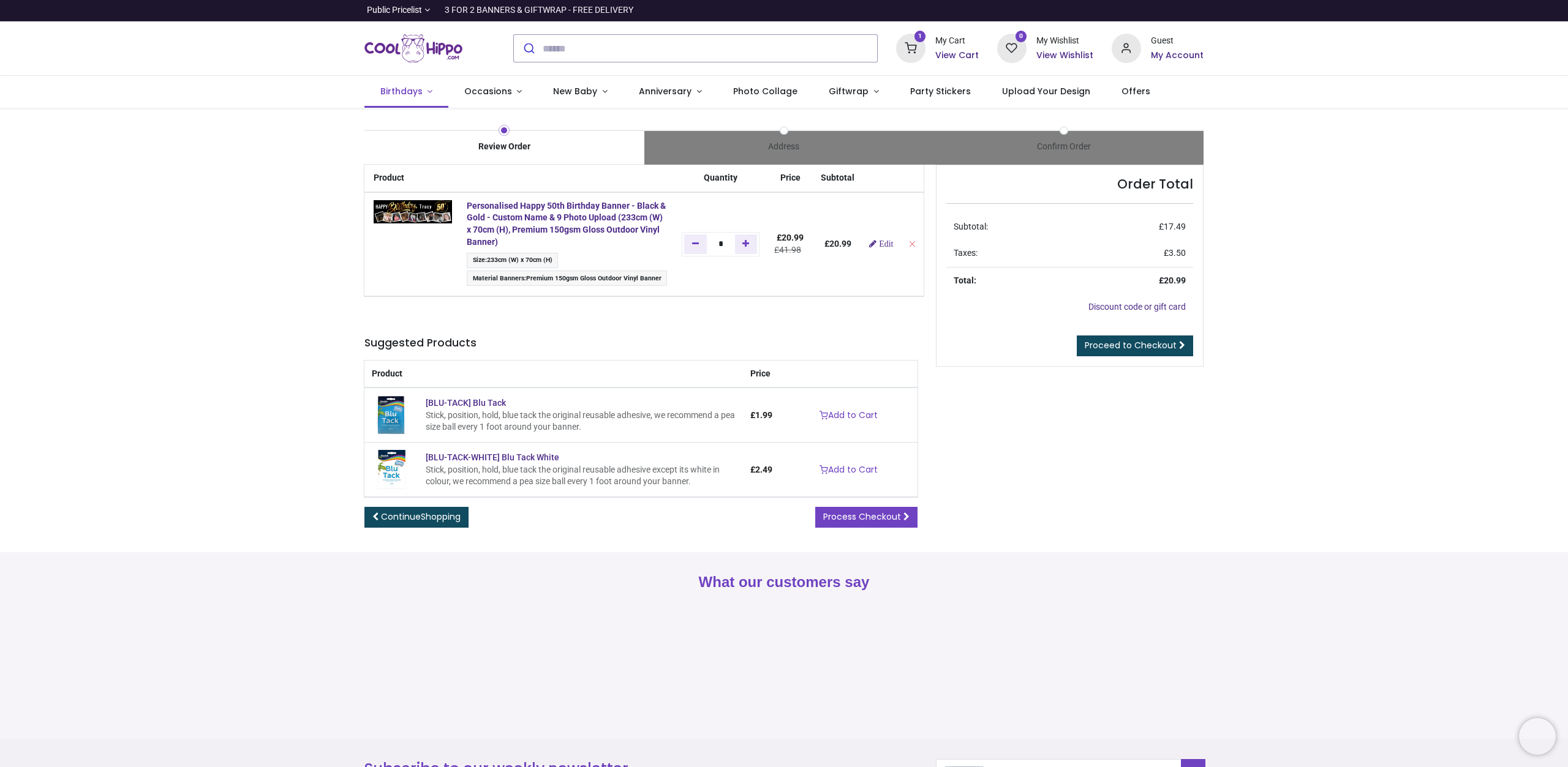
click at [421, 97] on span "Birthdays" at bounding box center [401, 91] width 42 height 12
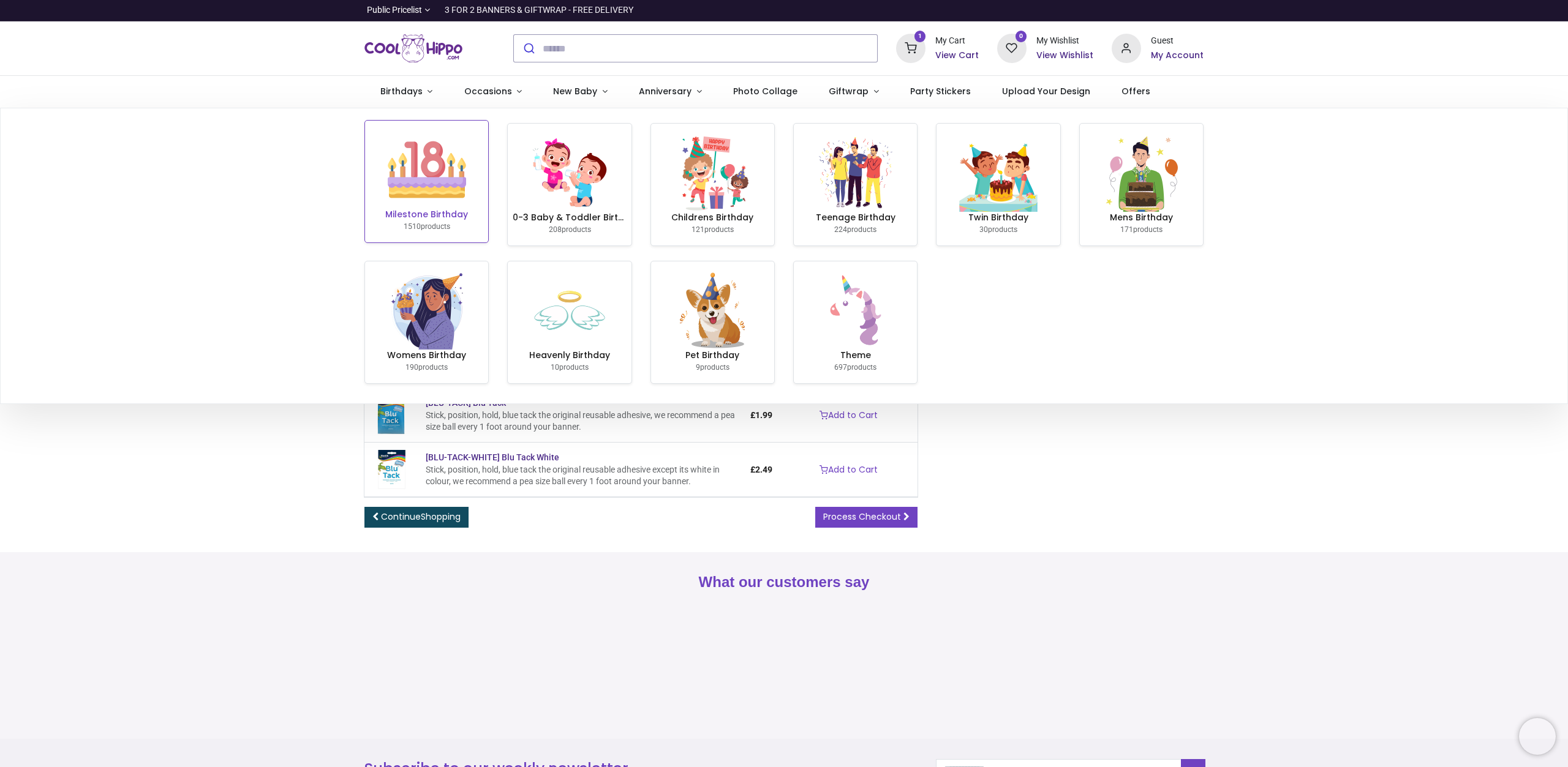
click at [435, 200] on img at bounding box center [427, 170] width 79 height 79
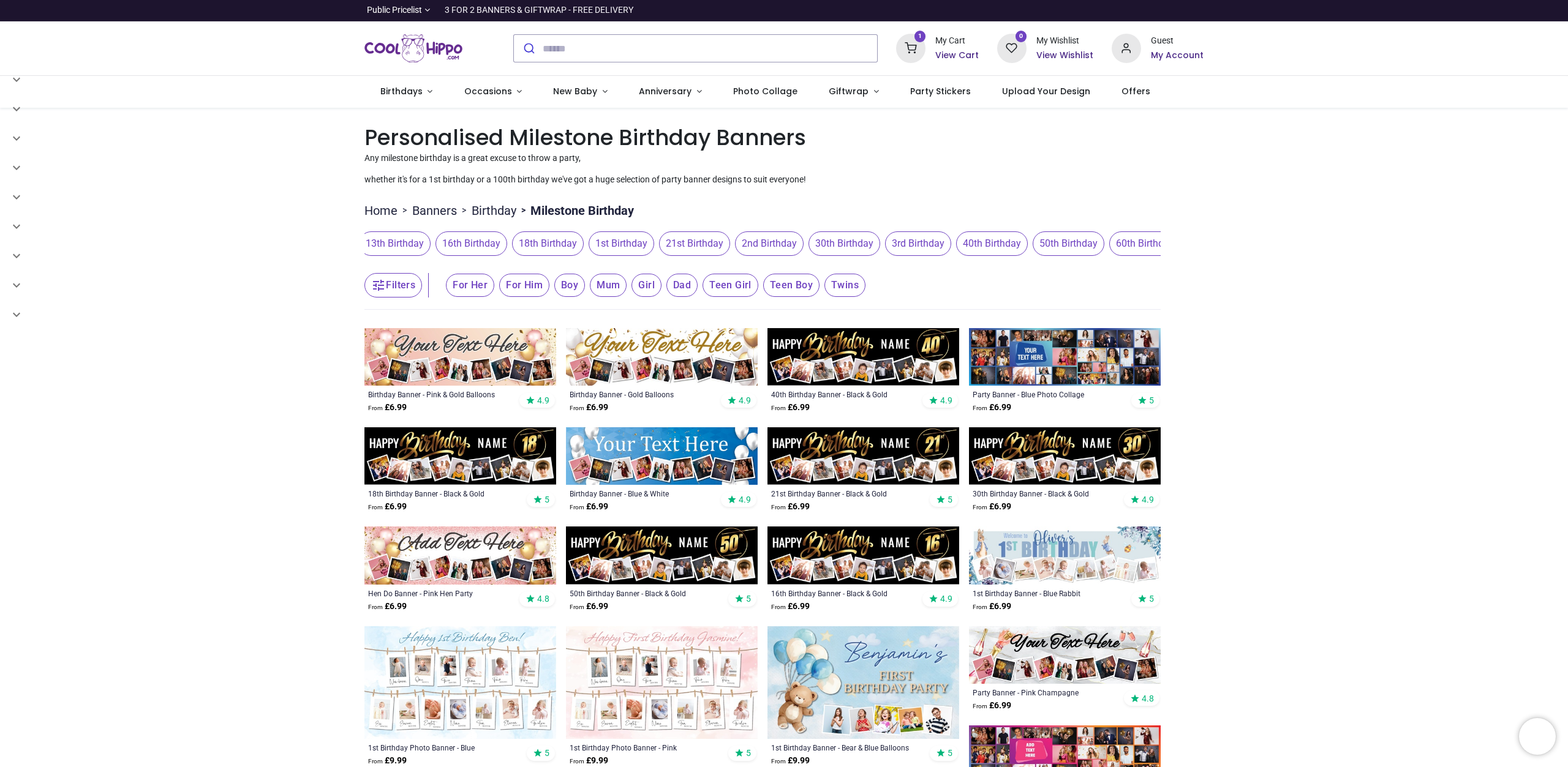
scroll to position [0, 186]
click at [1029, 234] on span "50th Birthday" at bounding box center [1051, 244] width 71 height 25
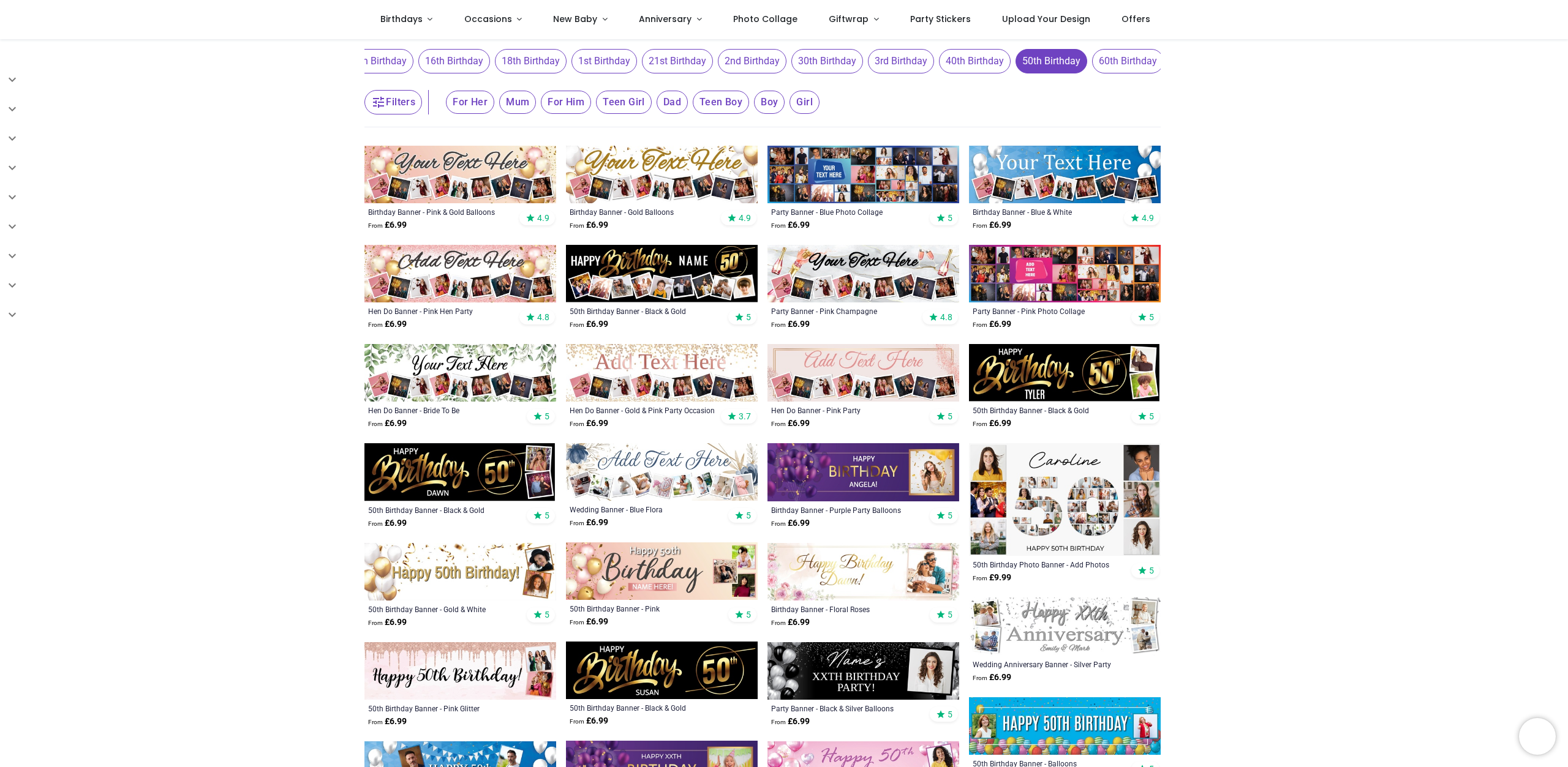
scroll to position [206, 0]
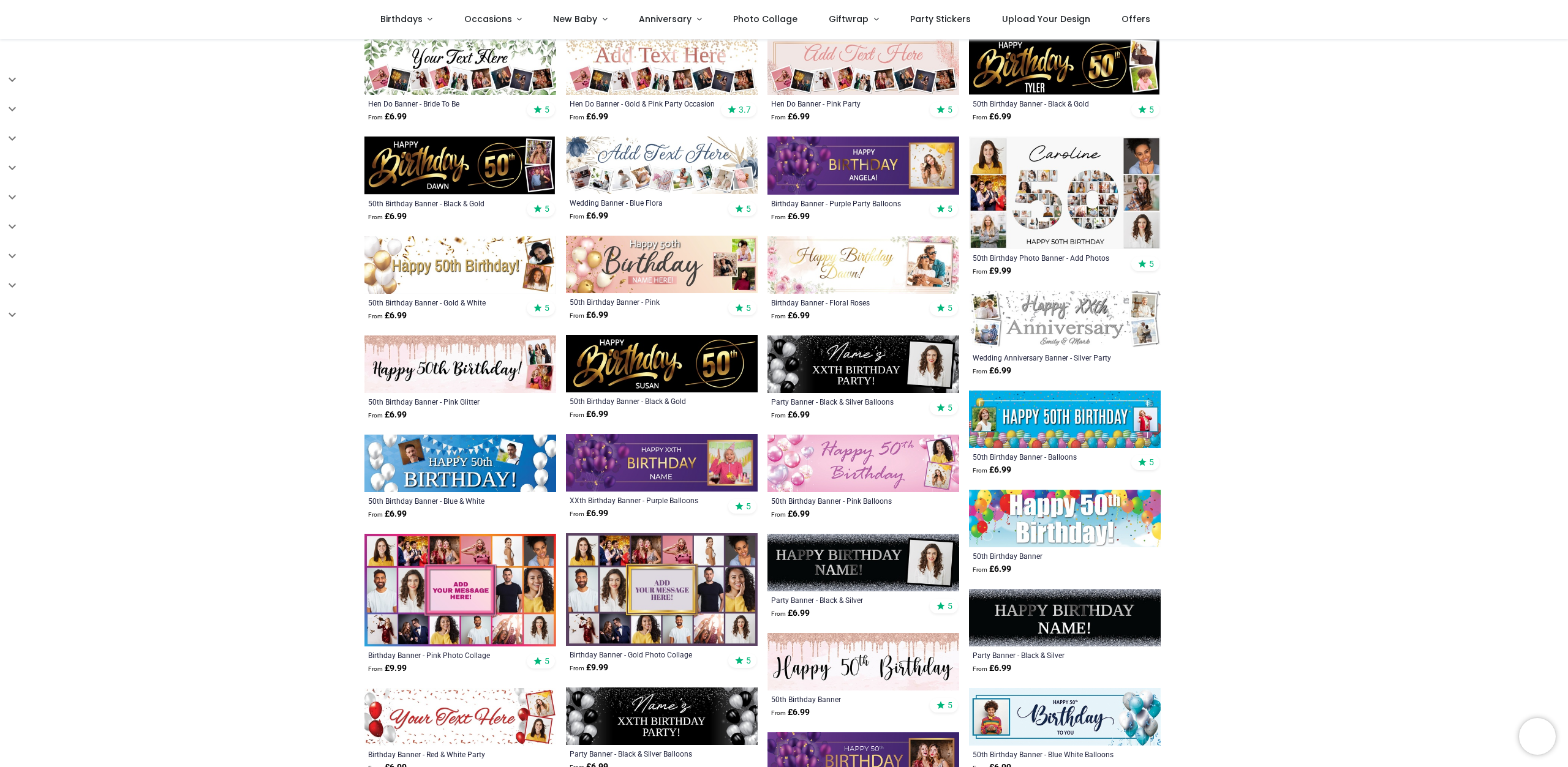
scroll to position [480, 0]
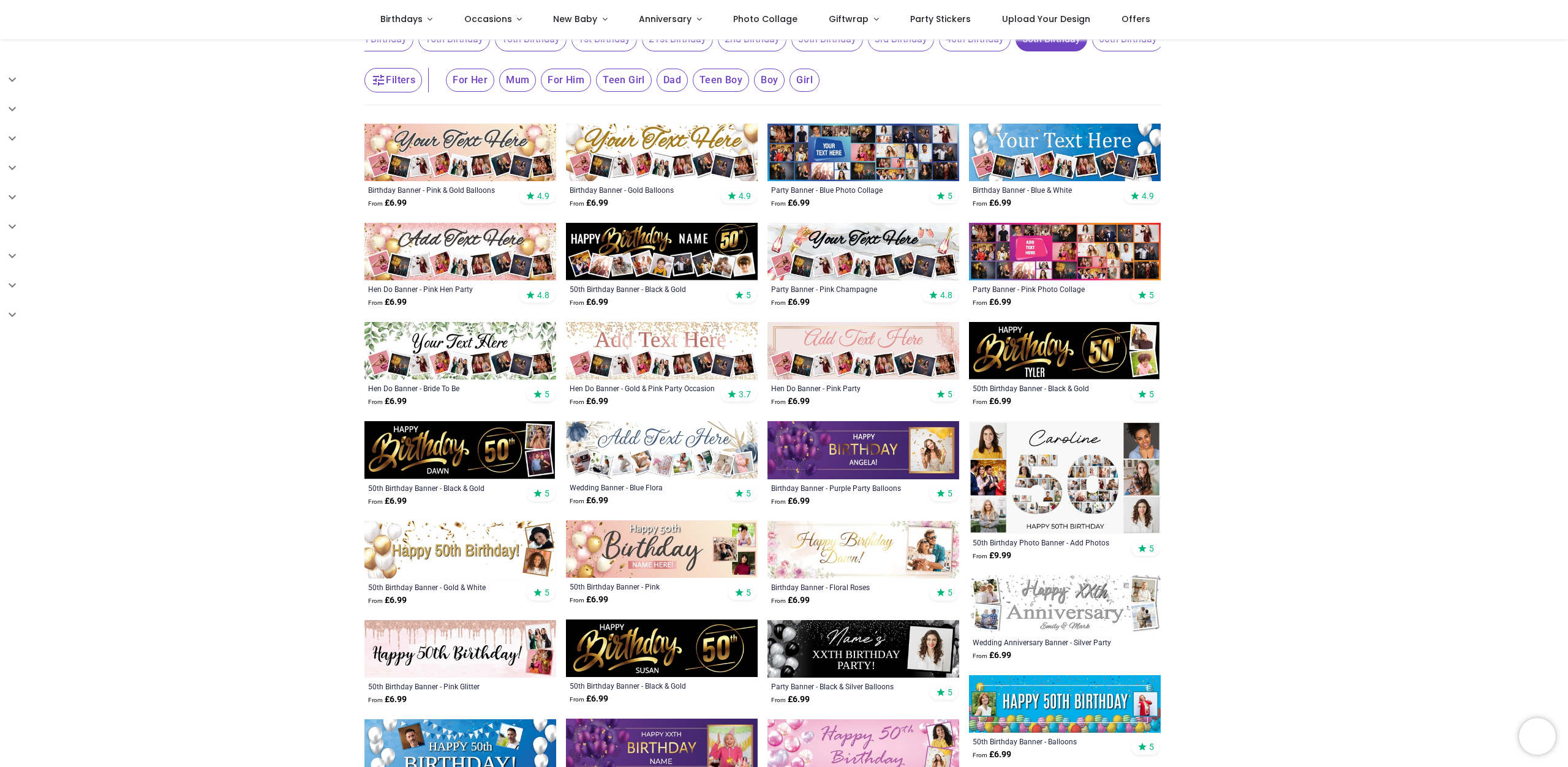
scroll to position [137, 0]
click at [1029, 342] on img at bounding box center [1064, 350] width 192 height 58
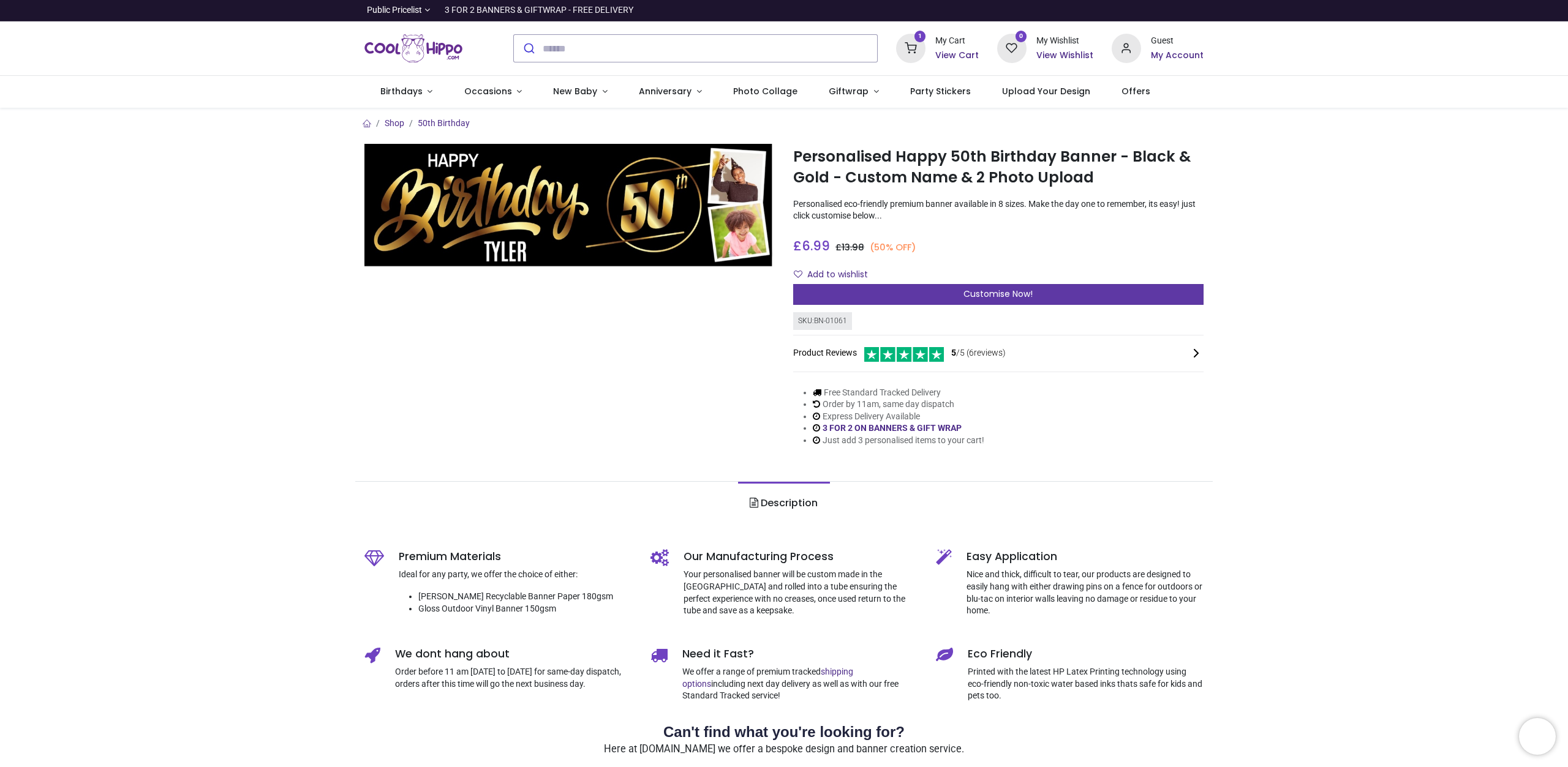
click at [1031, 292] on span "Customise Now!" at bounding box center [998, 294] width 70 height 12
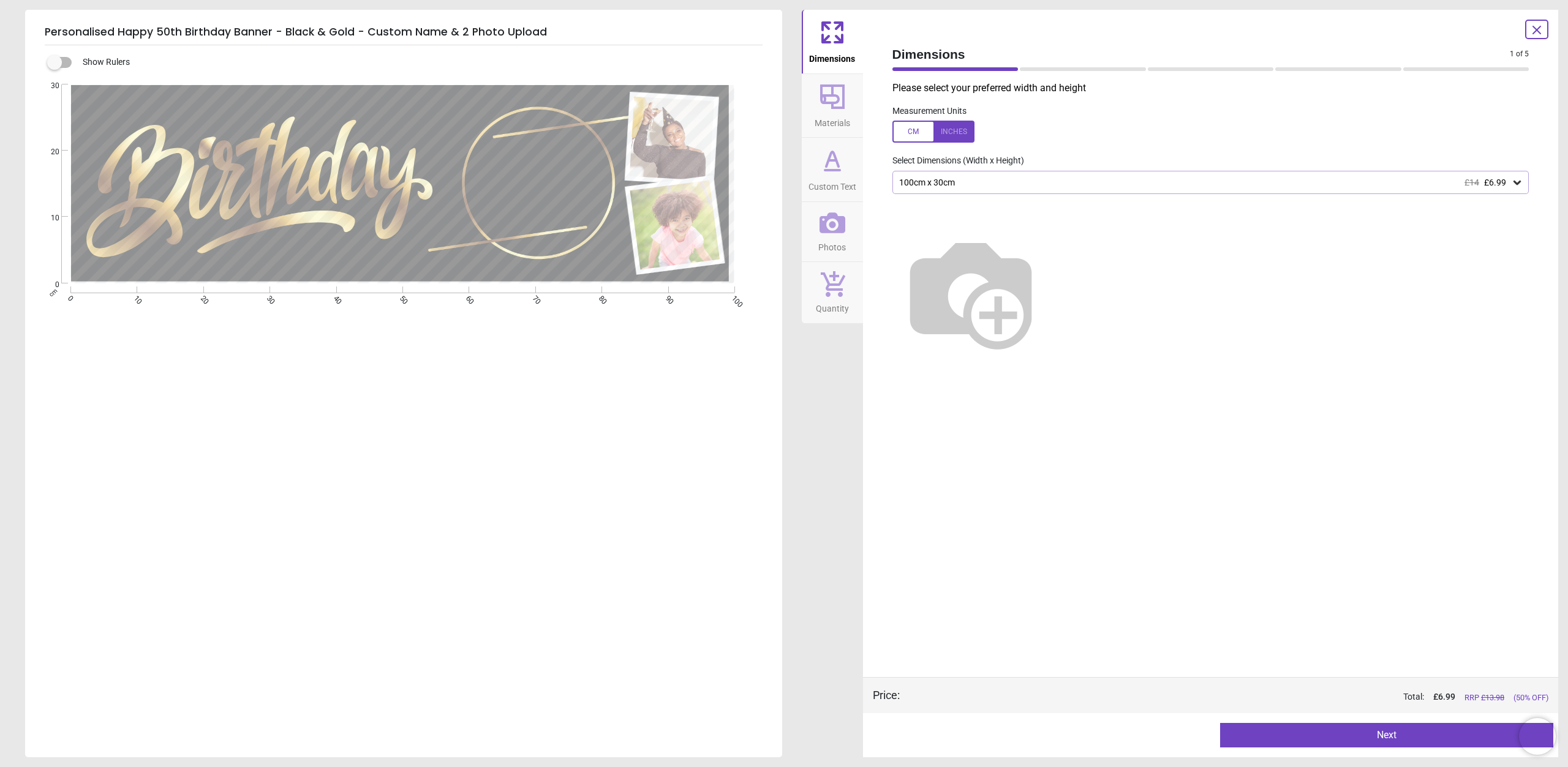
click at [1306, 736] on button "Next" at bounding box center [1387, 735] width 333 height 25
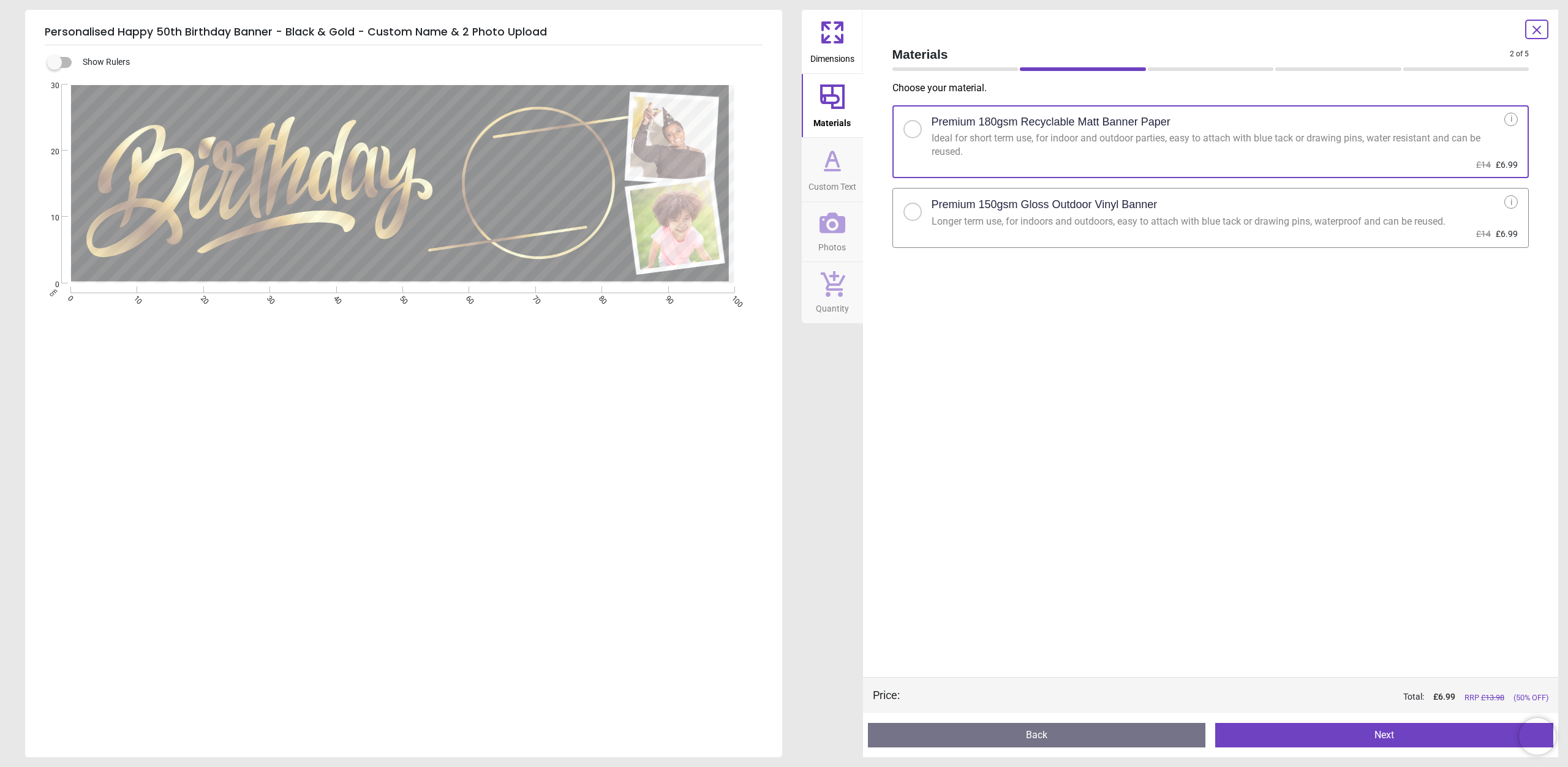
click at [892, 215] on label "Premium 150gsm Gloss Outdoor Vinyl Banner Longer term use, for indoors and outd…" at bounding box center [1211, 217] width 637 height 59
click at [1348, 741] on button "Next" at bounding box center [1384, 735] width 338 height 25
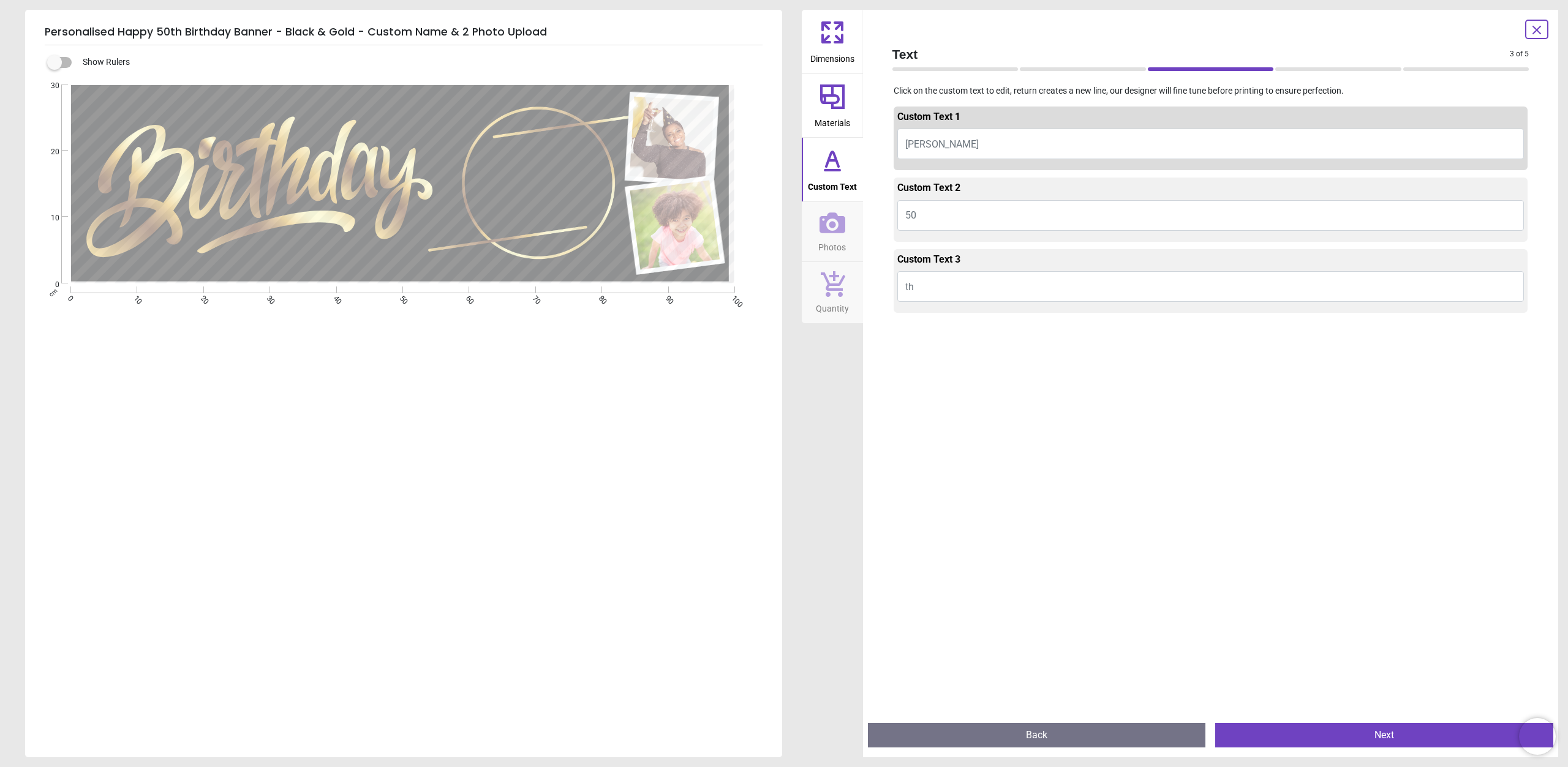
drag, startPoint x: 940, startPoint y: 142, endPoint x: 904, endPoint y: 145, distance: 36.1
click at [904, 145] on button "TYLER" at bounding box center [1211, 144] width 627 height 31
click at [914, 144] on span "TYLER" at bounding box center [942, 144] width 73 height 12
type textarea "*****"
click at [1045, 397] on div at bounding box center [1211, 701] width 634 height 767
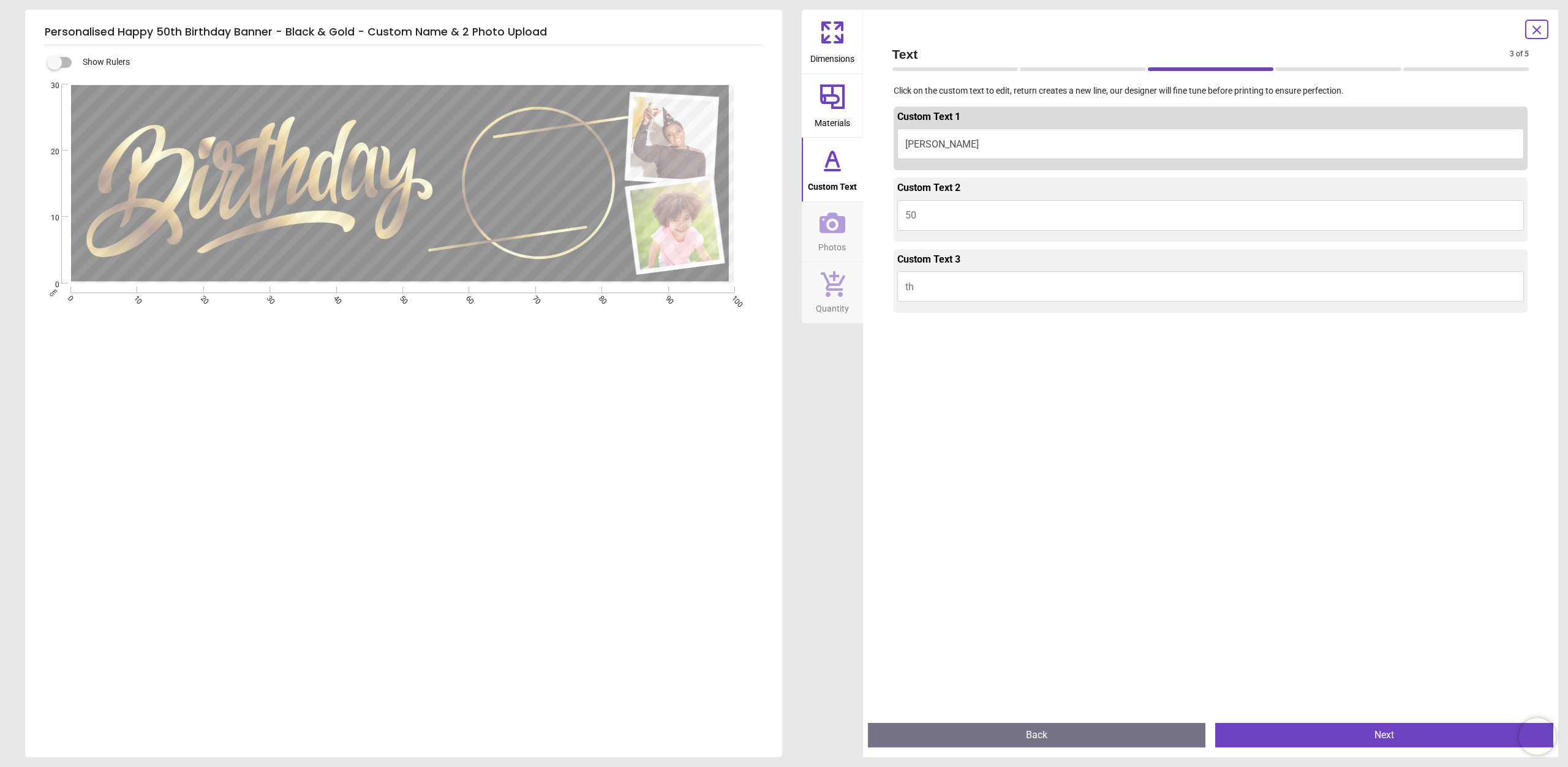
click at [1272, 730] on button "Next" at bounding box center [1384, 735] width 338 height 25
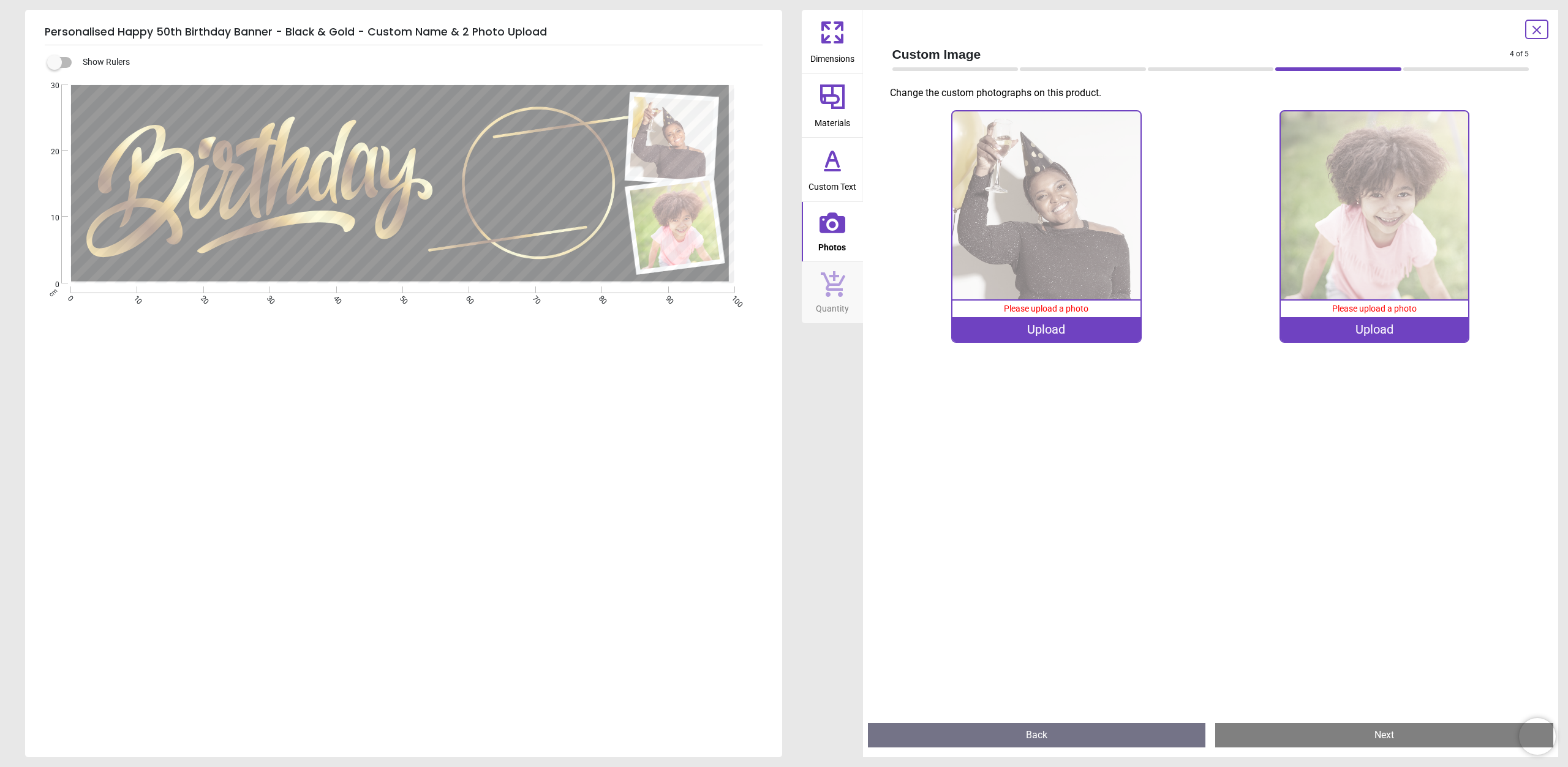
click at [1021, 334] on div "Upload" at bounding box center [1046, 329] width 188 height 25
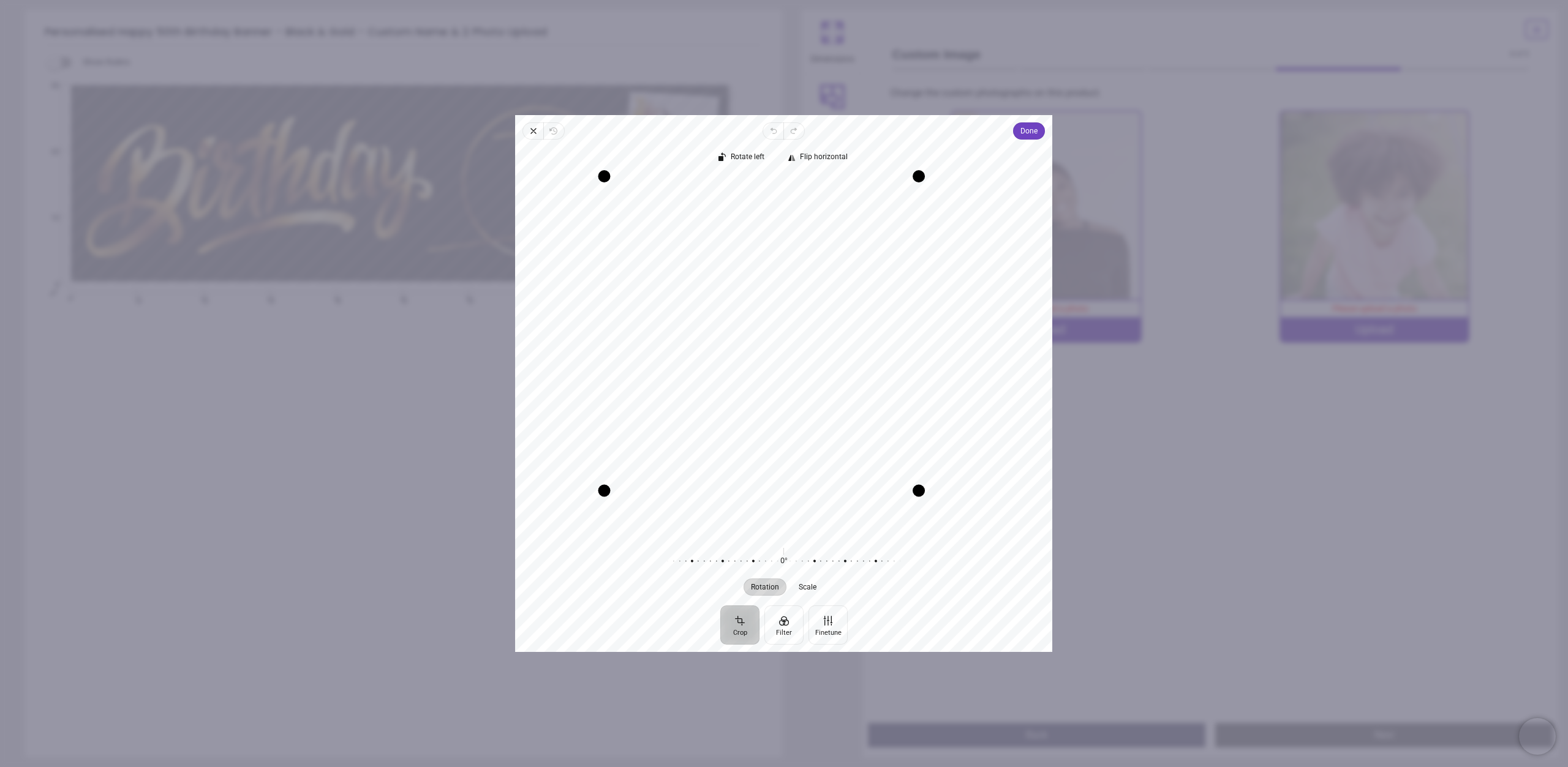
drag, startPoint x: 964, startPoint y: 516, endPoint x: 964, endPoint y: 446, distance: 70.0
click at [964, 446] on div "Recenter" at bounding box center [784, 355] width 517 height 358
drag, startPoint x: 806, startPoint y: 417, endPoint x: 797, endPoint y: 420, distance: 9.5
click at [797, 420] on div "Recenter" at bounding box center [784, 355] width 517 height 358
click at [1036, 128] on span "Done" at bounding box center [1029, 131] width 17 height 15
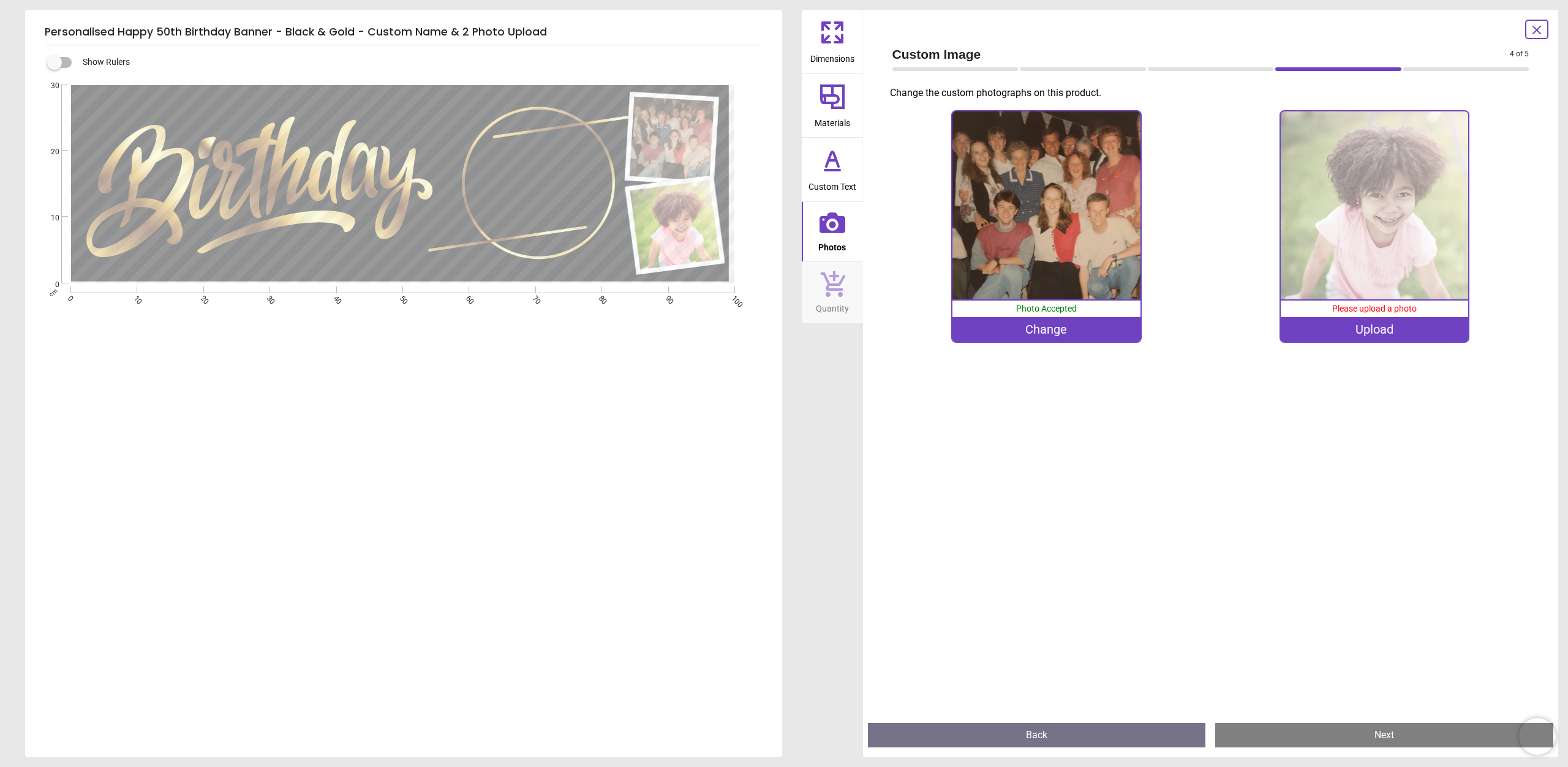
click at [1346, 338] on div "Upload" at bounding box center [1374, 329] width 188 height 25
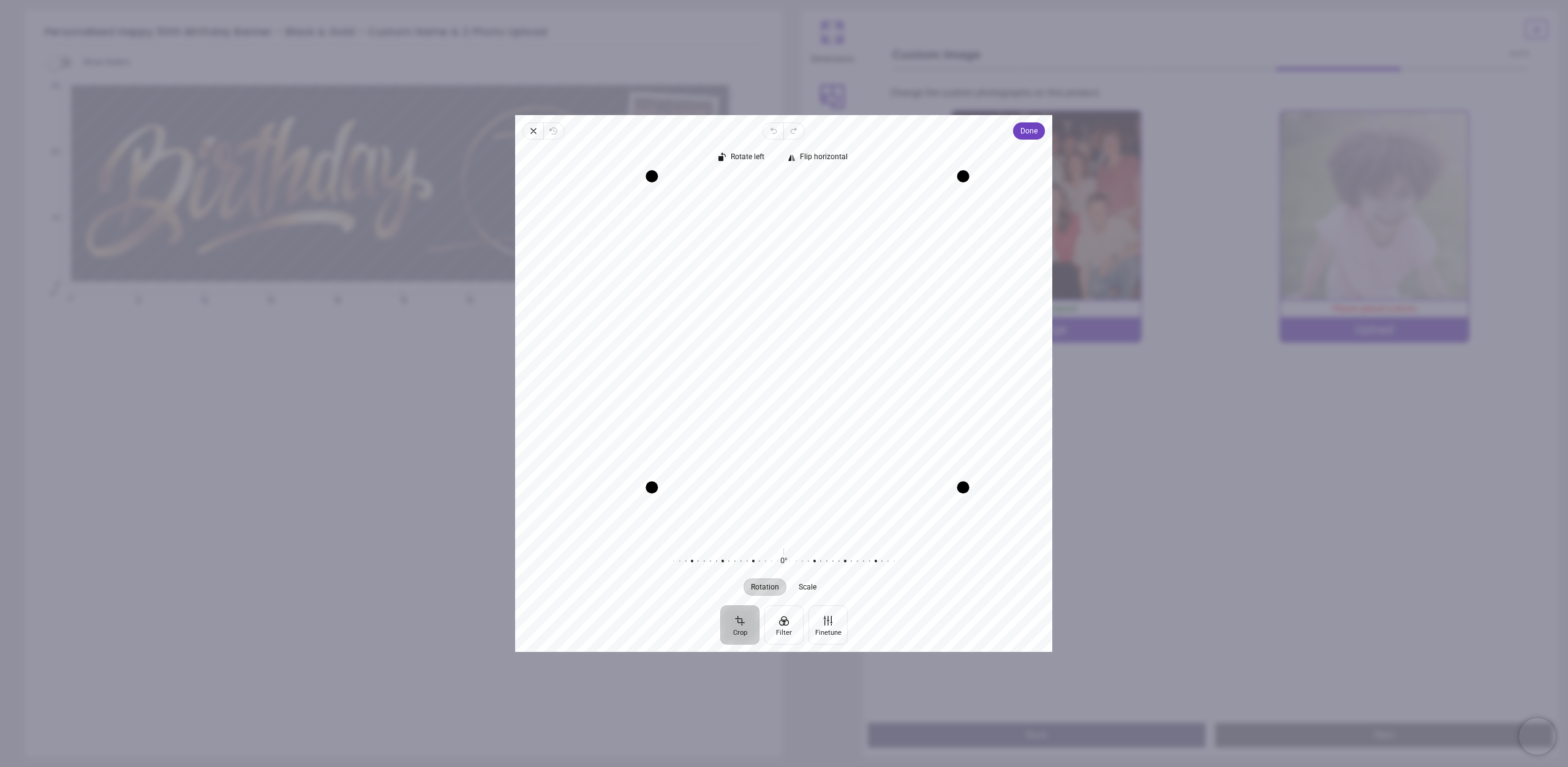
drag, startPoint x: 610, startPoint y: 538, endPoint x: 694, endPoint y: 455, distance: 118.1
click at [673, 510] on div "Recenter" at bounding box center [784, 355] width 517 height 358
drag, startPoint x: 791, startPoint y: 407, endPoint x: 794, endPoint y: 385, distance: 22.2
click at [794, 385] on div "Recenter" at bounding box center [784, 355] width 517 height 358
click at [537, 134] on icon "button" at bounding box center [533, 131] width 10 height 10
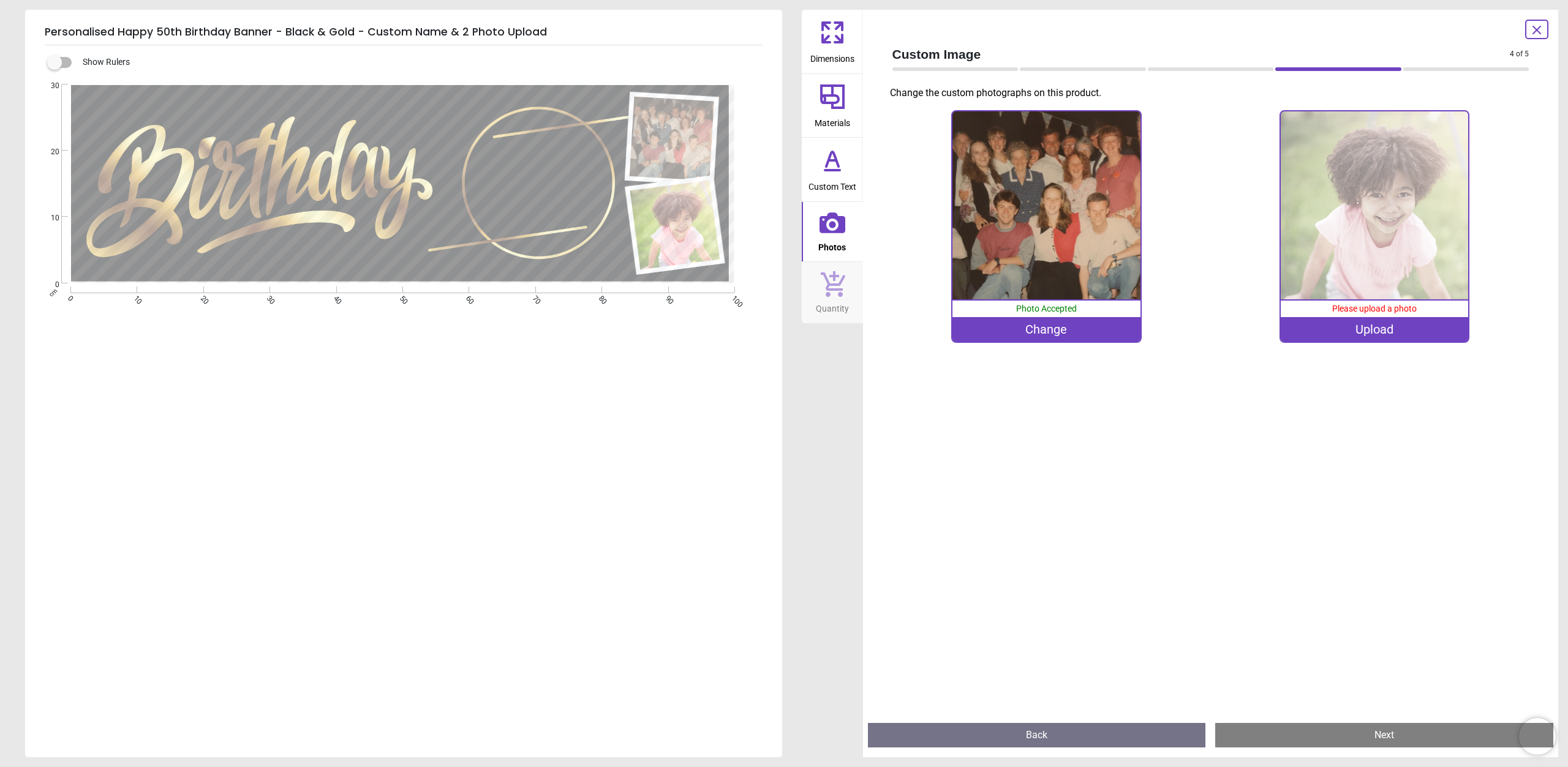
click at [1343, 328] on div "Upload" at bounding box center [1374, 329] width 188 height 25
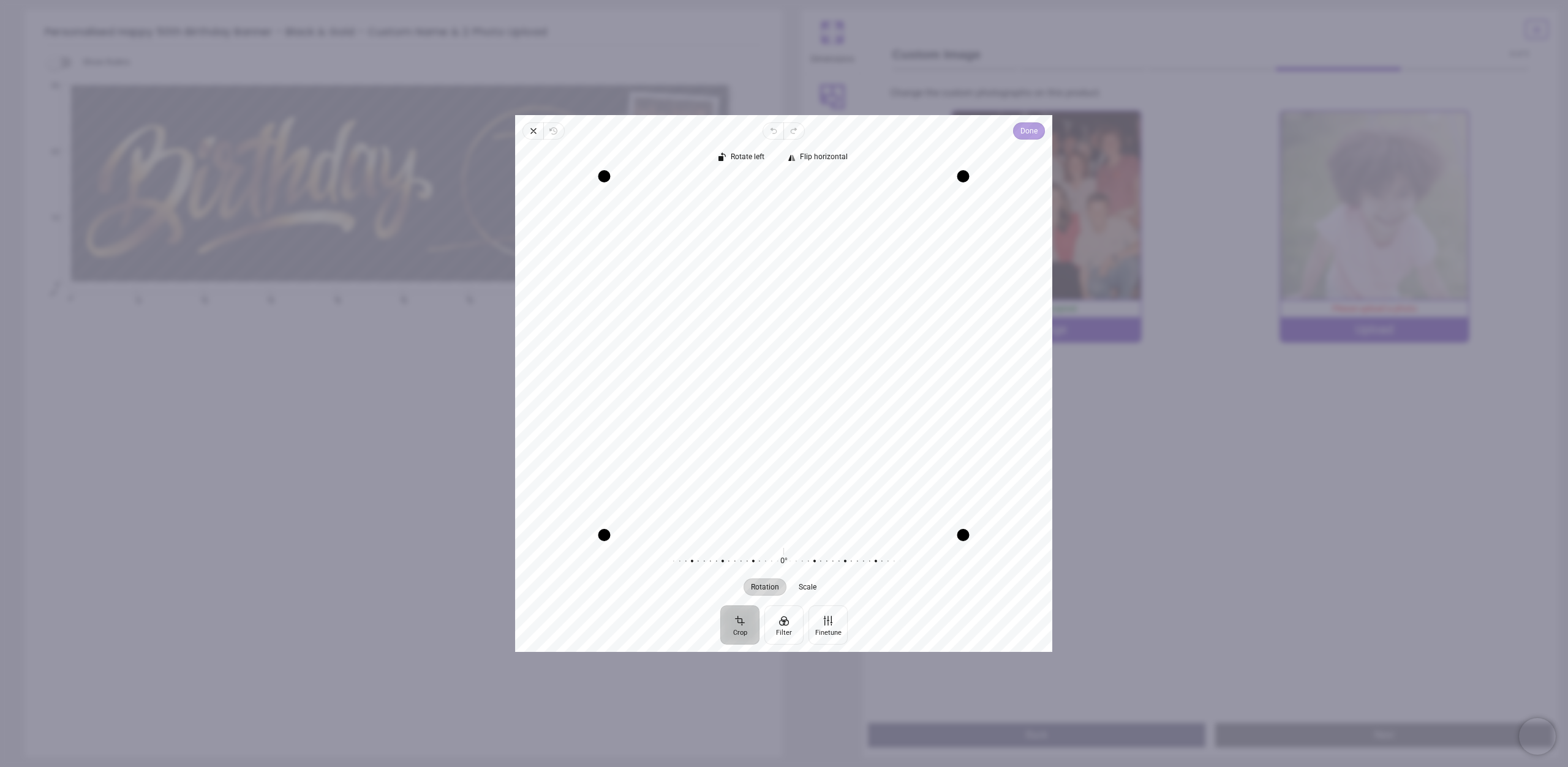
click at [1022, 132] on span "Done" at bounding box center [1029, 131] width 17 height 15
